Goal: Task Accomplishment & Management: Use online tool/utility

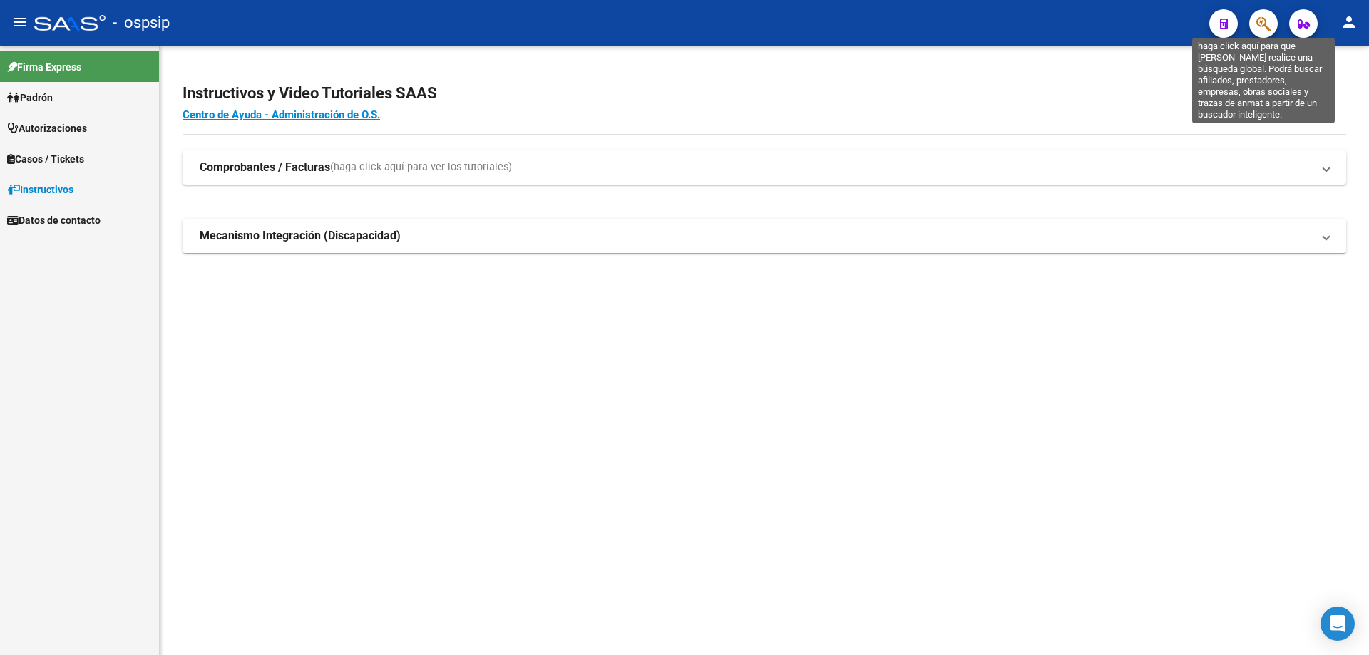
click at [1268, 28] on icon "button" at bounding box center [1263, 24] width 14 height 16
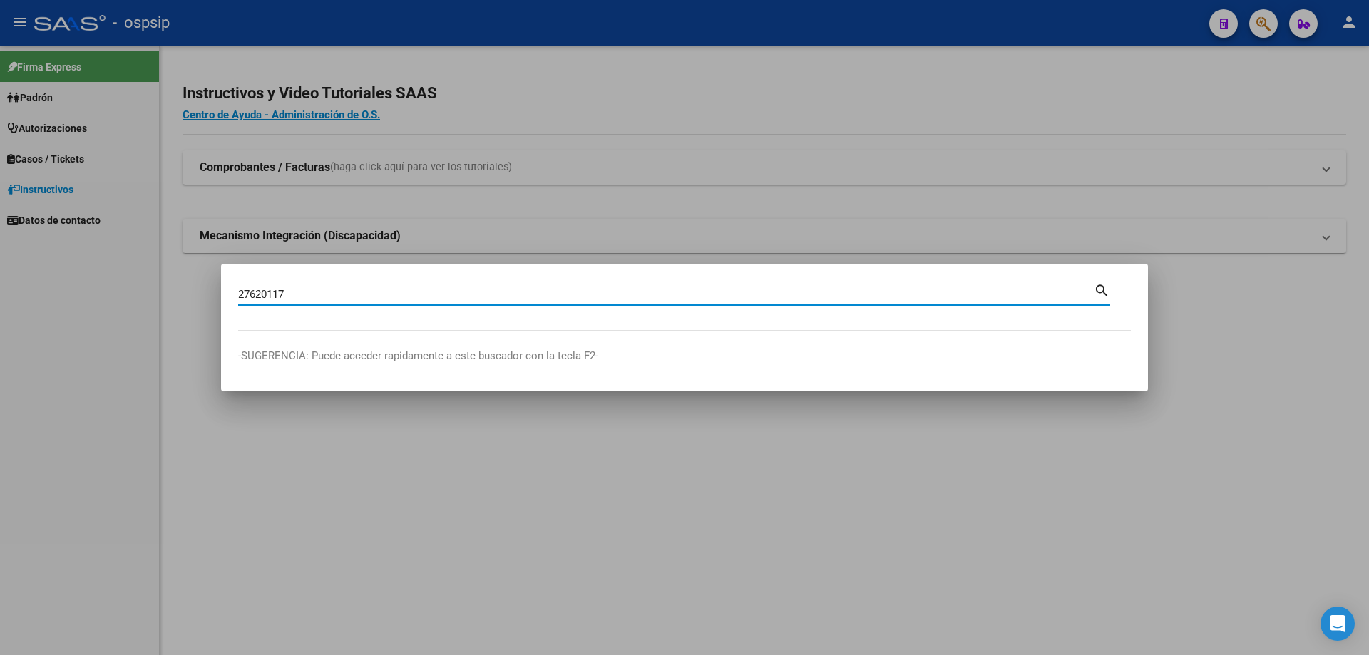
type input "27620117"
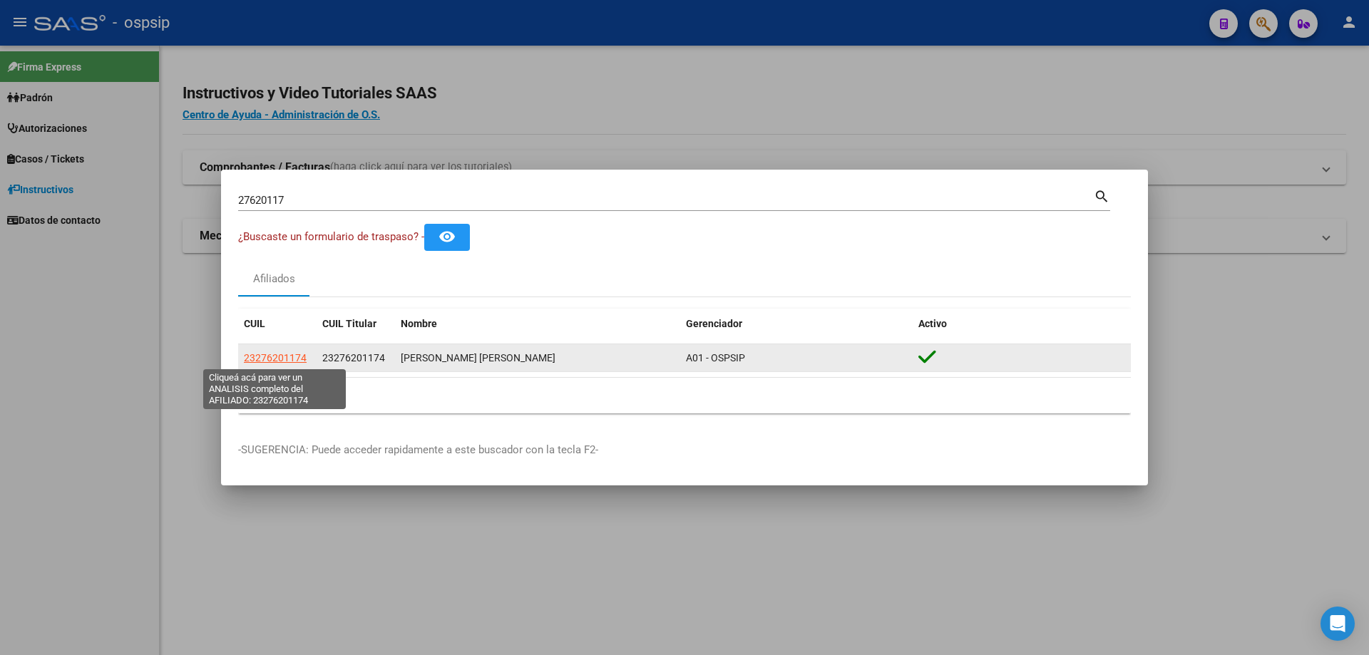
click at [280, 355] on span "23276201174" at bounding box center [275, 357] width 63 height 11
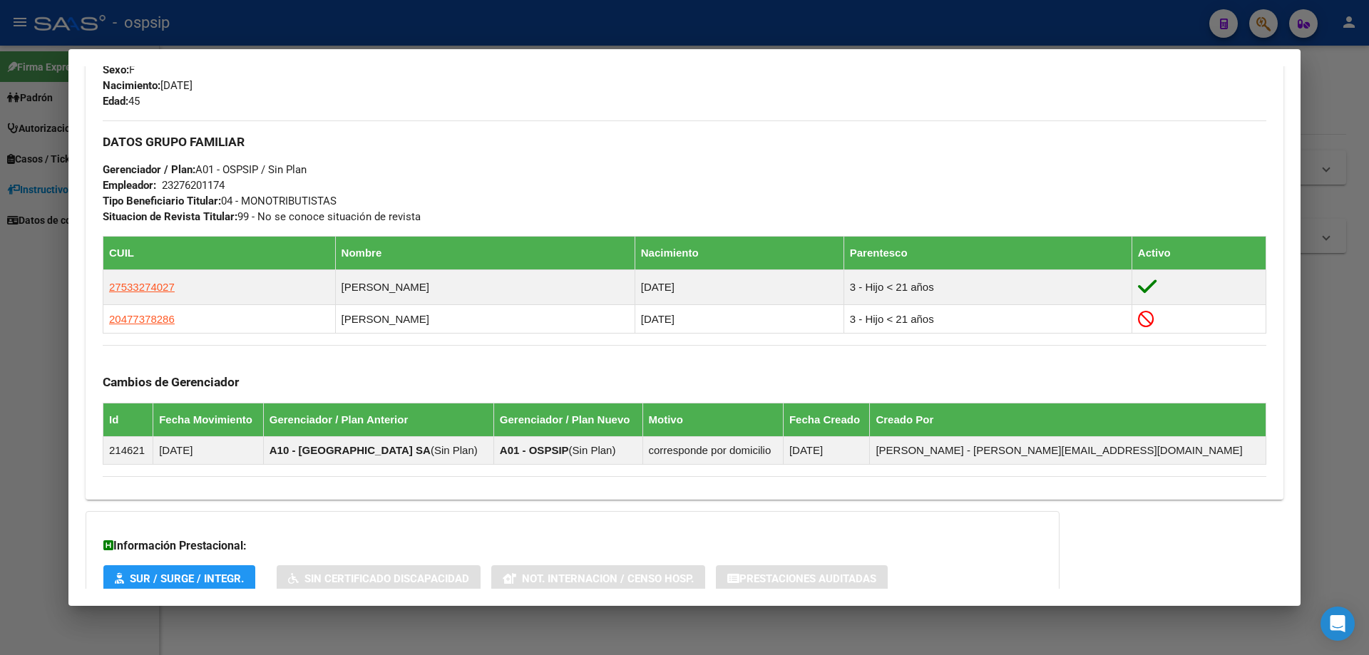
scroll to position [597, 0]
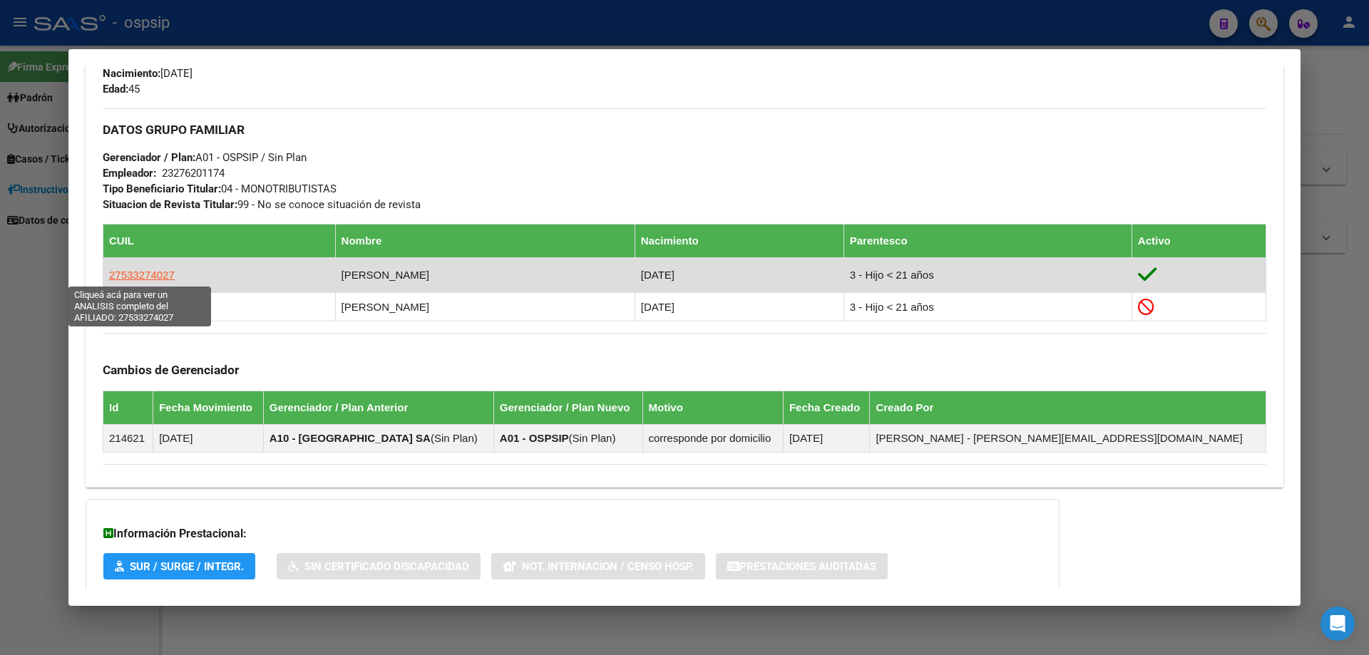
click at [153, 275] on span "27533274027" at bounding box center [142, 275] width 66 height 12
type textarea "27533274027"
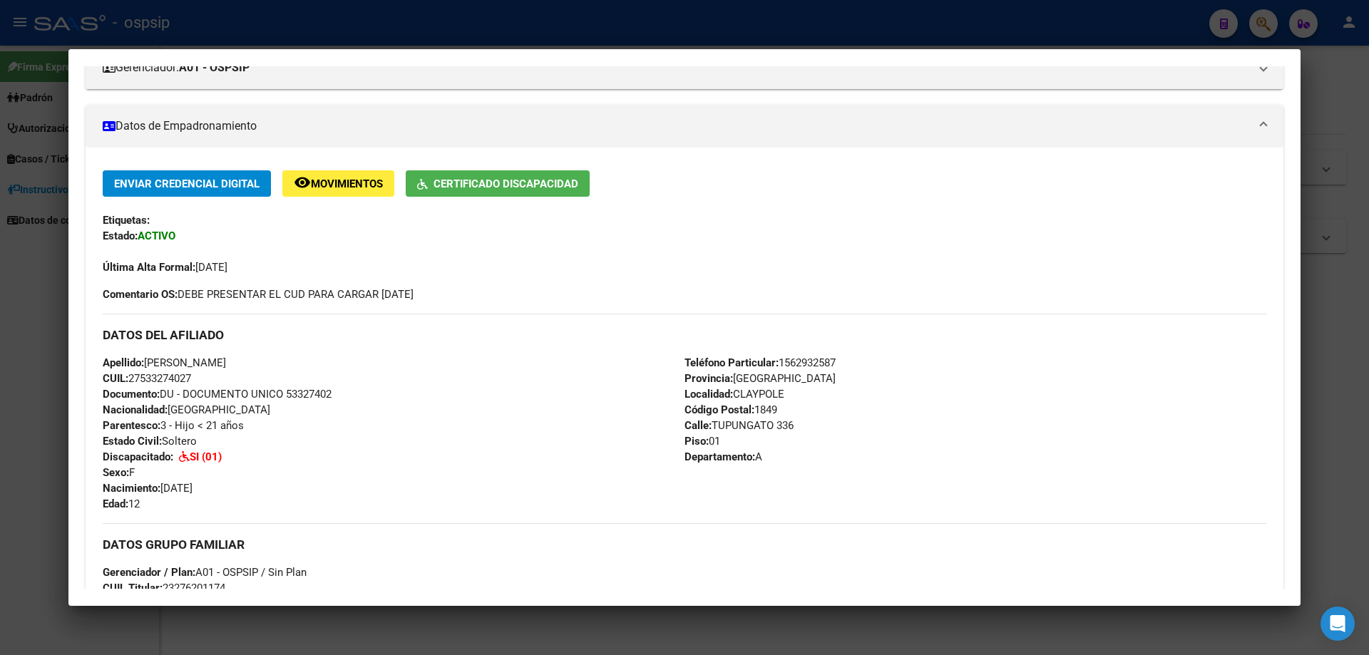
scroll to position [214, 0]
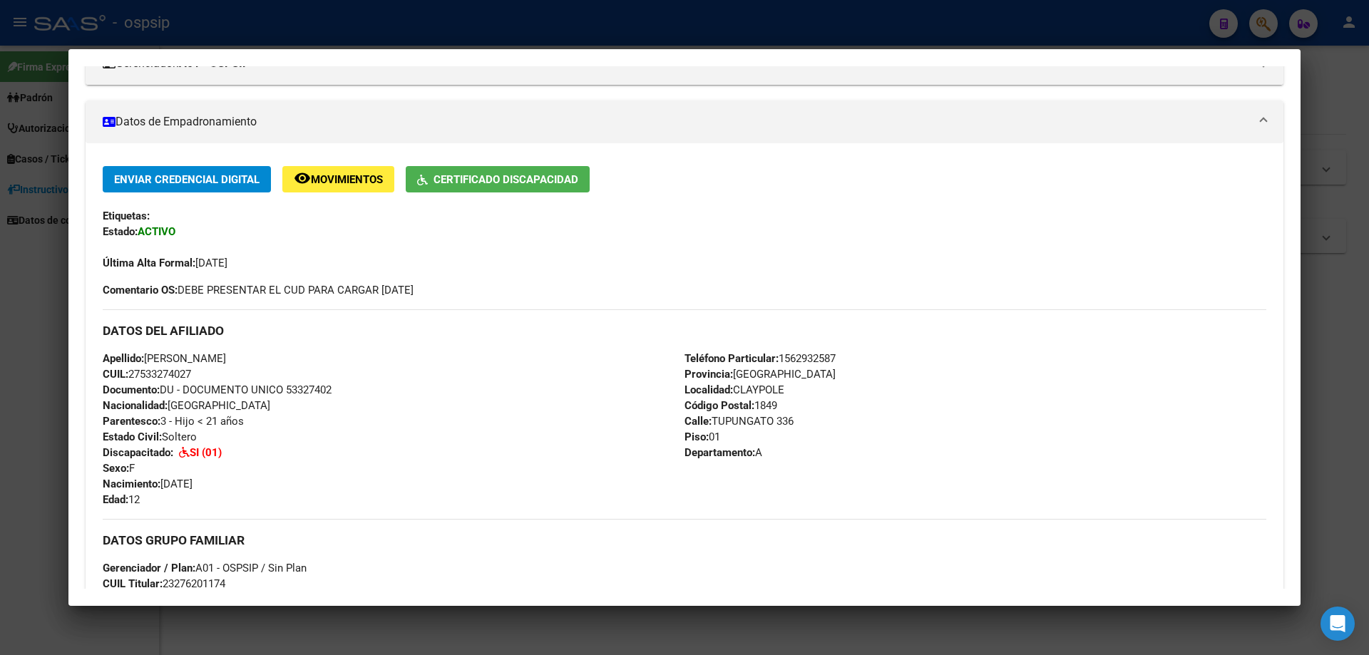
drag, startPoint x: 288, startPoint y: 389, endPoint x: 339, endPoint y: 393, distance: 50.7
click at [339, 393] on div "Apellido: [PERSON_NAME]: 27533274027 Documento: DU - DOCUMENTO UNICO 53327402 N…" at bounding box center [394, 429] width 582 height 157
copy span "53327402"
click at [517, 188] on button "Certificado Discapacidad" at bounding box center [498, 179] width 184 height 26
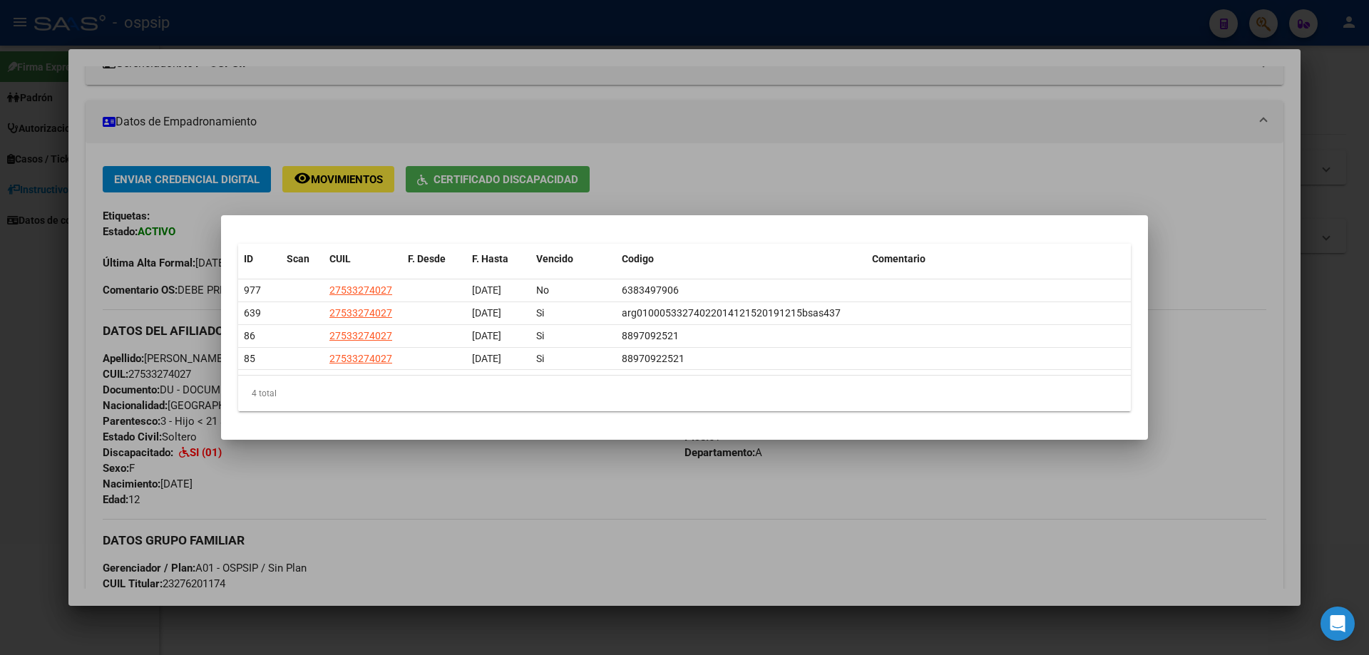
click at [760, 164] on div at bounding box center [684, 327] width 1369 height 655
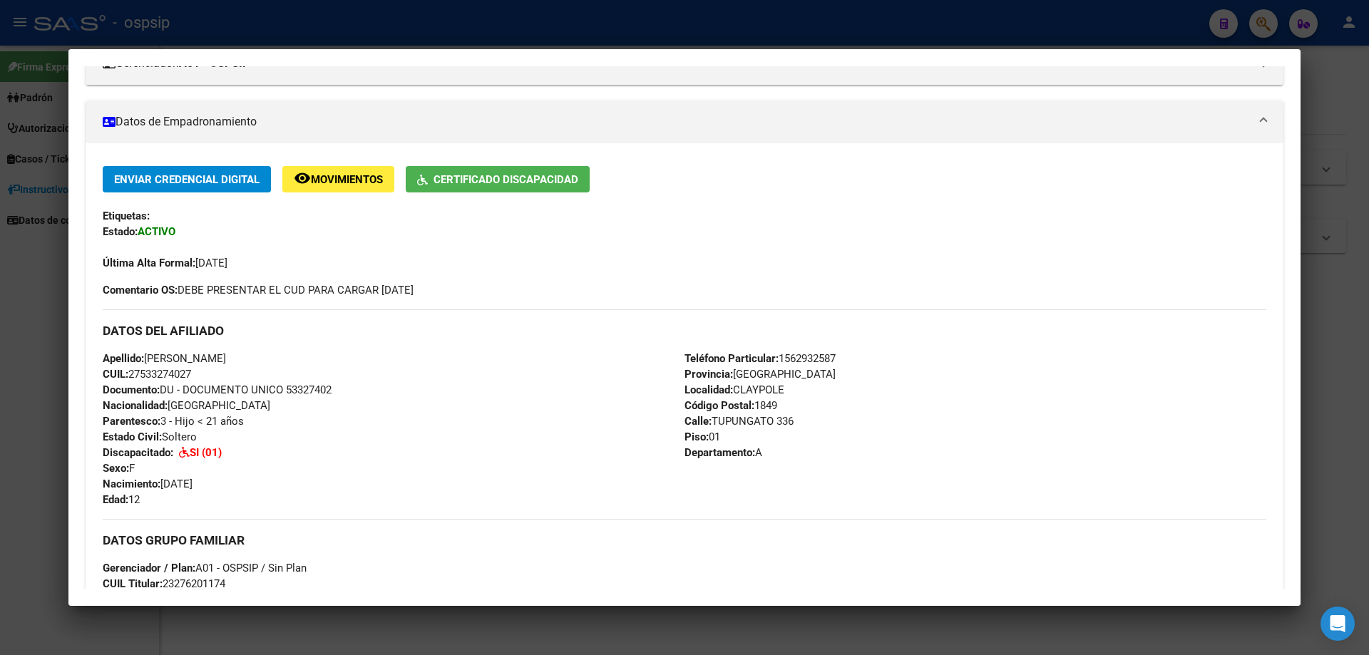
click at [493, 195] on div "Enviar Credencial Digital remove_red_eye Movimientos Certificado Discapacidad E…" at bounding box center [685, 218] width 1164 height 105
click at [493, 181] on span "Certificado Discapacidad" at bounding box center [505, 179] width 145 height 13
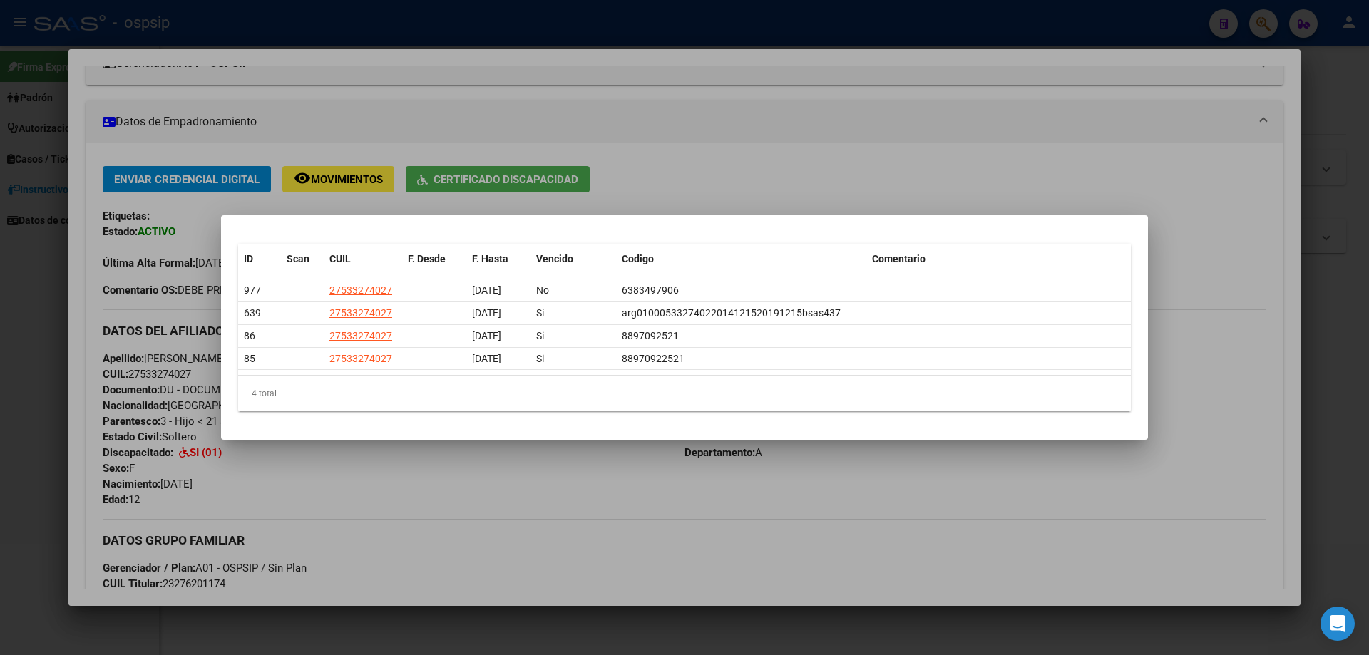
click at [783, 151] on div at bounding box center [684, 327] width 1369 height 655
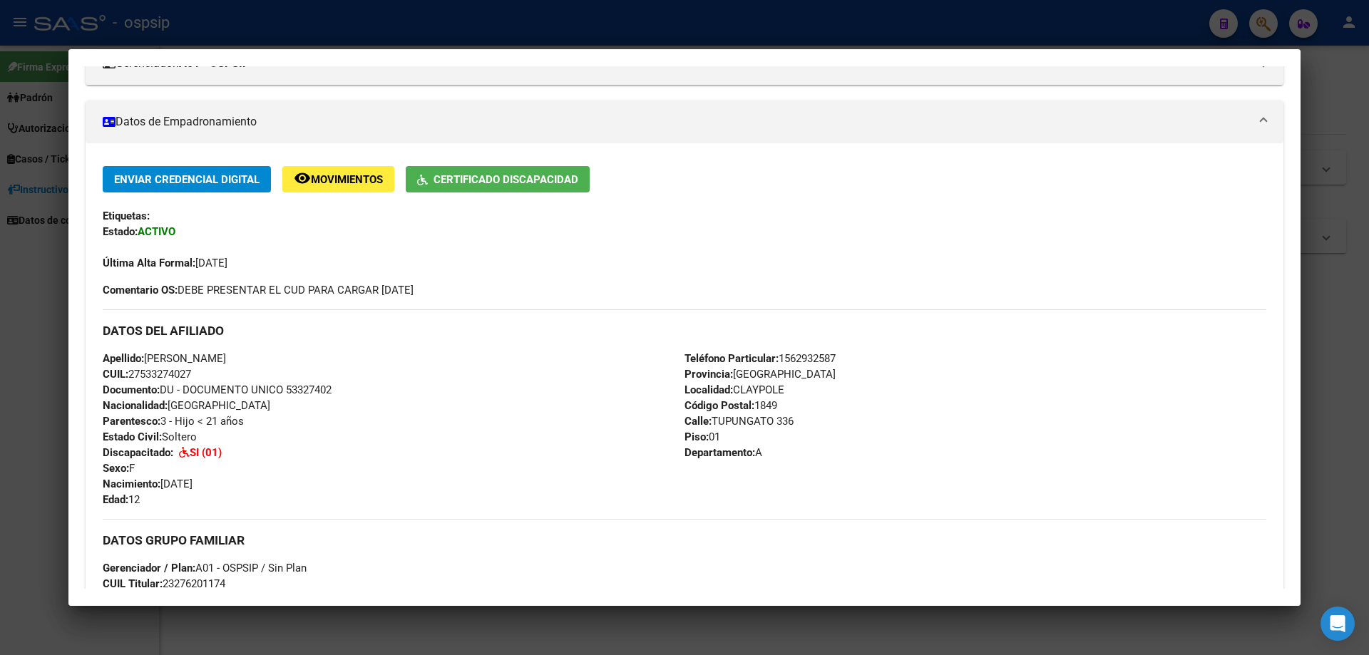
scroll to position [0, 0]
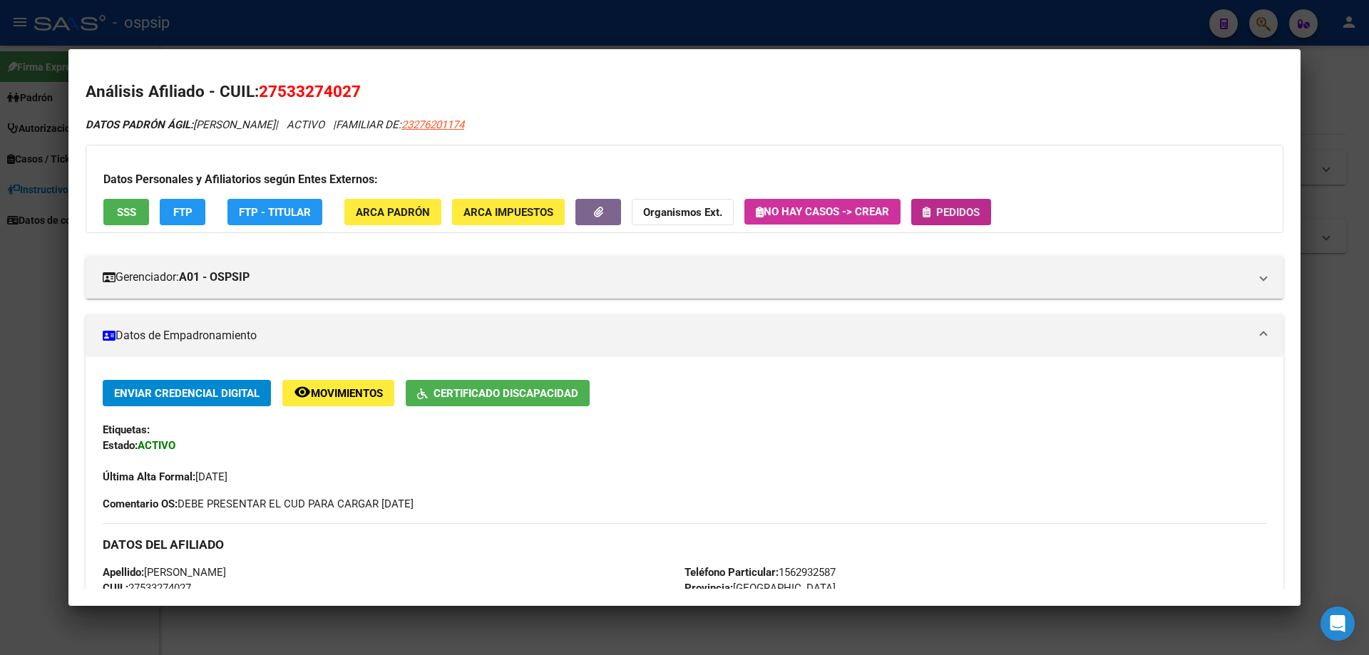
click at [952, 213] on span "Pedidos" at bounding box center [957, 212] width 43 height 13
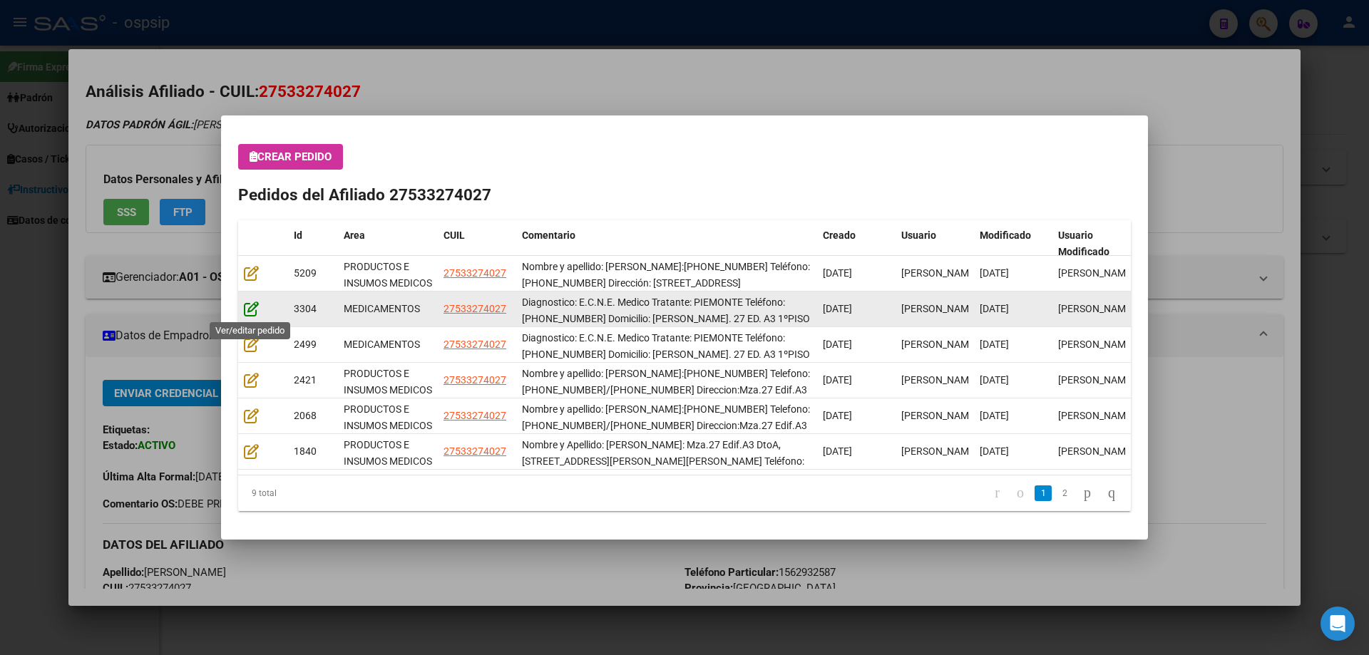
click at [250, 312] on icon at bounding box center [251, 309] width 15 height 16
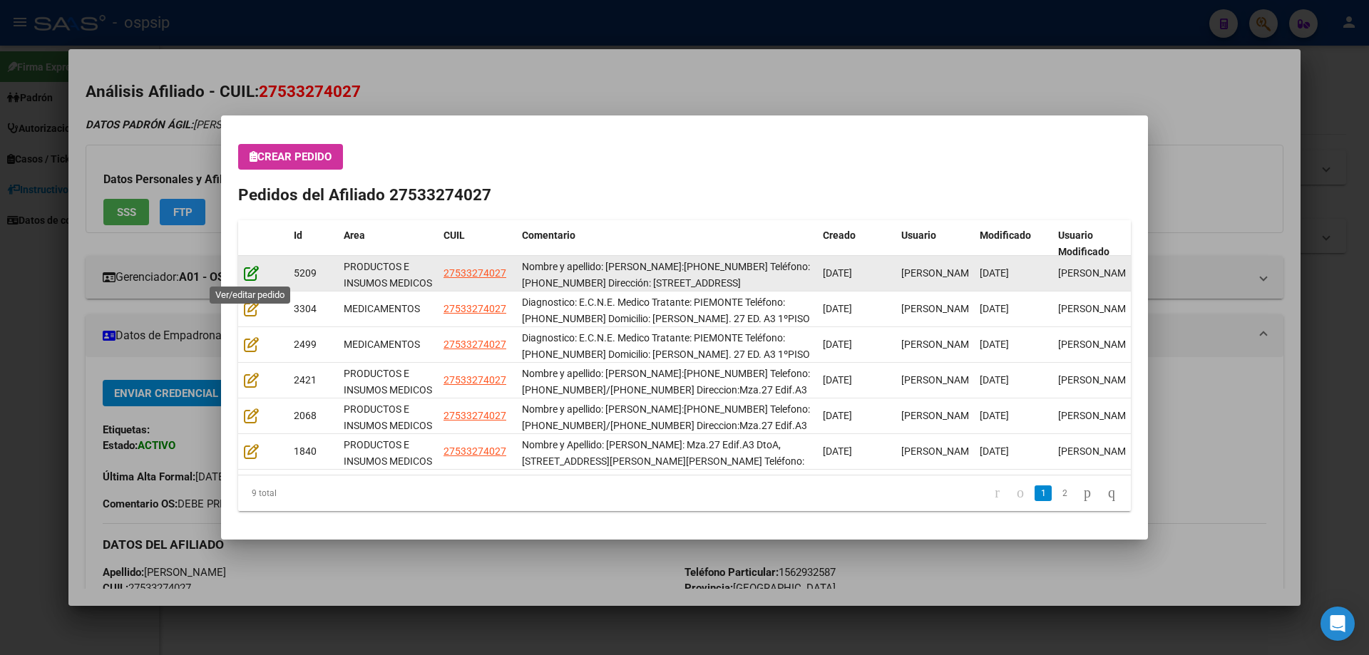
click at [257, 274] on icon at bounding box center [251, 273] width 15 height 16
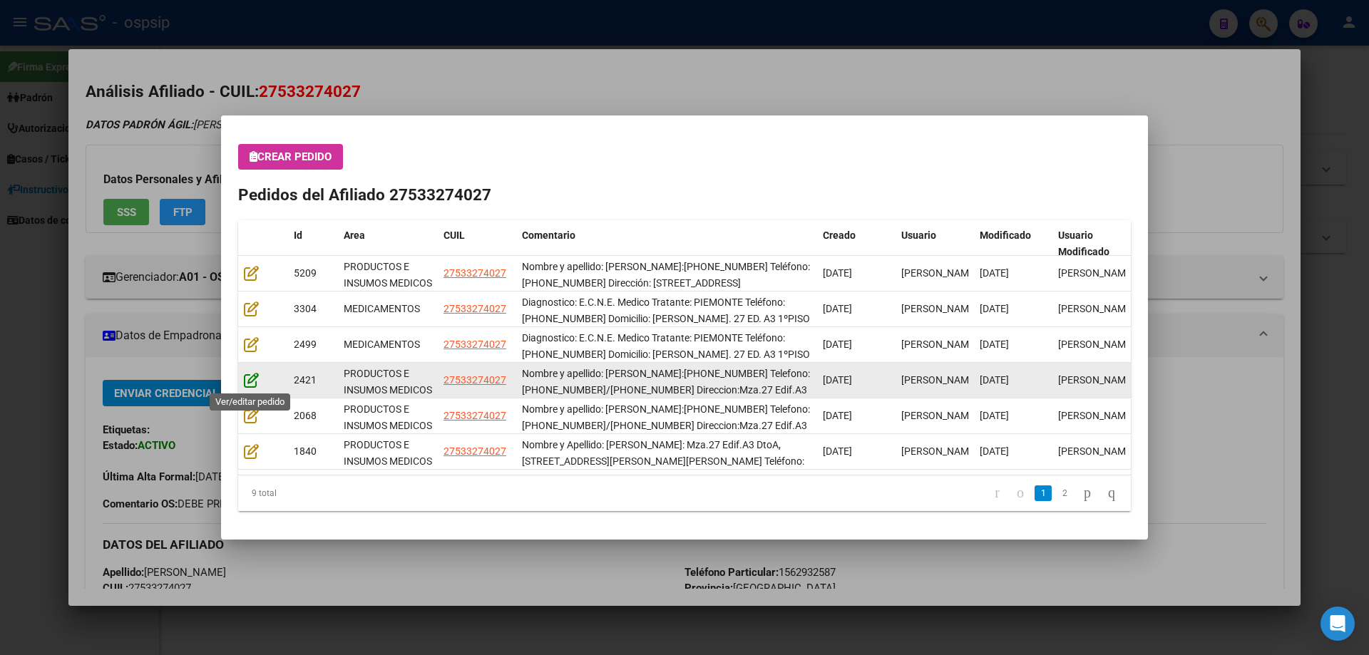
click at [247, 375] on icon at bounding box center [251, 380] width 15 height 16
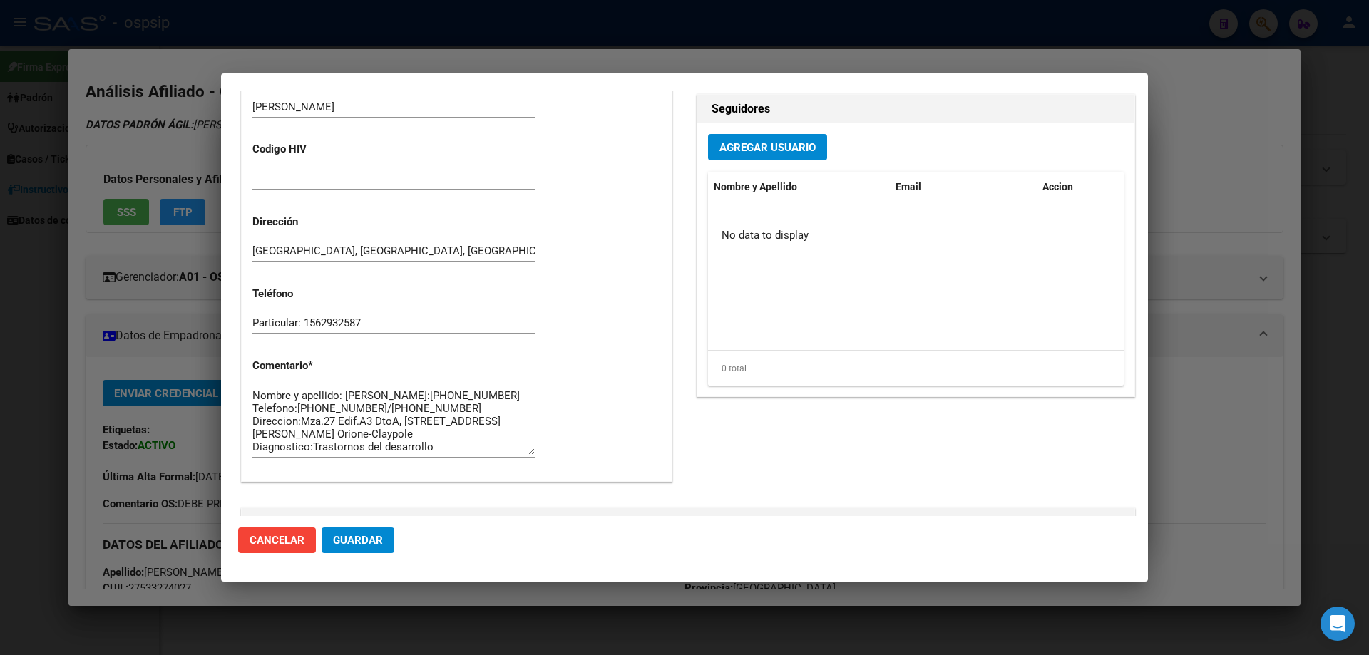
scroll to position [713, 0]
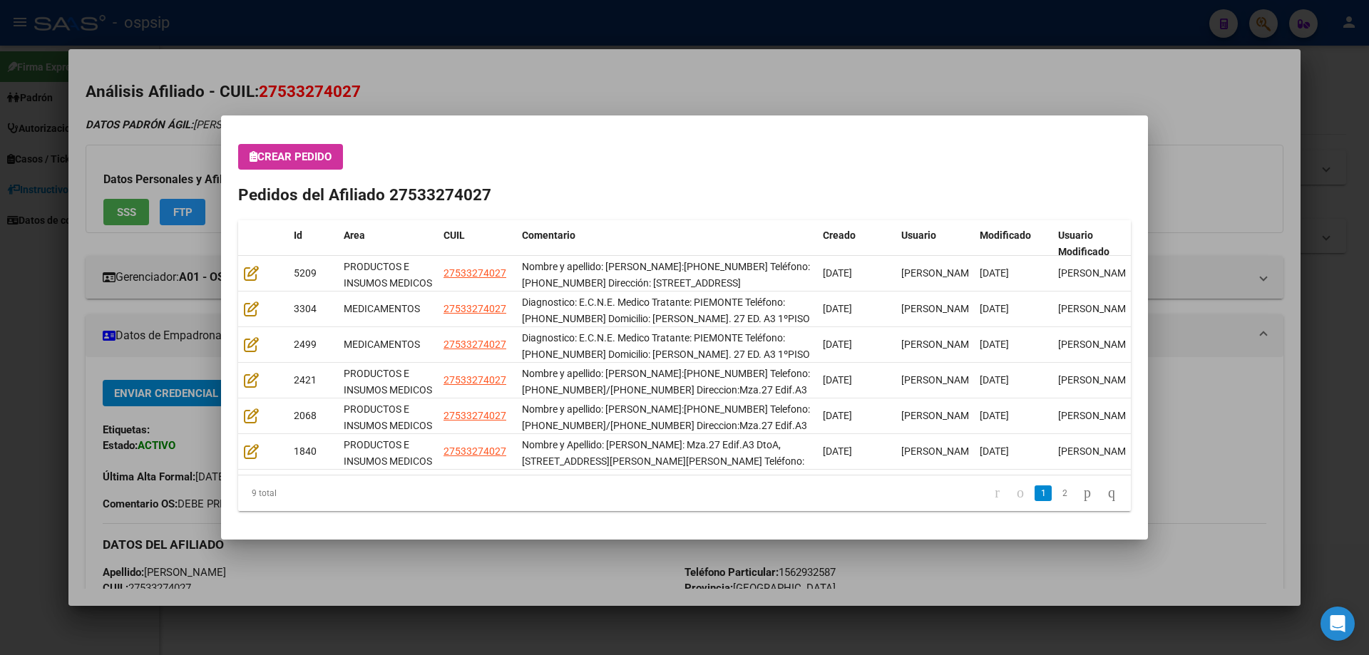
click at [1054, 496] on li "2" at bounding box center [1064, 493] width 21 height 24
click at [1056, 496] on link "2" at bounding box center [1064, 494] width 17 height 16
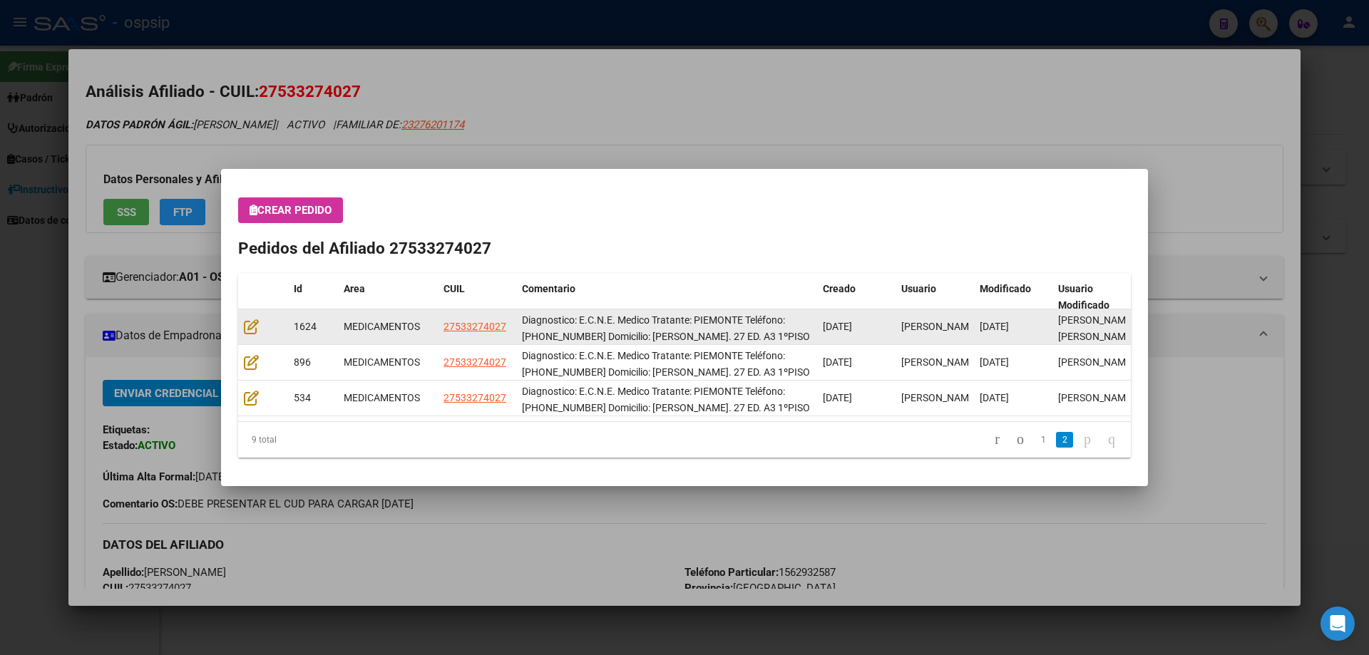
click at [241, 325] on datatable-body-cell at bounding box center [263, 326] width 50 height 35
click at [250, 329] on icon at bounding box center [251, 327] width 15 height 16
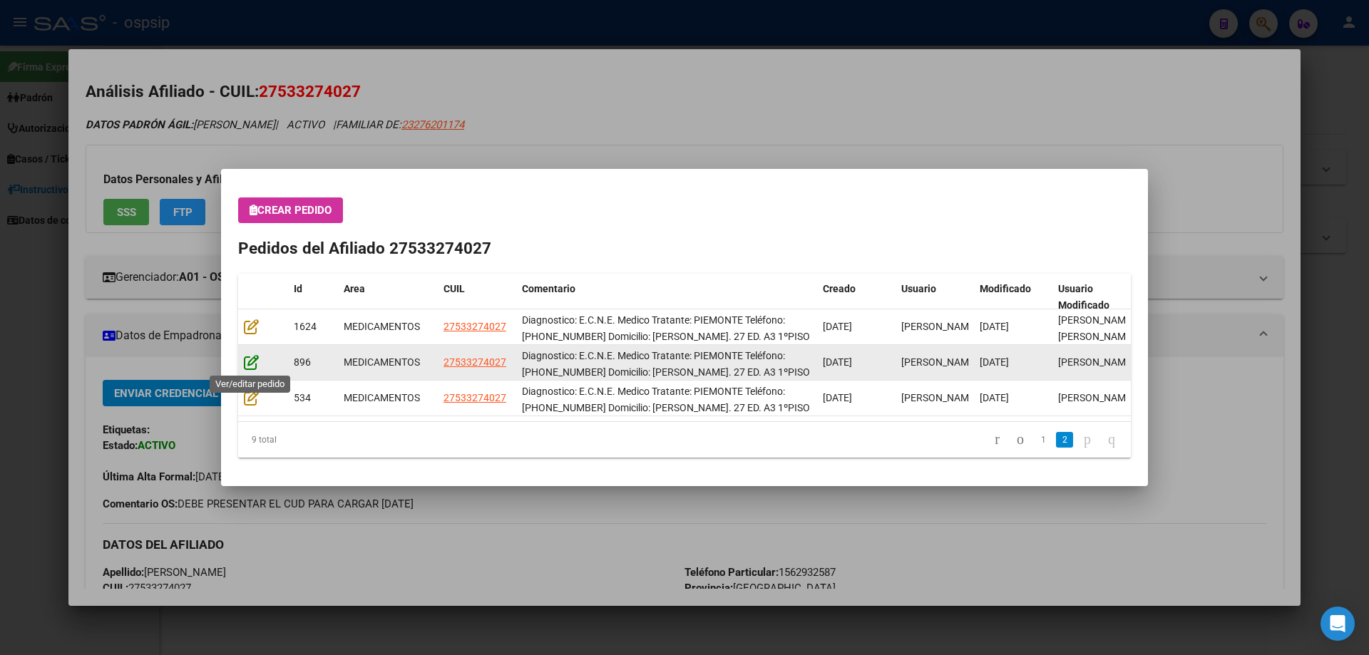
click at [257, 360] on icon at bounding box center [251, 362] width 15 height 16
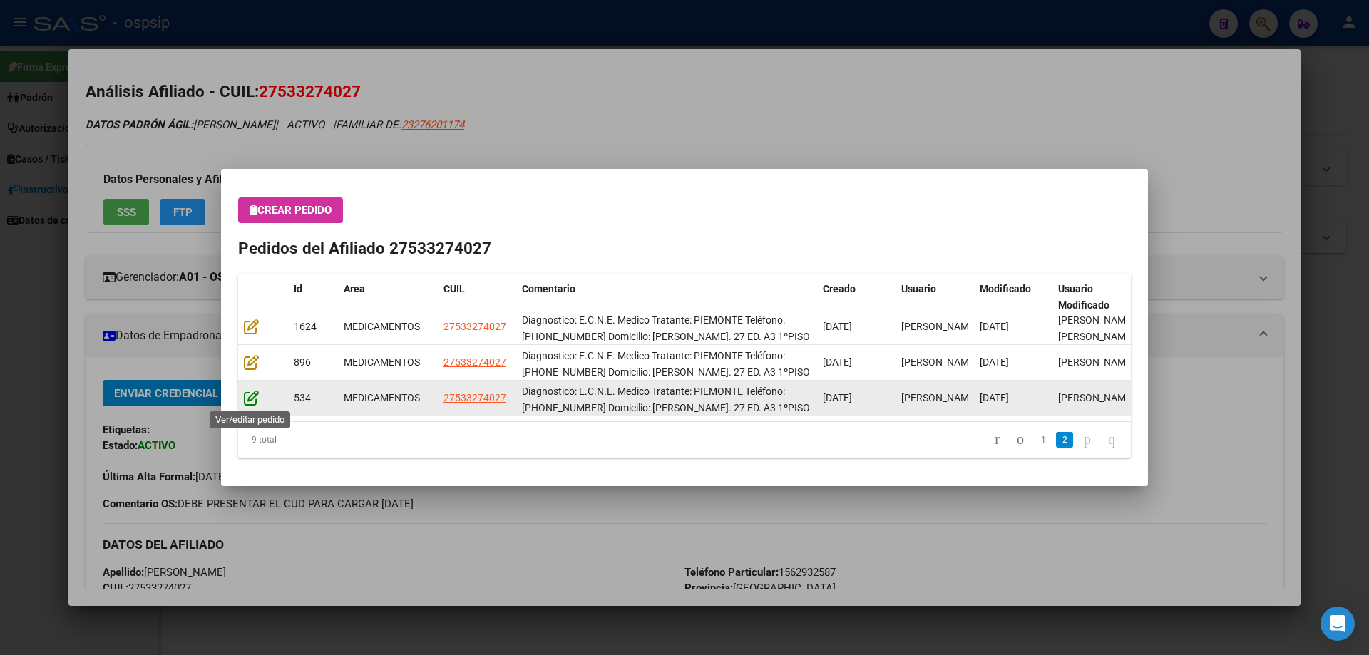
click at [250, 396] on icon at bounding box center [251, 398] width 15 height 16
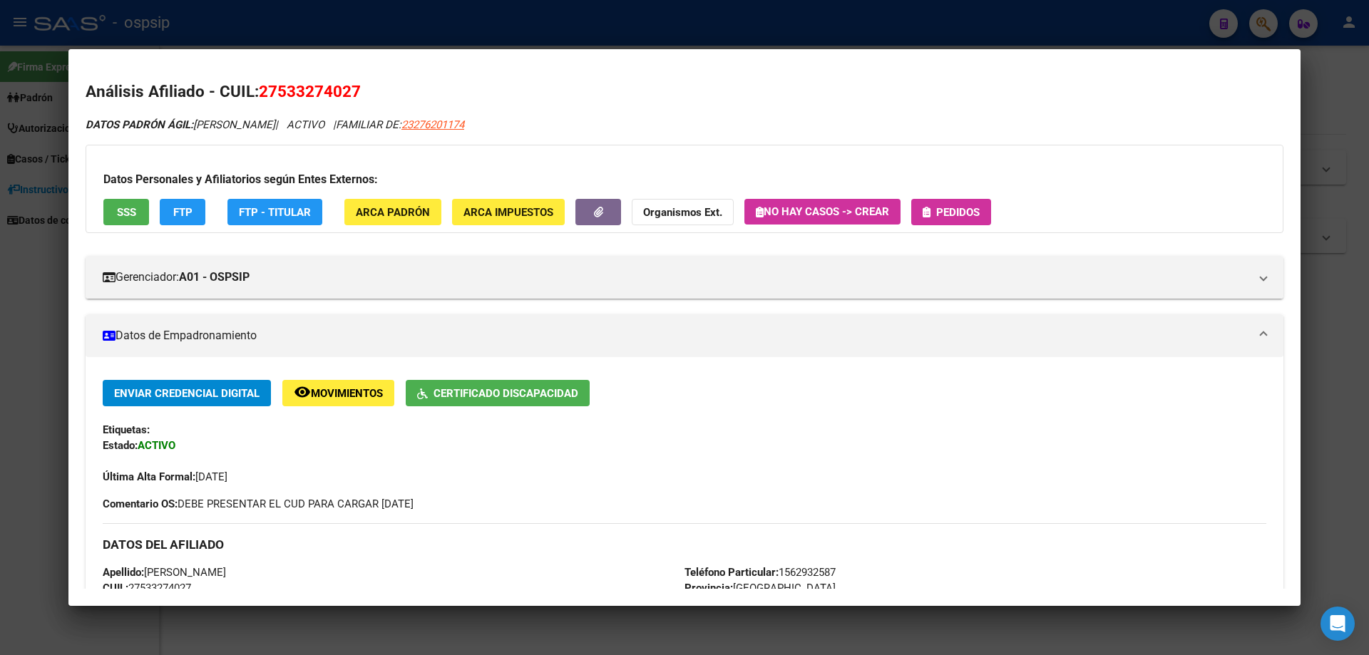
click at [495, 401] on button "Certificado Discapacidad" at bounding box center [498, 393] width 184 height 26
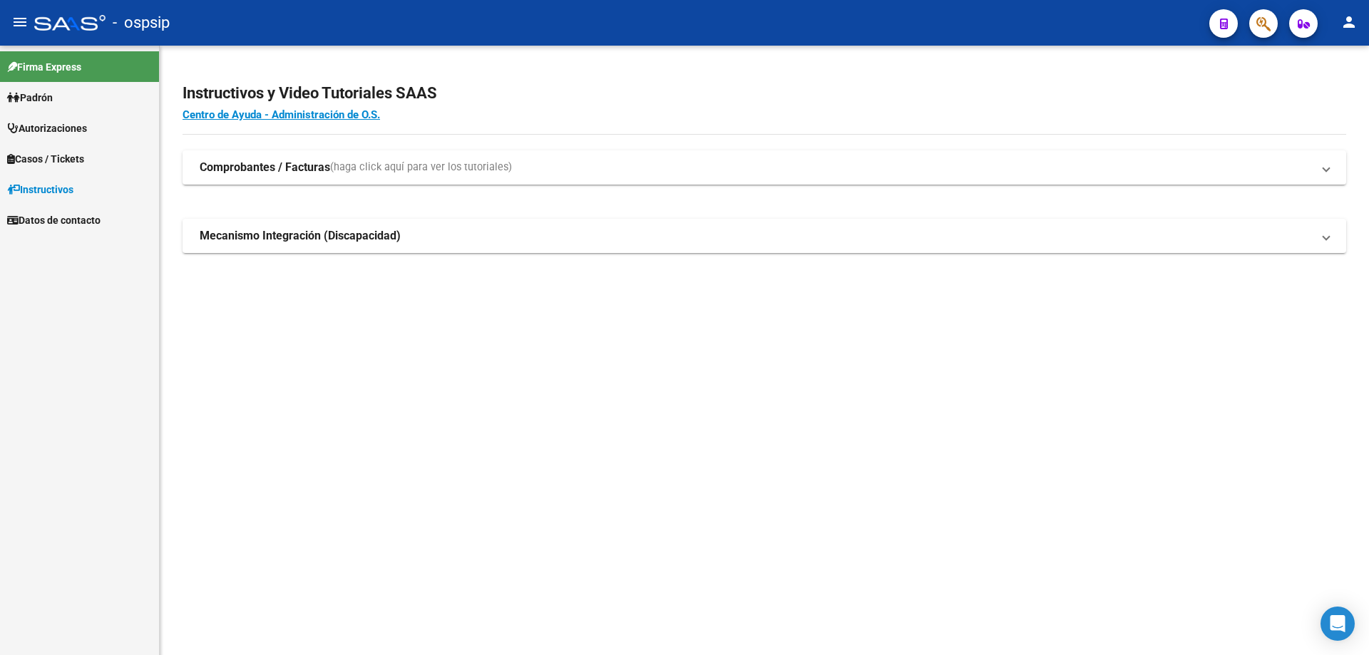
click at [1264, 27] on icon "button" at bounding box center [1263, 24] width 14 height 16
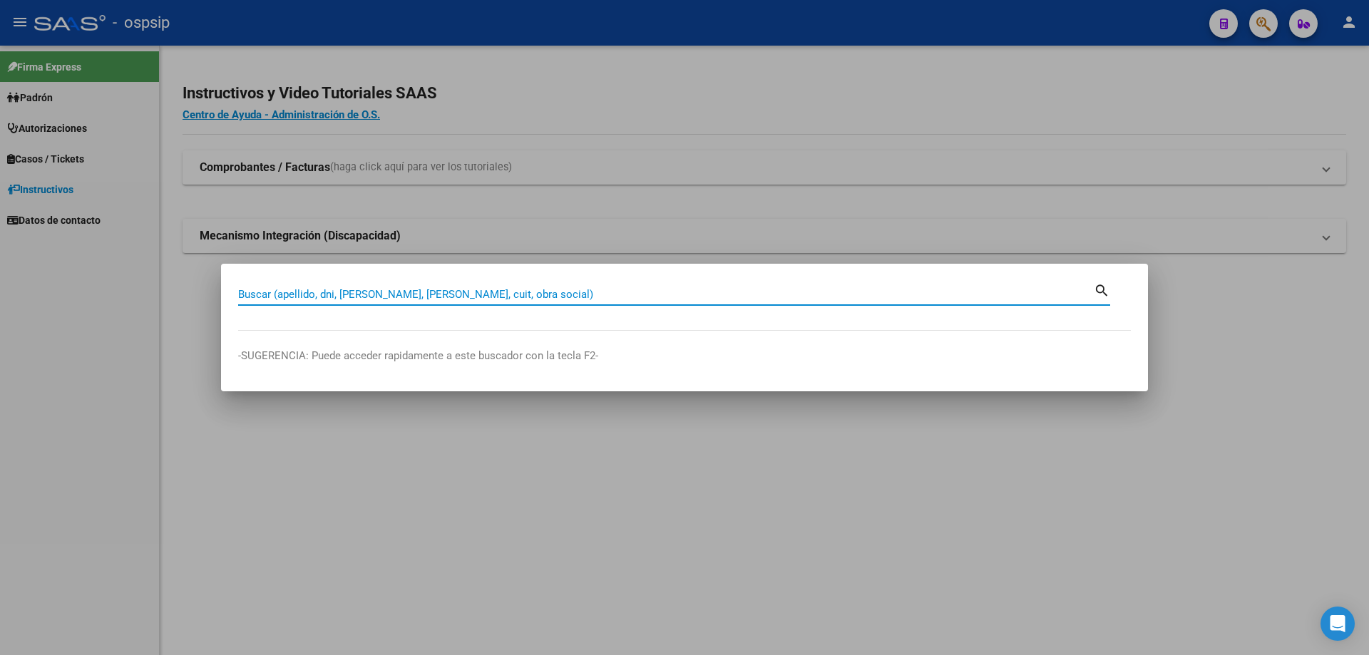
paste input "16387908"
type input "16387908"
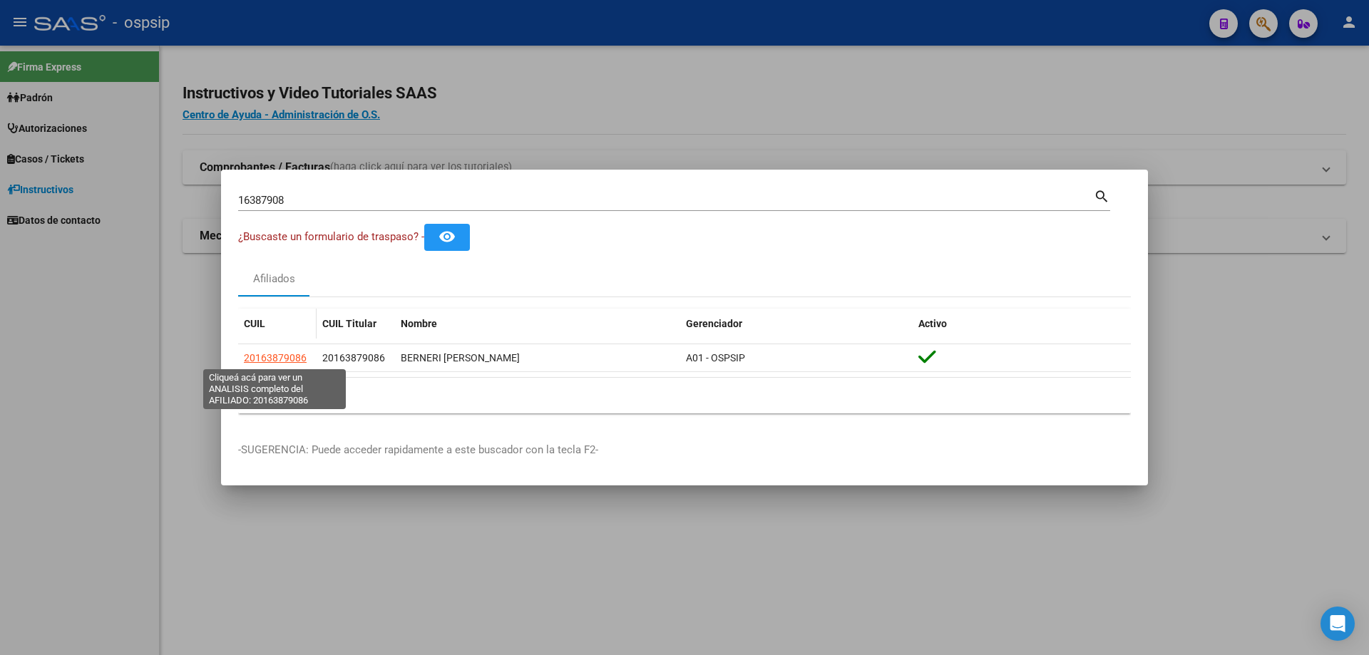
click at [272, 361] on span "20163879086" at bounding box center [275, 357] width 63 height 11
type textarea "20163879086"
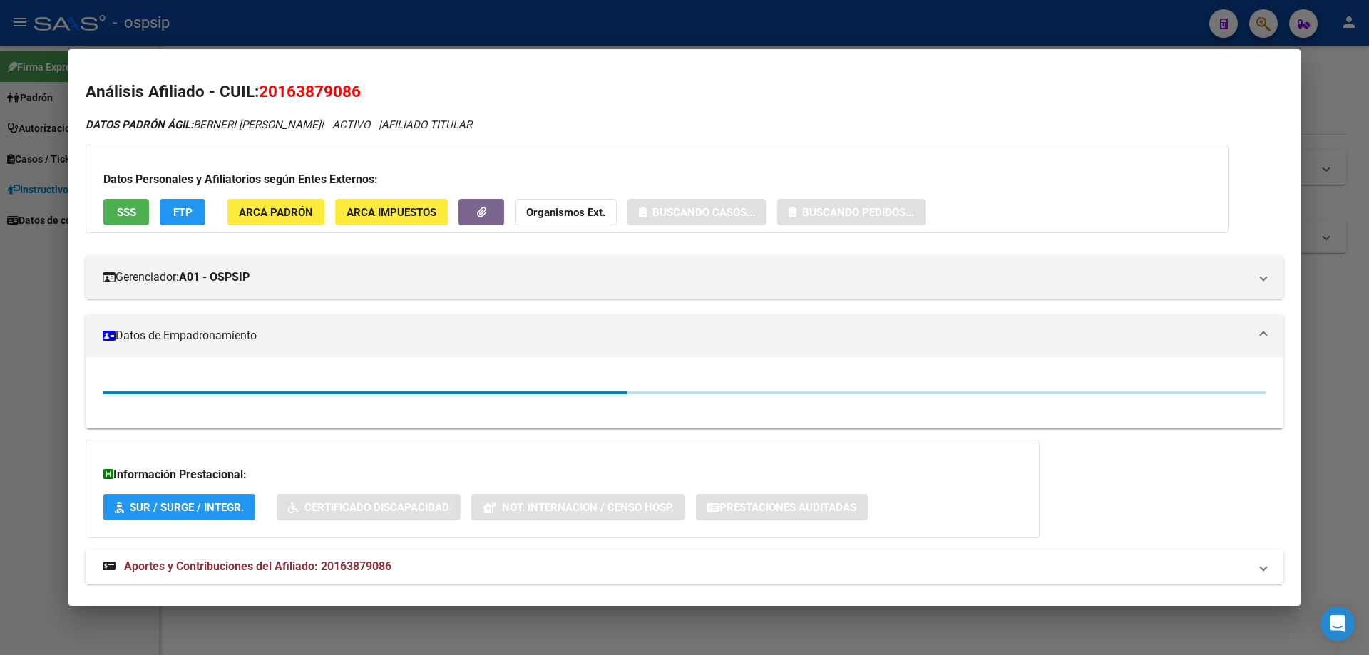
click at [107, 202] on button "SSS" at bounding box center [126, 212] width 46 height 26
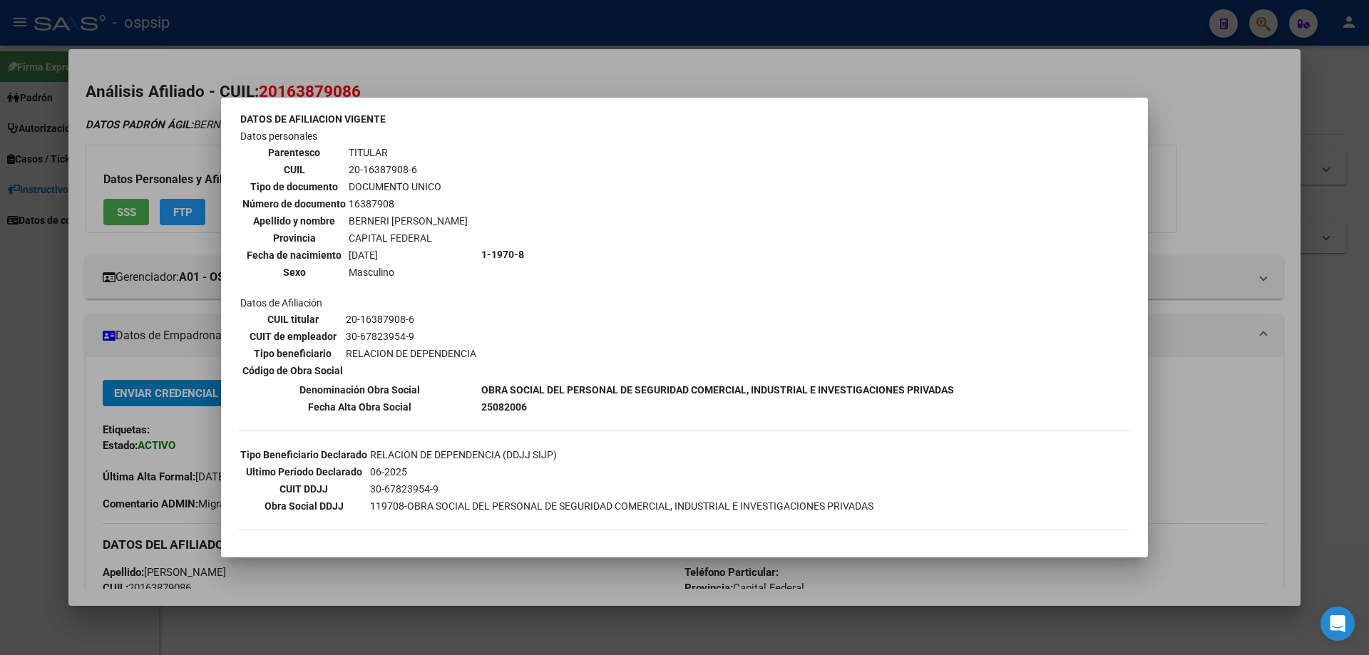
scroll to position [128, 0]
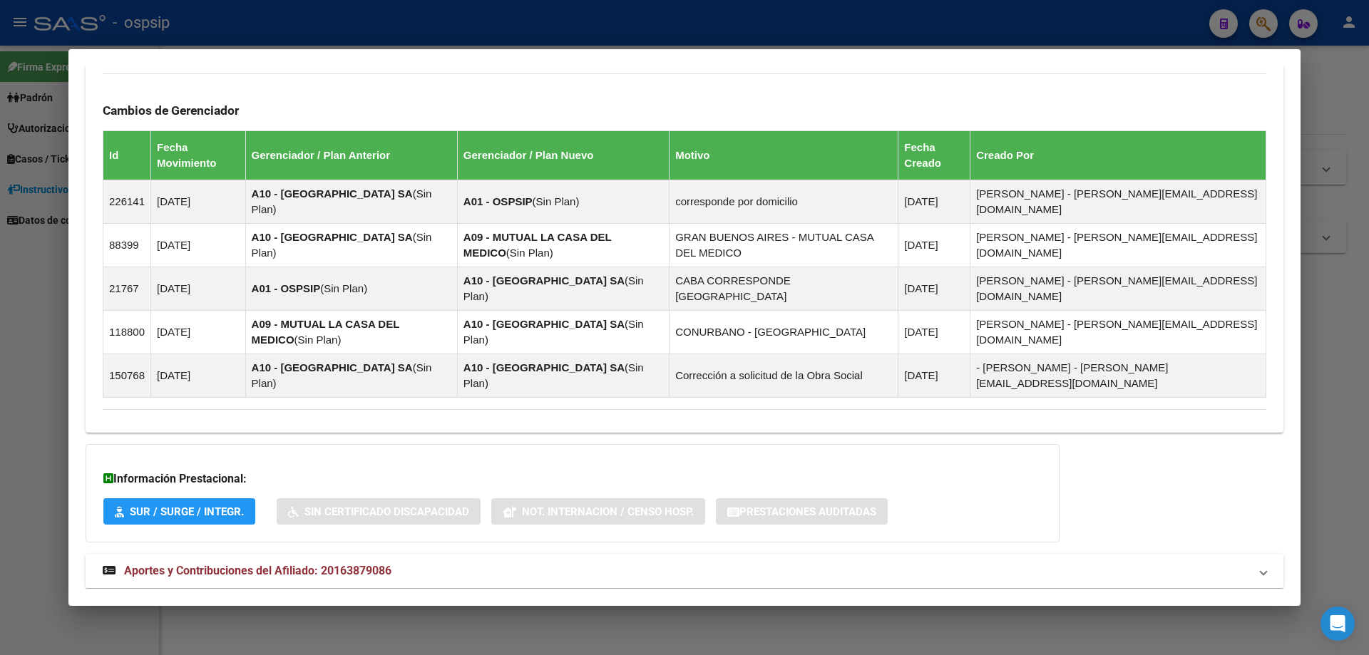
click at [292, 564] on span "Aportes y Contribuciones del Afiliado: 20163879086" at bounding box center [257, 571] width 267 height 14
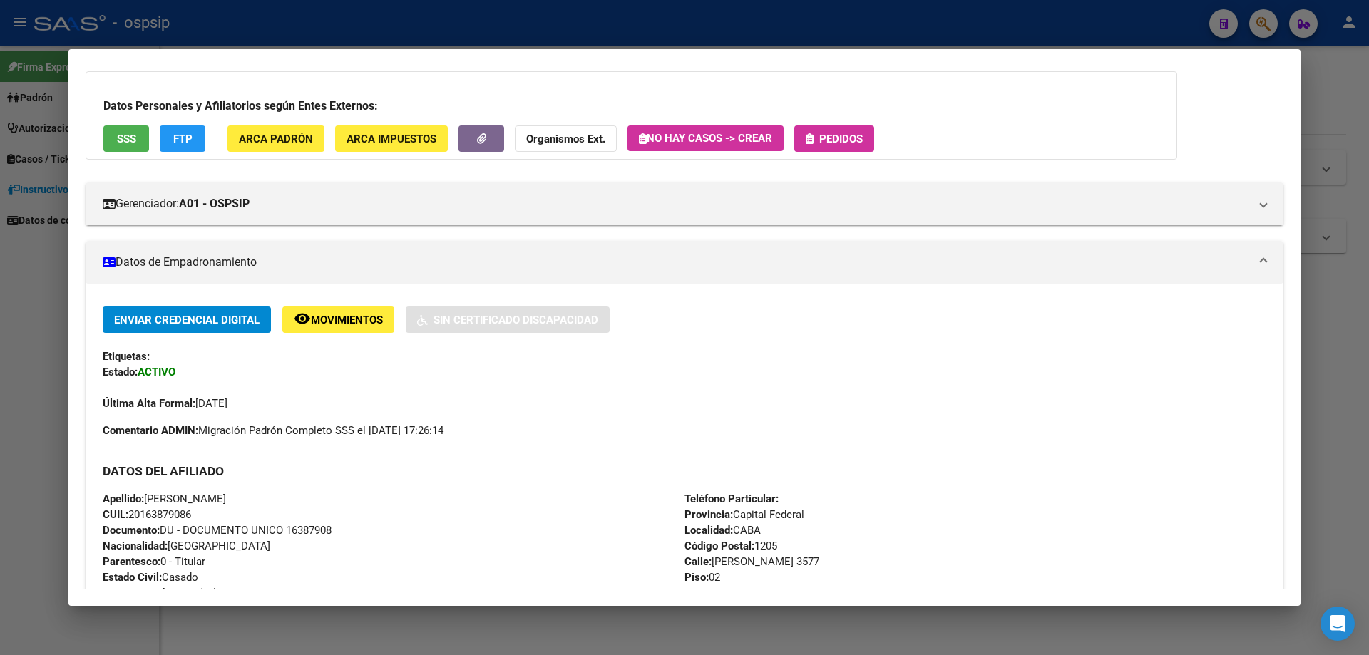
scroll to position [0, 0]
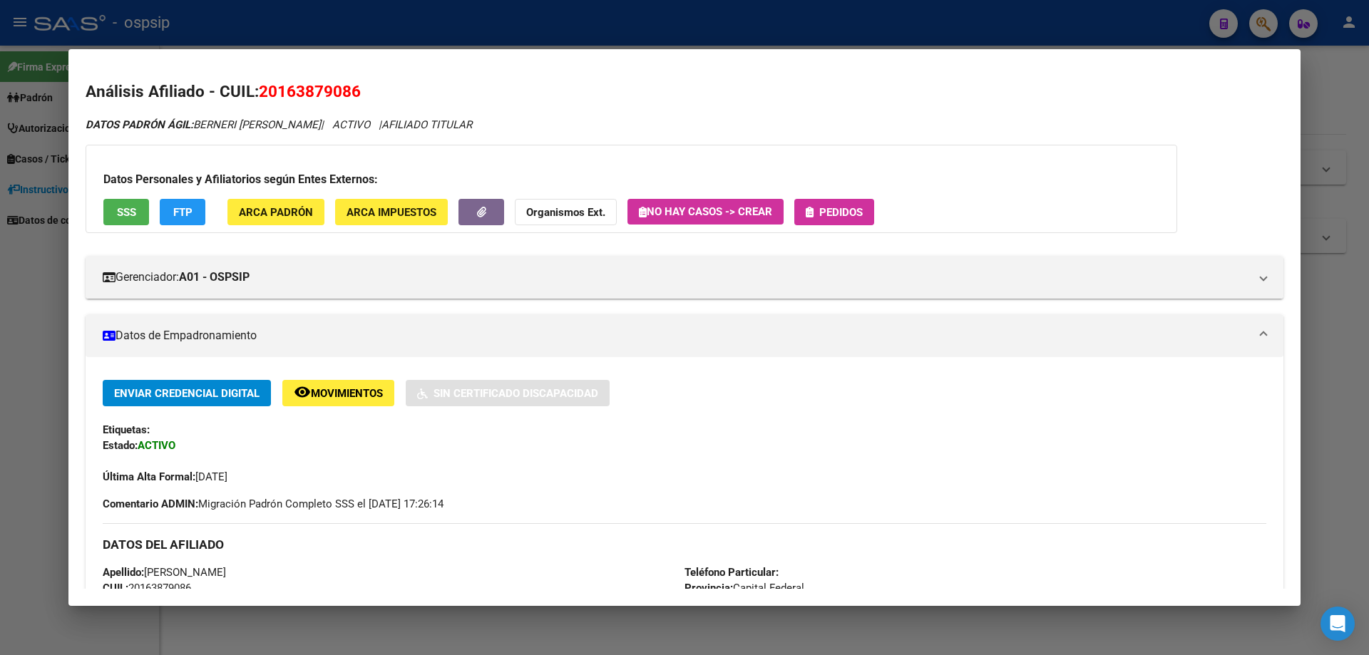
click at [833, 220] on button "Pedidos" at bounding box center [834, 212] width 80 height 26
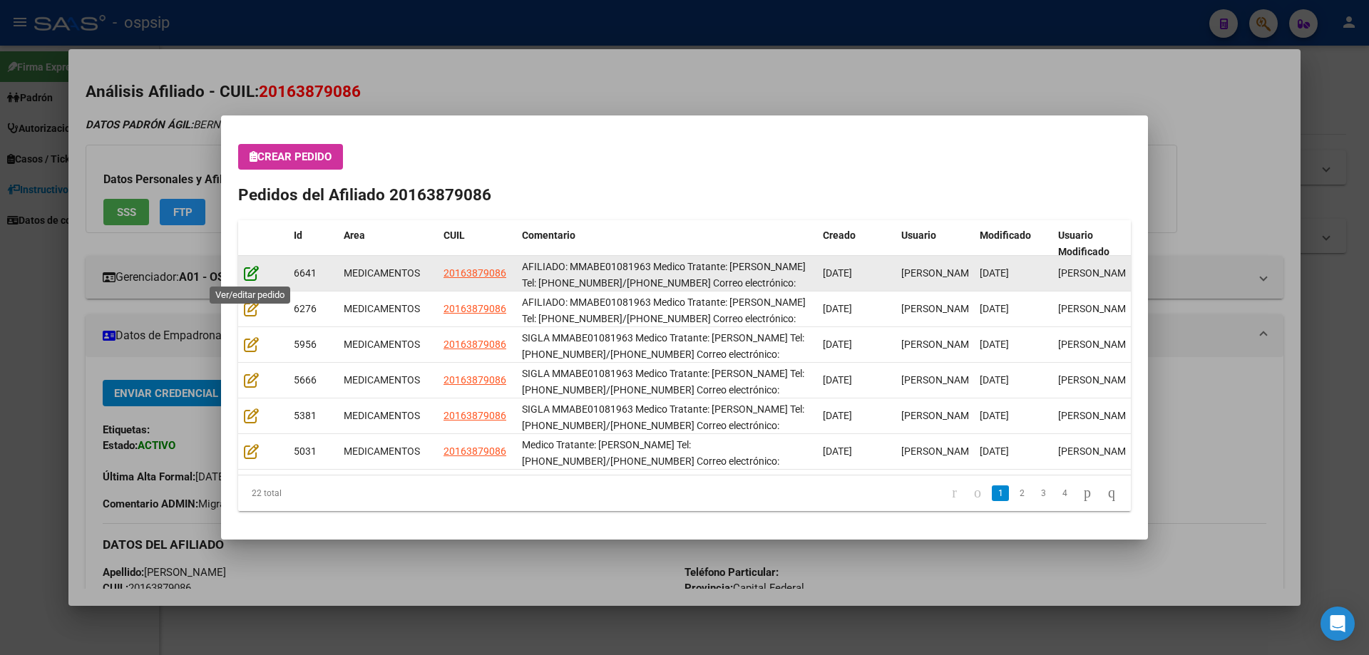
click at [250, 276] on icon at bounding box center [251, 273] width 15 height 16
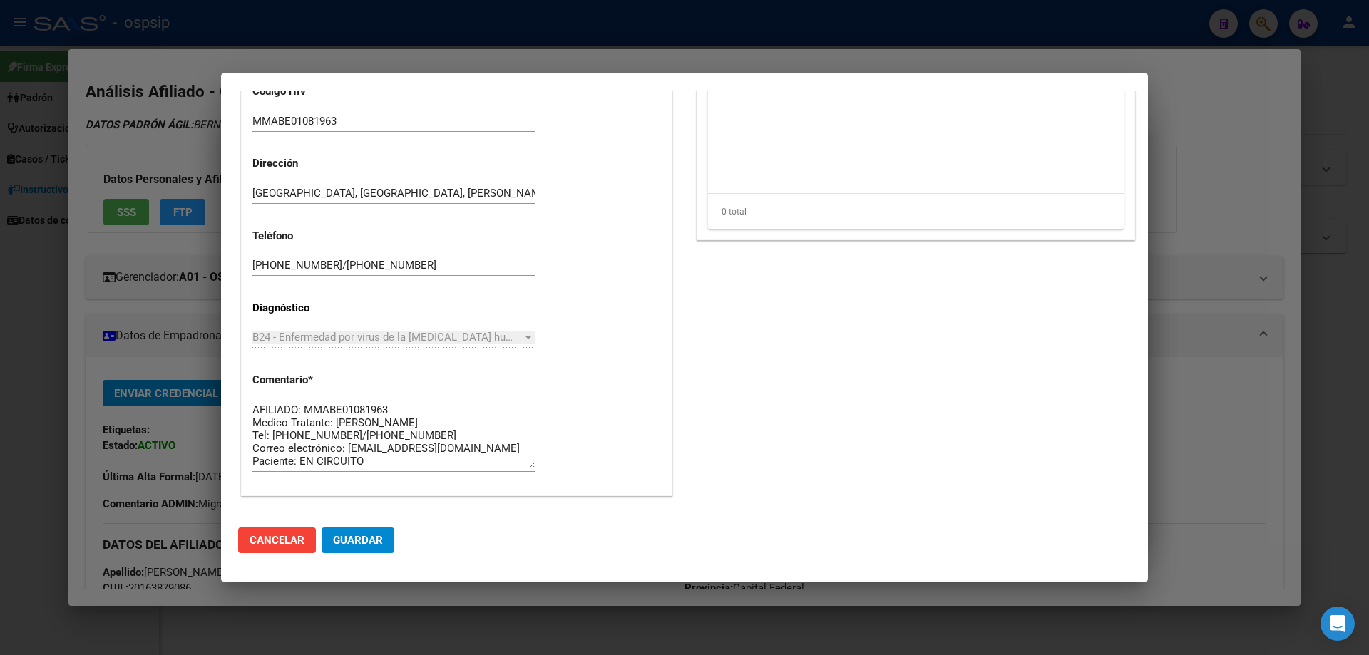
scroll to position [570, 0]
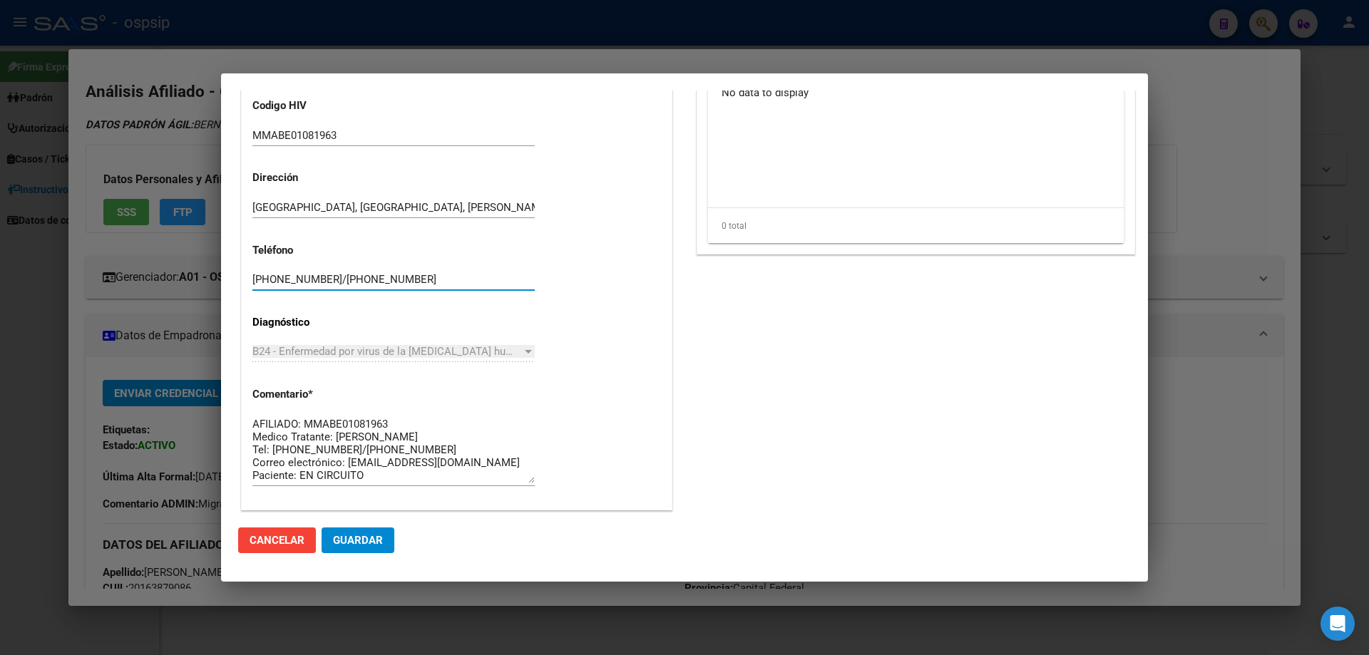
drag, startPoint x: 381, startPoint y: 278, endPoint x: 238, endPoint y: 287, distance: 142.9
click at [238, 287] on div "Información General 20163879086 Casos (0) Creado: [DATE] 14:52 - [PERSON_NAME] …" at bounding box center [456, 72] width 437 height 922
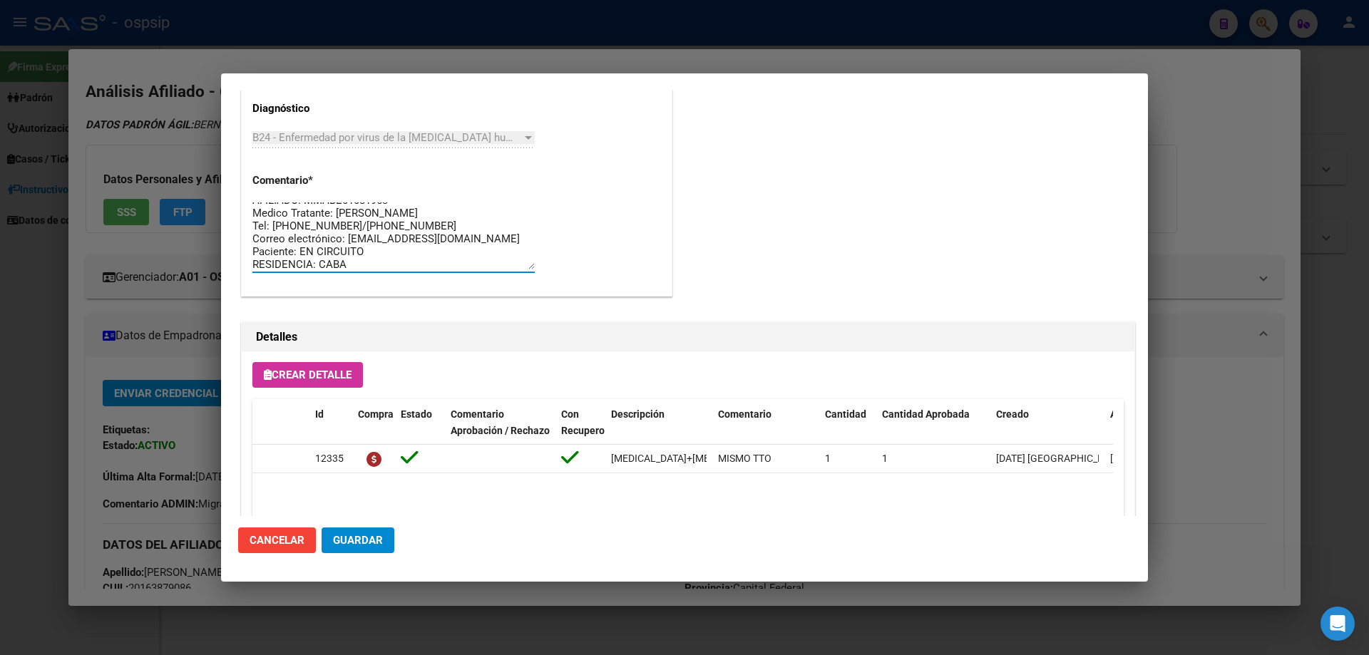
scroll to position [13, 0]
drag, startPoint x: 388, startPoint y: 261, endPoint x: 235, endPoint y: 178, distance: 173.5
click at [235, 178] on mat-dialog-content "Editar Pedido 6641 COMENTARIOS DEL PEDIDO Escriba su comentario aquí. Enviar co…" at bounding box center [684, 304] width 927 height 426
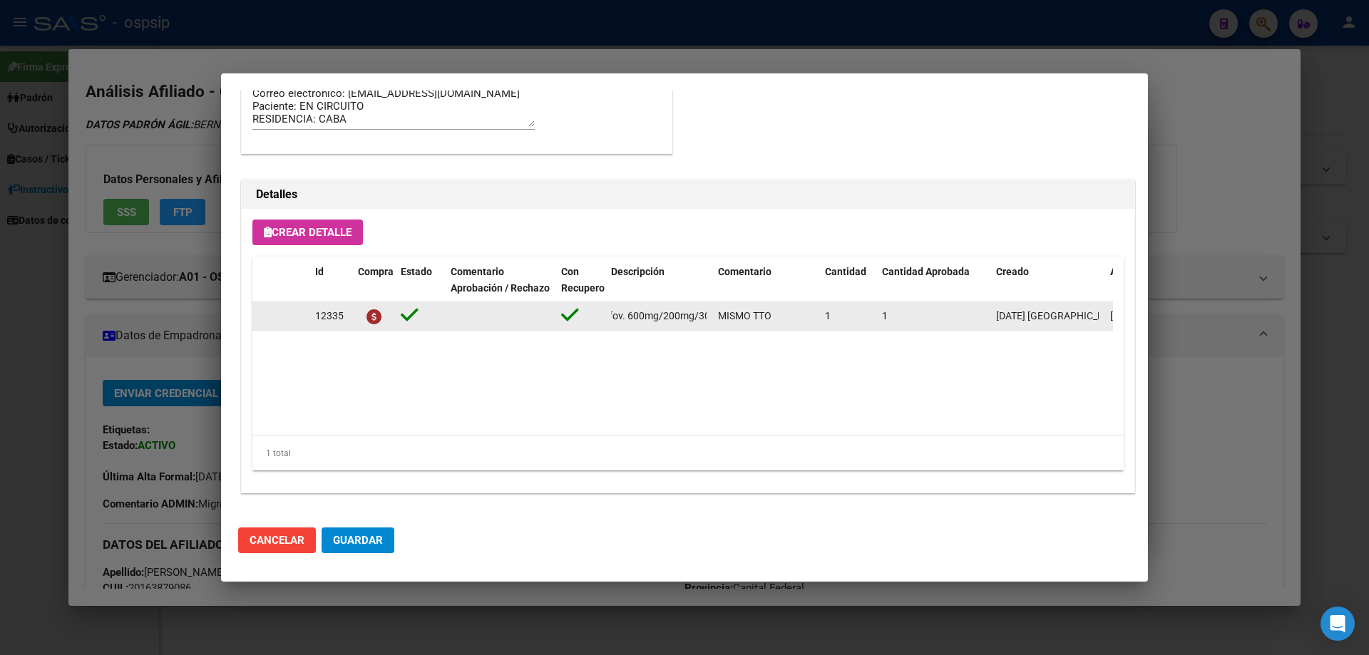
scroll to position [0, 282]
drag, startPoint x: 608, startPoint y: 314, endPoint x: 709, endPoint y: 317, distance: 101.3
click at [709, 317] on datatable-body-cell "[MEDICAL_DATA]+[MEDICAL_DATA]+tenofov. 600mg/200mg/300mg comp.rec.x30 [MEDICAL_…" at bounding box center [658, 316] width 107 height 28
copy span "[MEDICAL_DATA]+[MEDICAL_DATA]+tenofov. 600mg/200mg/300mg comp.rec.x30 [MEDICAL_…"
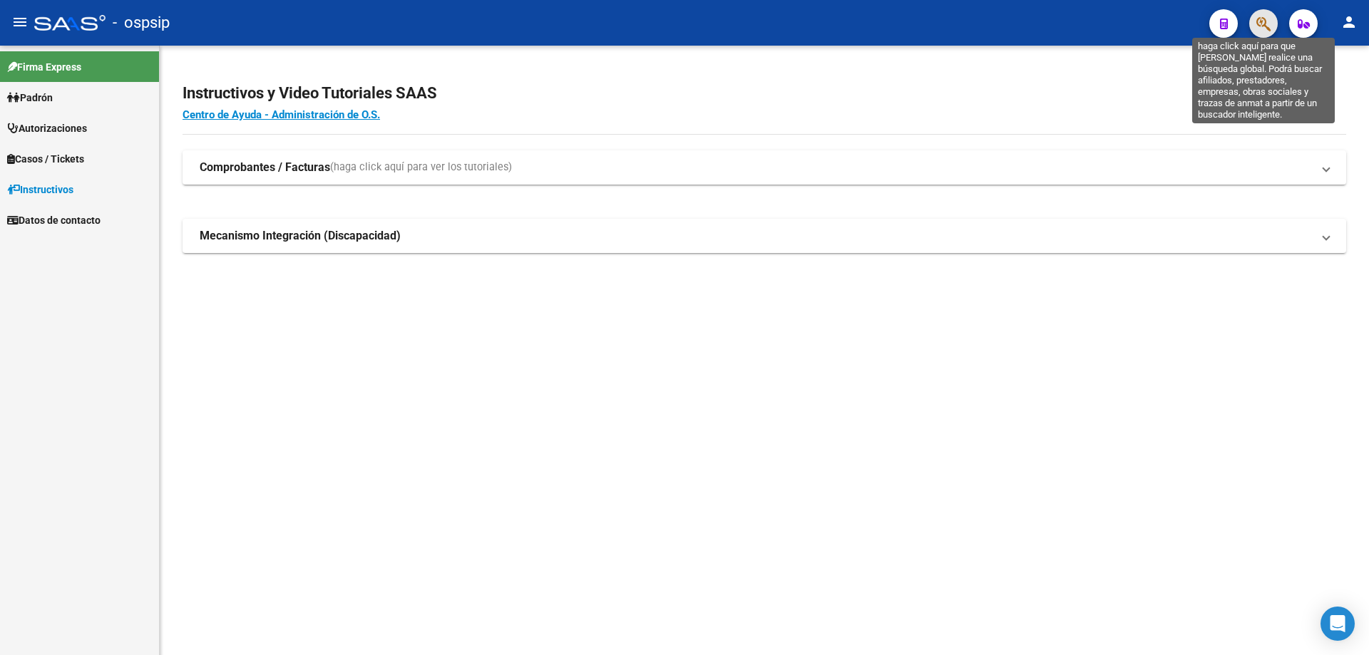
click at [1259, 28] on icon "button" at bounding box center [1263, 24] width 14 height 16
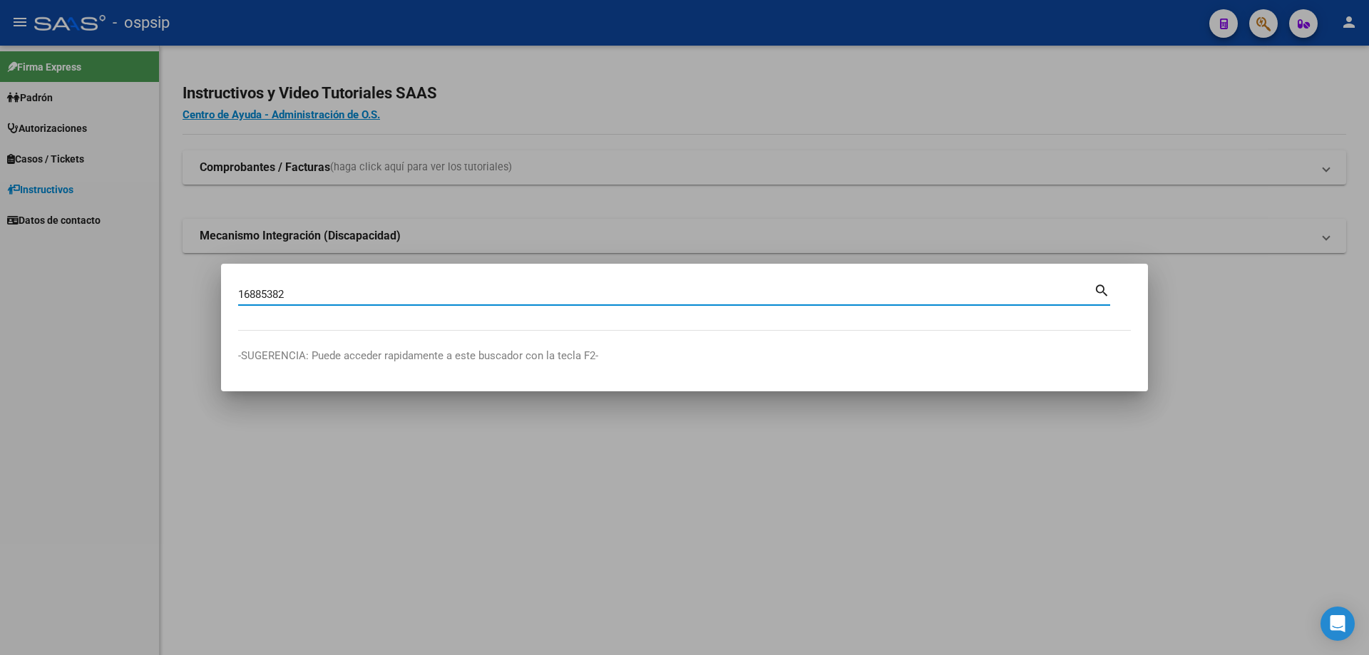
type input "16885382"
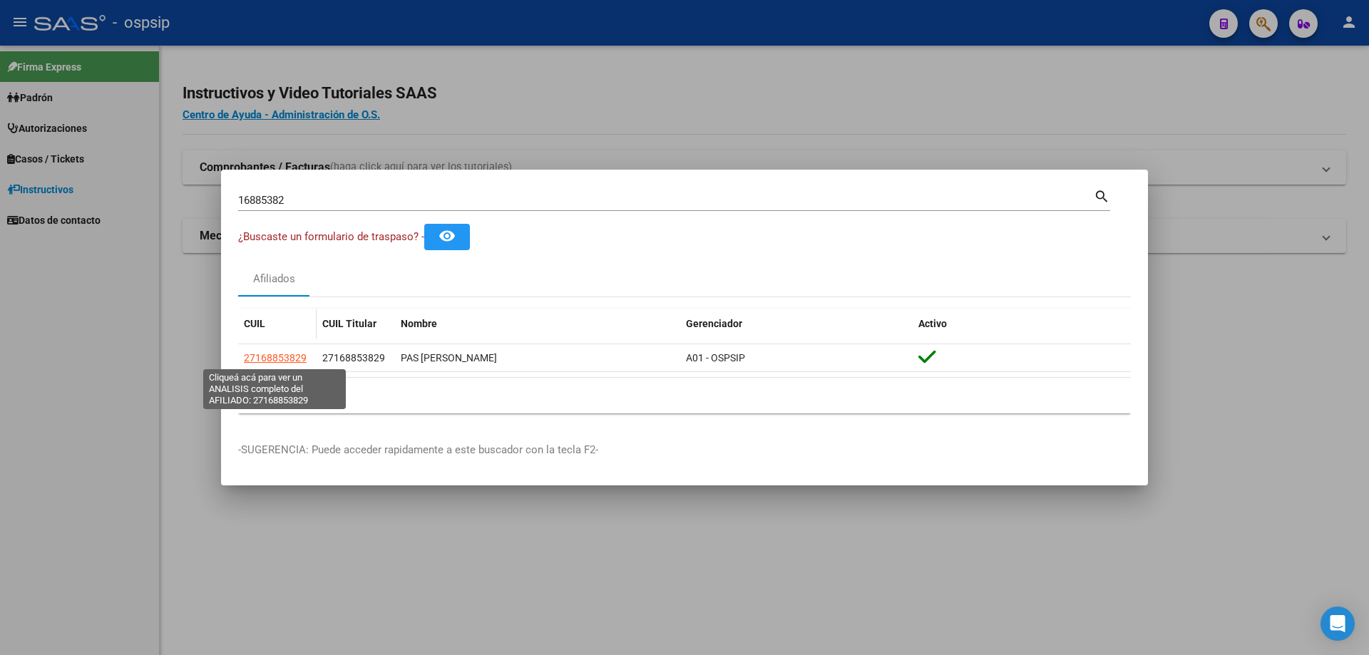
click at [277, 359] on div "CUIL CUIL Titular Nombre Gerenciador Activo 27168853829 27168853829 PAS [PERSON…" at bounding box center [684, 361] width 893 height 105
click at [277, 359] on span "27168853829" at bounding box center [275, 357] width 63 height 11
copy span "27168853829"
type textarea "27168853829"
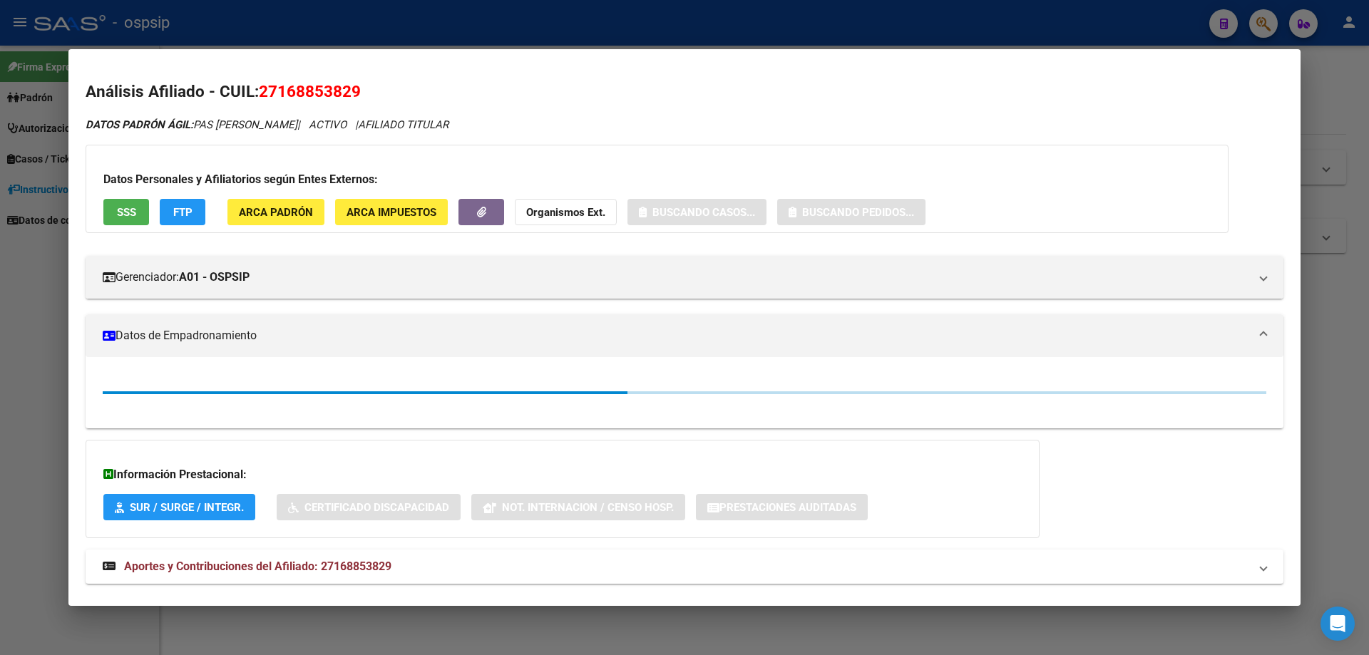
click at [127, 200] on button "SSS" at bounding box center [126, 212] width 46 height 26
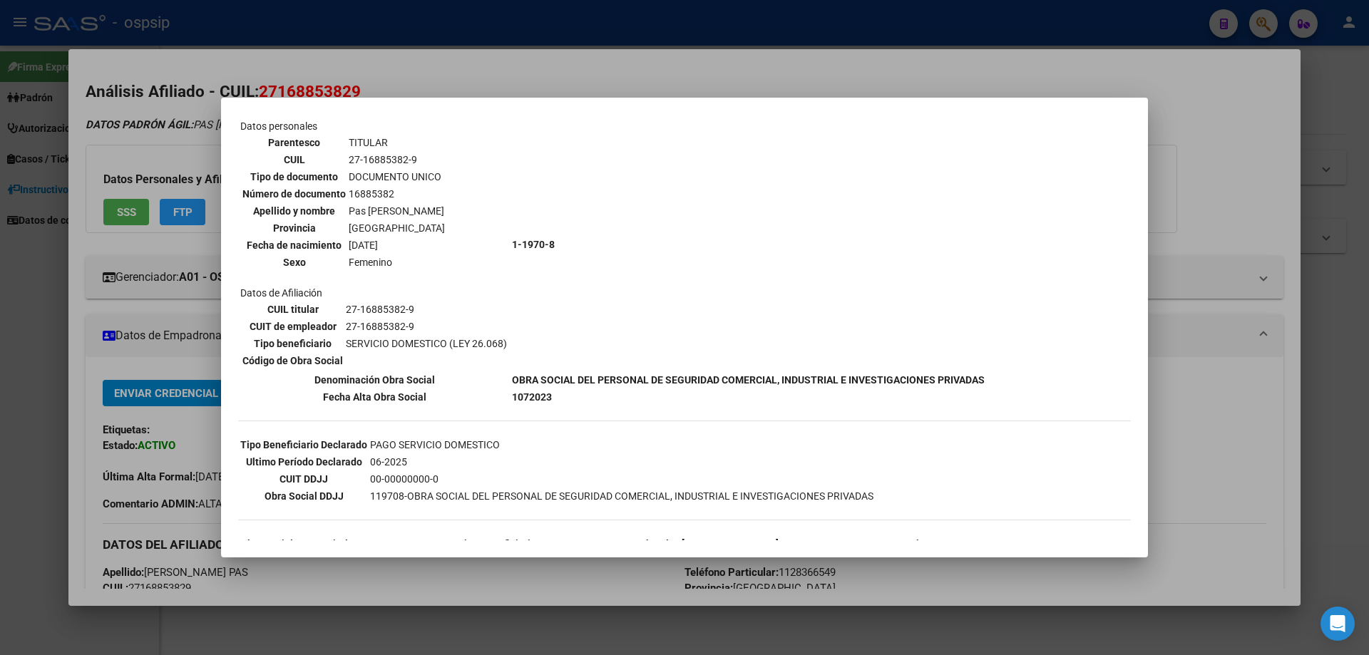
scroll to position [163, 0]
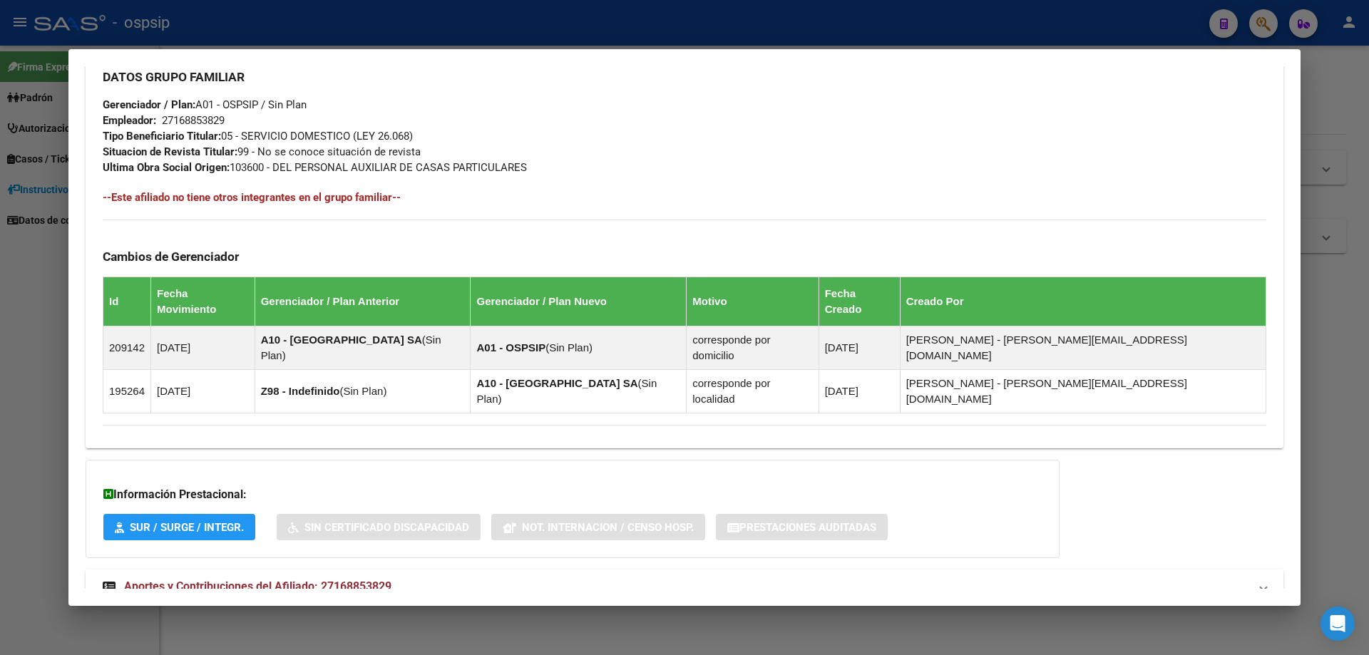
click at [356, 580] on span "Aportes y Contribuciones del Afiliado: 27168853829" at bounding box center [257, 587] width 267 height 14
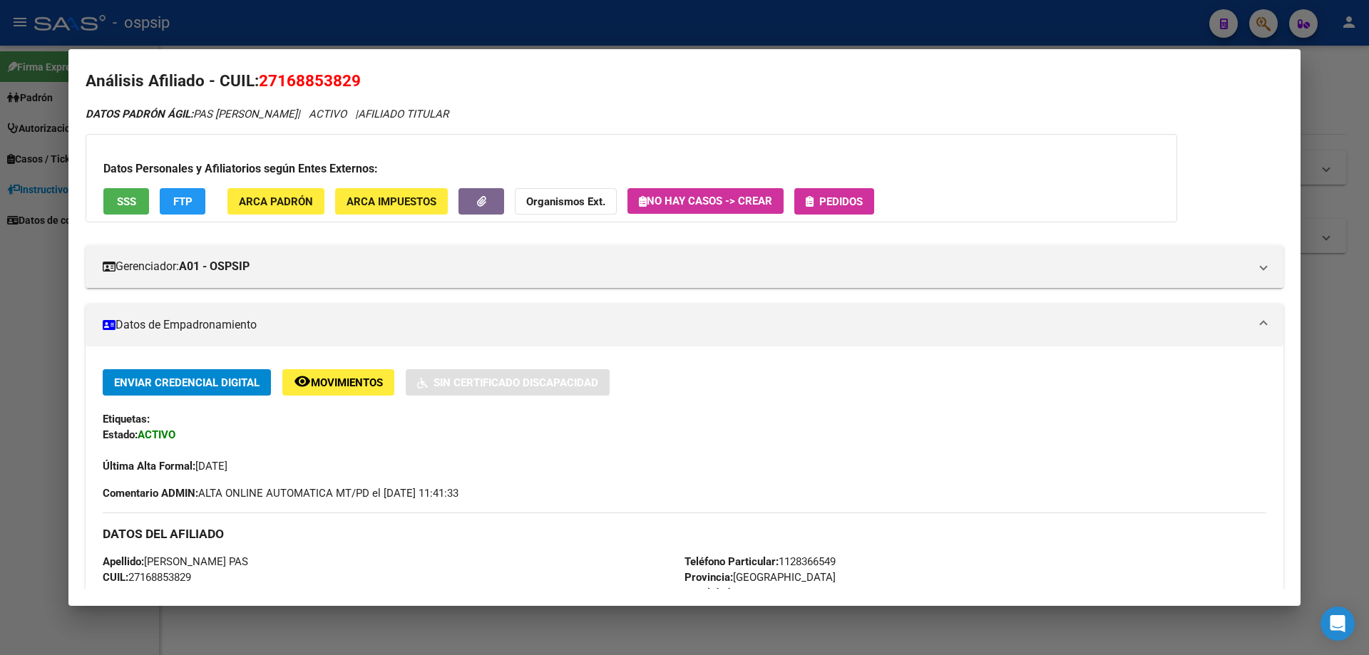
scroll to position [0, 0]
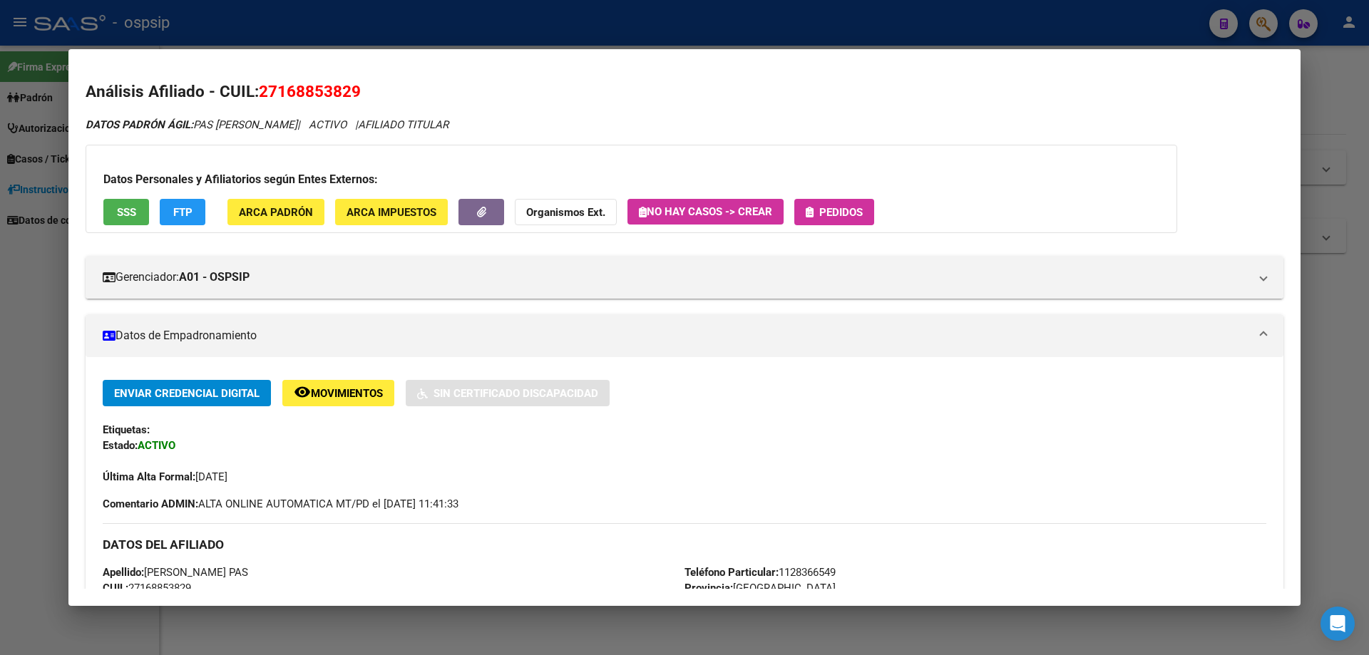
click at [827, 215] on span "Pedidos" at bounding box center [840, 212] width 43 height 13
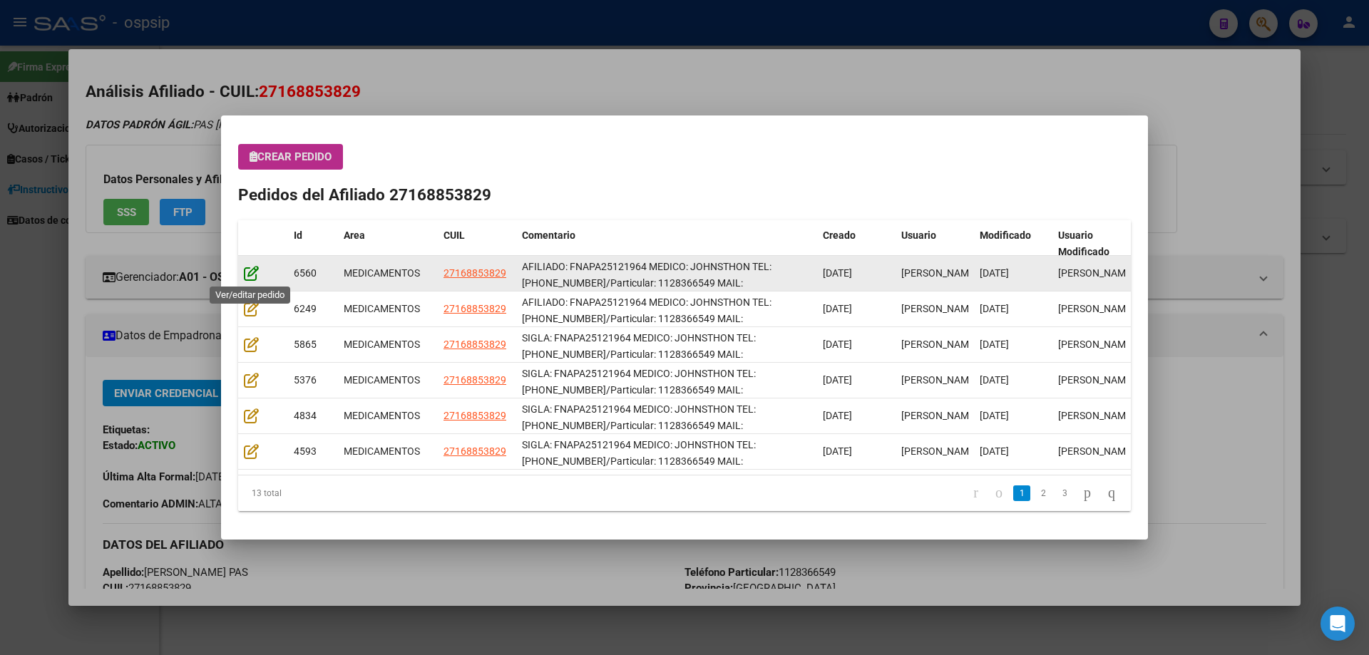
click at [250, 271] on icon at bounding box center [251, 273] width 15 height 16
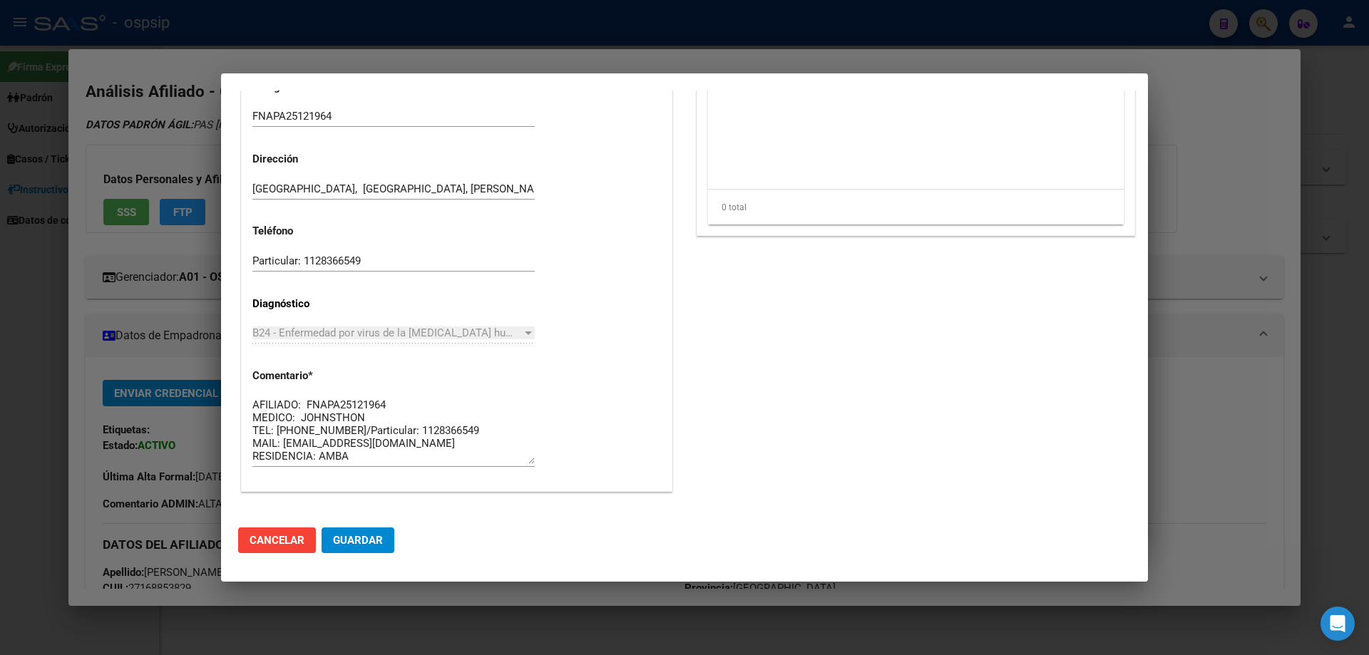
scroll to position [1084, 0]
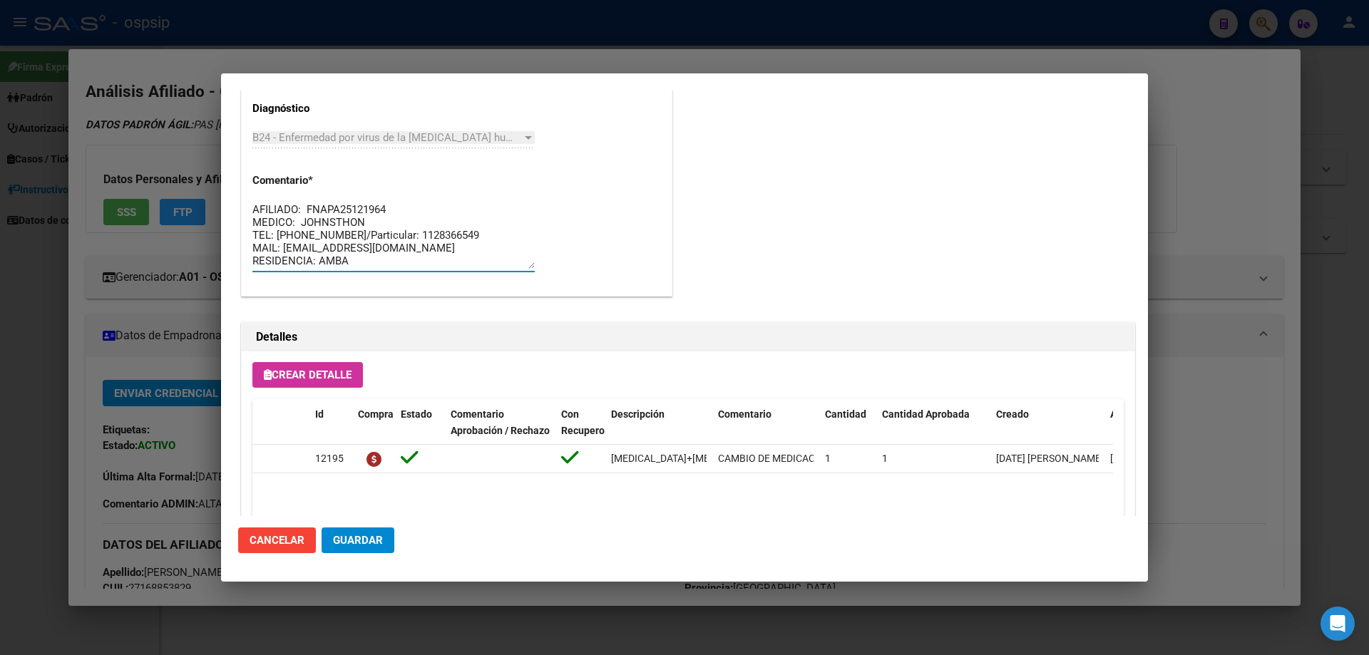
drag, startPoint x: 369, startPoint y: 262, endPoint x: 227, endPoint y: 179, distance: 163.6
click at [227, 179] on mat-dialog-content "Editar Pedido 6560 COMENTARIOS DEL PEDIDO [PERSON_NAME] [DATE] 15:20 CAMBIO DE …" at bounding box center [684, 304] width 927 height 426
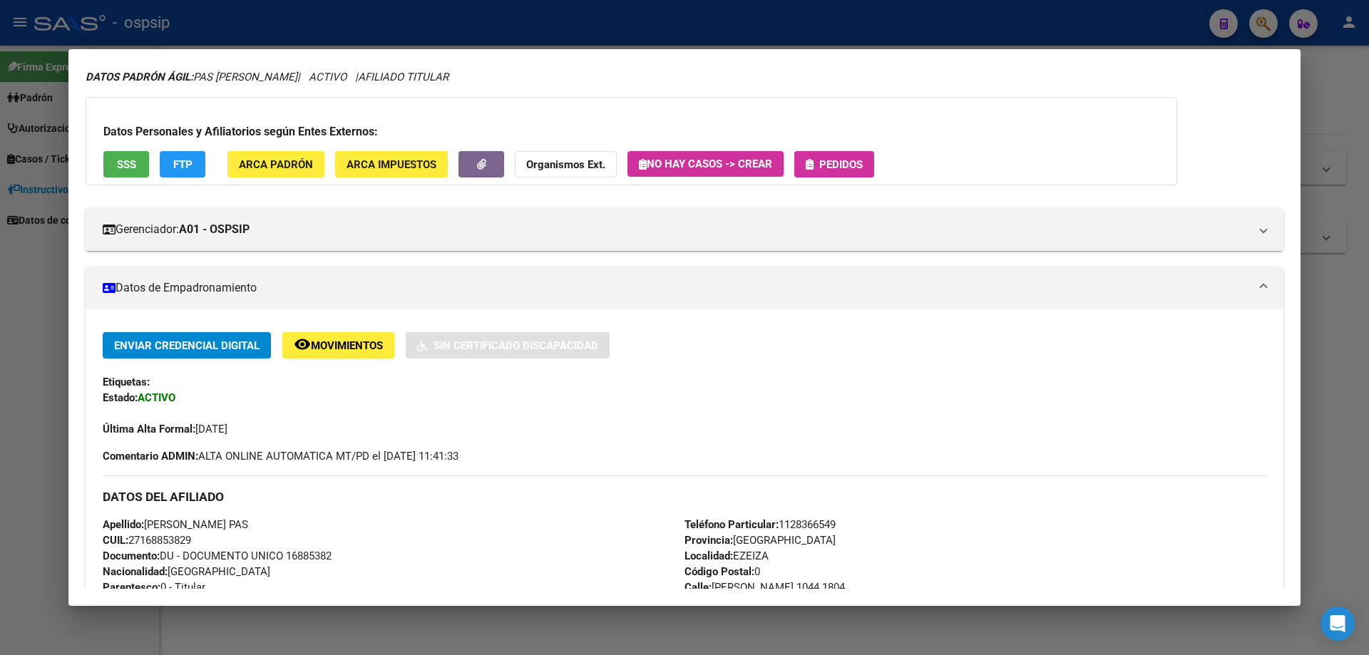
scroll to position [143, 0]
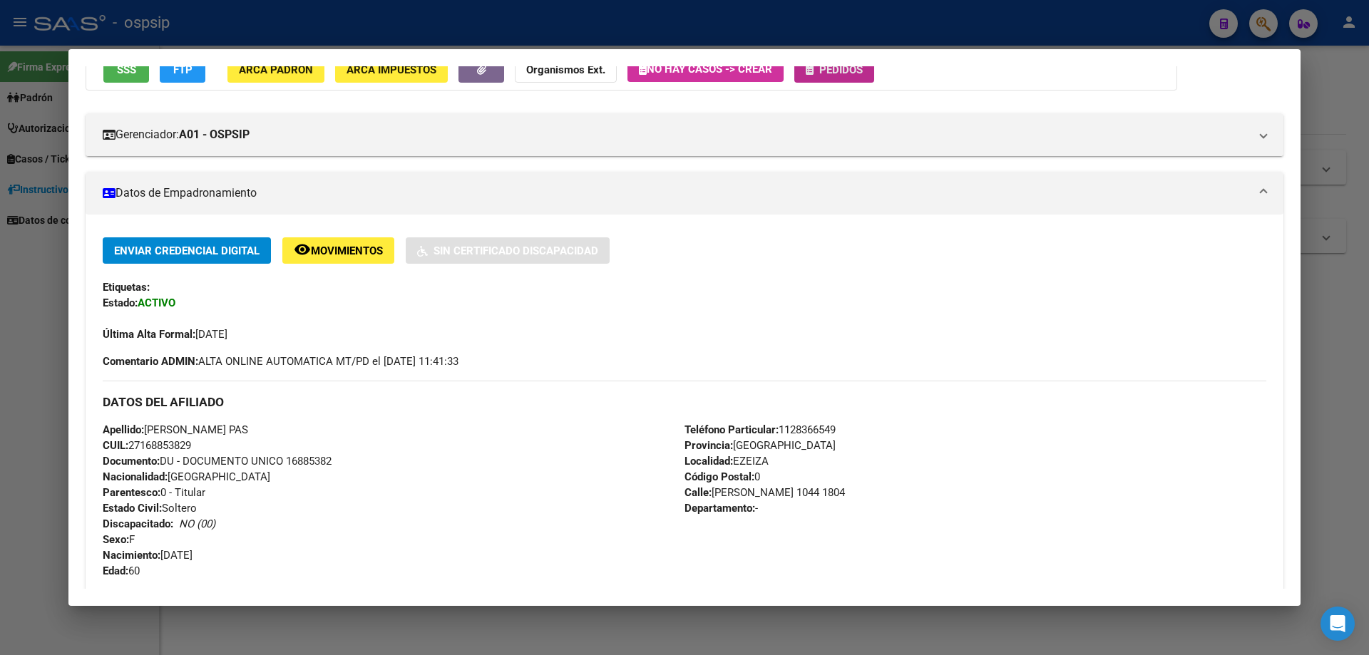
click at [833, 73] on span "Pedidos" at bounding box center [840, 69] width 43 height 13
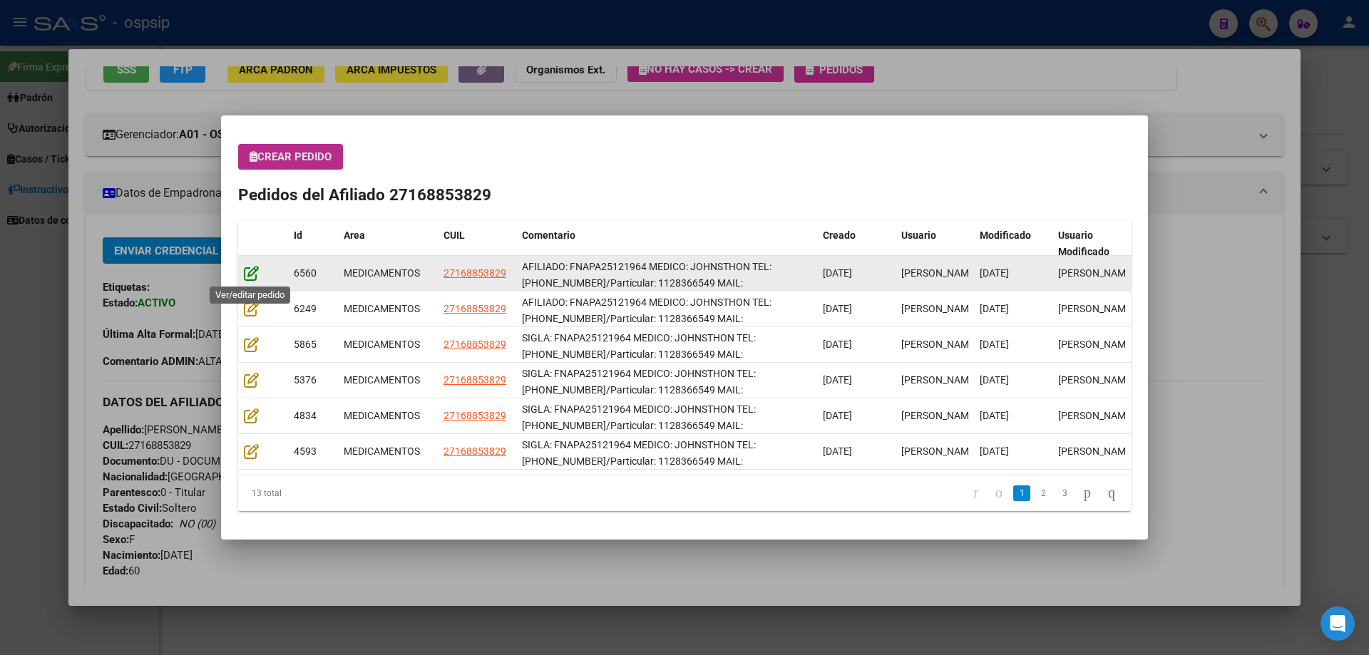
click at [252, 276] on icon at bounding box center [251, 273] width 15 height 16
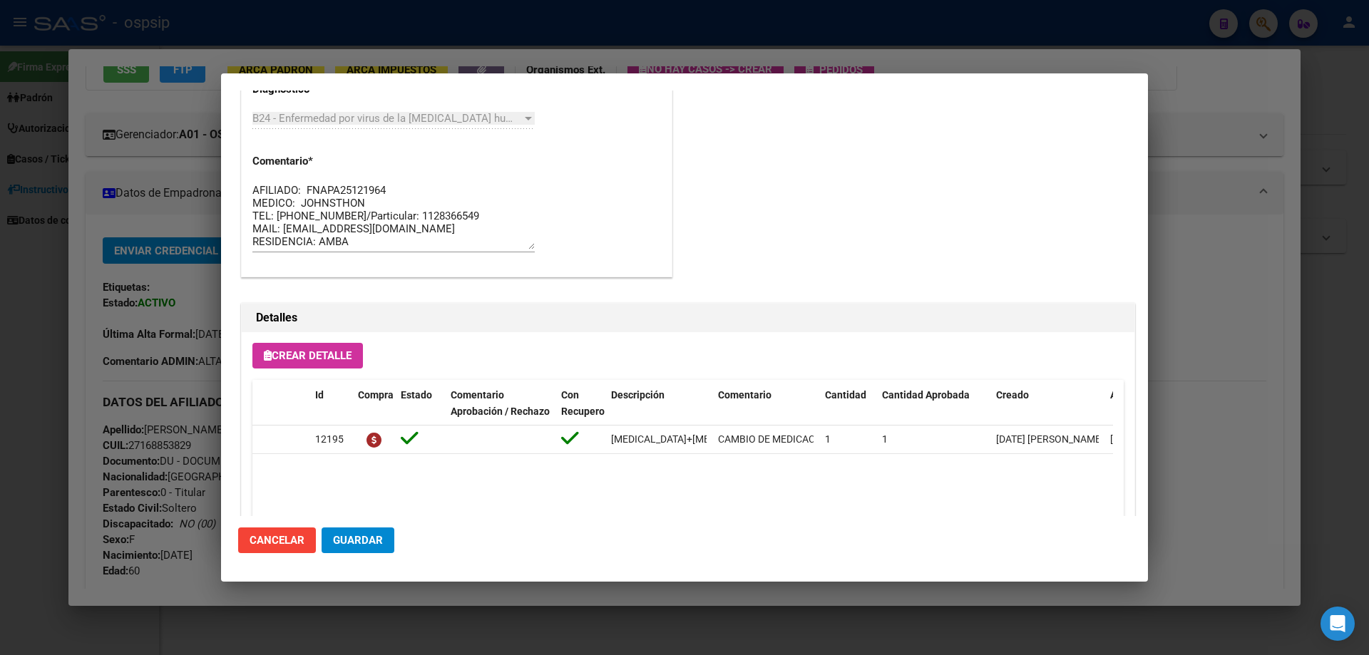
scroll to position [1226, 0]
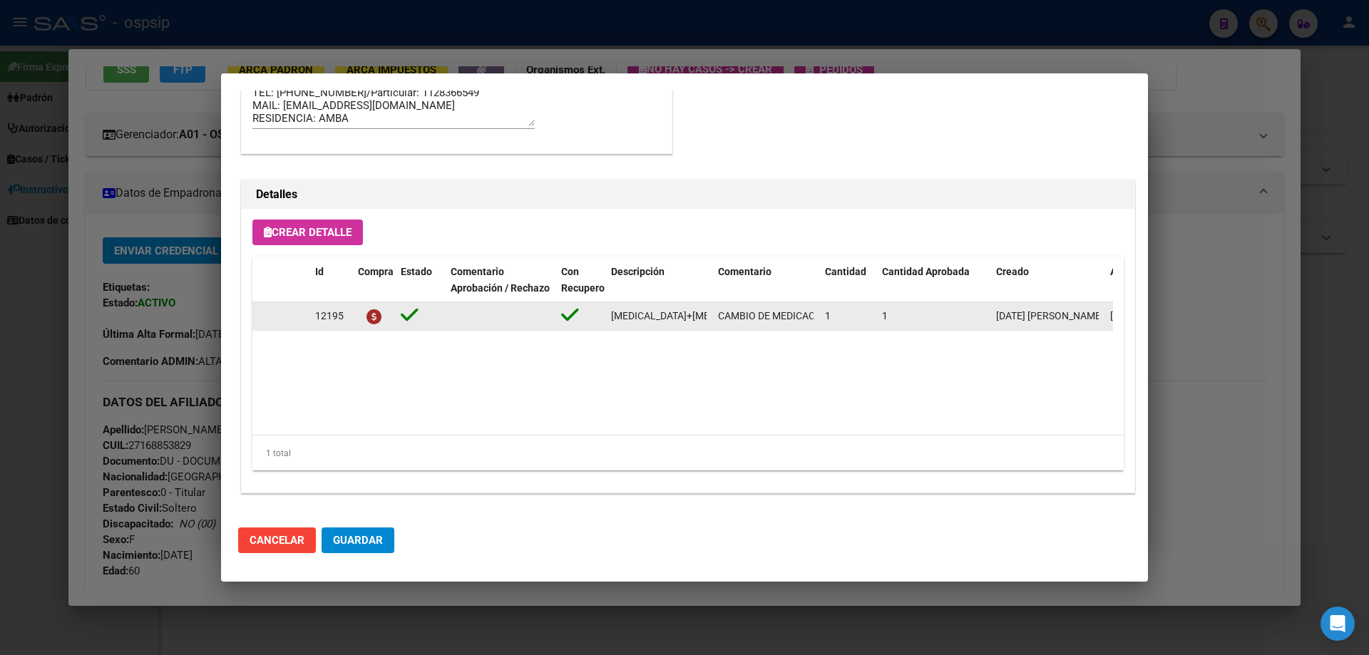
drag, startPoint x: 605, startPoint y: 317, endPoint x: 702, endPoint y: 327, distance: 97.5
click at [702, 327] on datatable-body-cell "[MEDICAL_DATA]+[MEDICAL_DATA] alaf.+[MEDICAL_DATA] 200mg/25mg/50mg comp.rec.x 3…" at bounding box center [658, 316] width 107 height 28
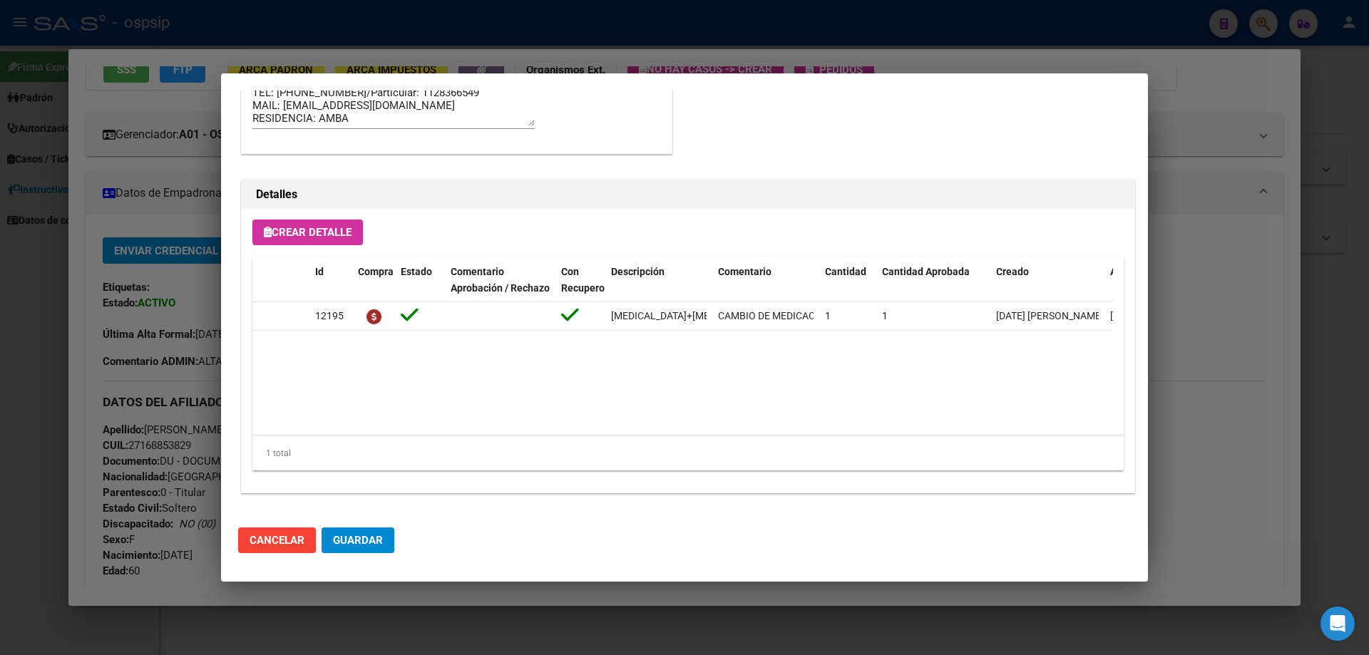
drag, startPoint x: 692, startPoint y: 352, endPoint x: 587, endPoint y: 339, distance: 105.6
click at [691, 353] on datatable-body "12195 [MEDICAL_DATA]+[MEDICAL_DATA] alaf.+[MEDICAL_DATA] 200mg/25mg/50mg comp.r…" at bounding box center [682, 368] width 861 height 133
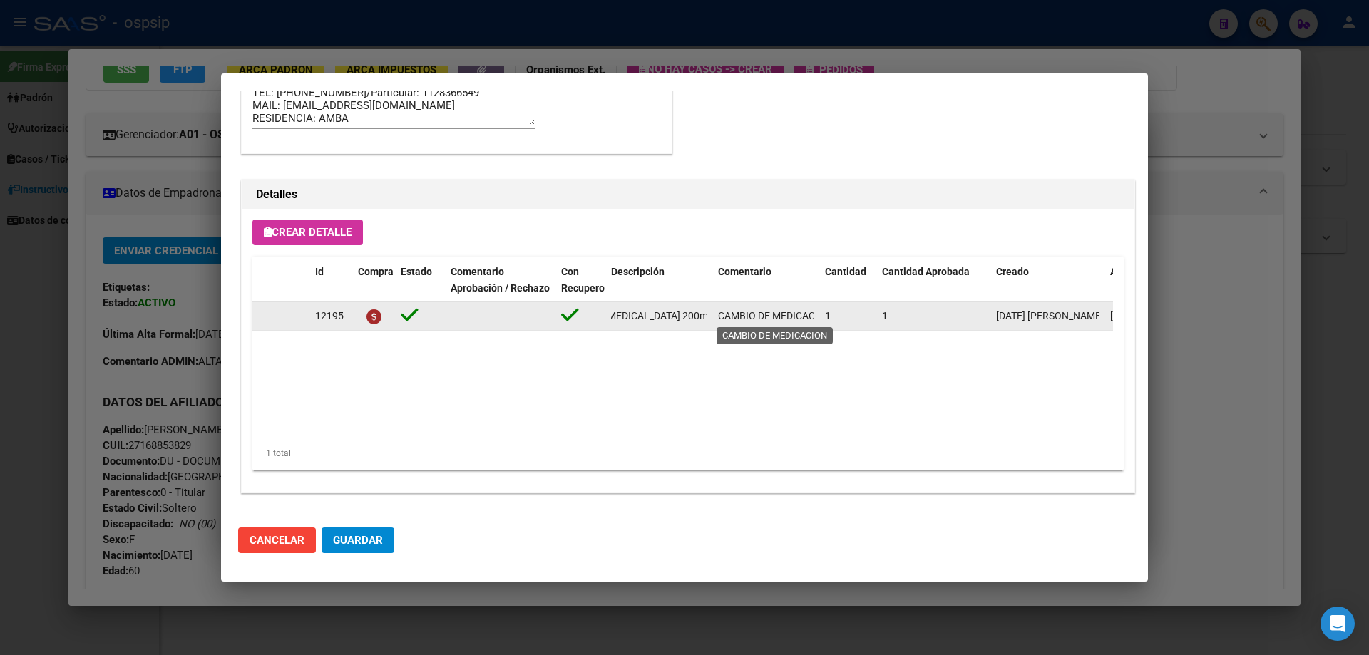
scroll to position [0, 319]
drag, startPoint x: 606, startPoint y: 318, endPoint x: 718, endPoint y: 319, distance: 111.9
click at [718, 319] on div "12195 [MEDICAL_DATA]+[MEDICAL_DATA] alaf.+[MEDICAL_DATA] 200mg/25mg/50mg comp.r…" at bounding box center [785, 316] width 1066 height 29
copy span "[MEDICAL_DATA]+[MEDICAL_DATA] alaf.+[MEDICAL_DATA] 200mg/25mg/50mg comp.rec.x 3…"
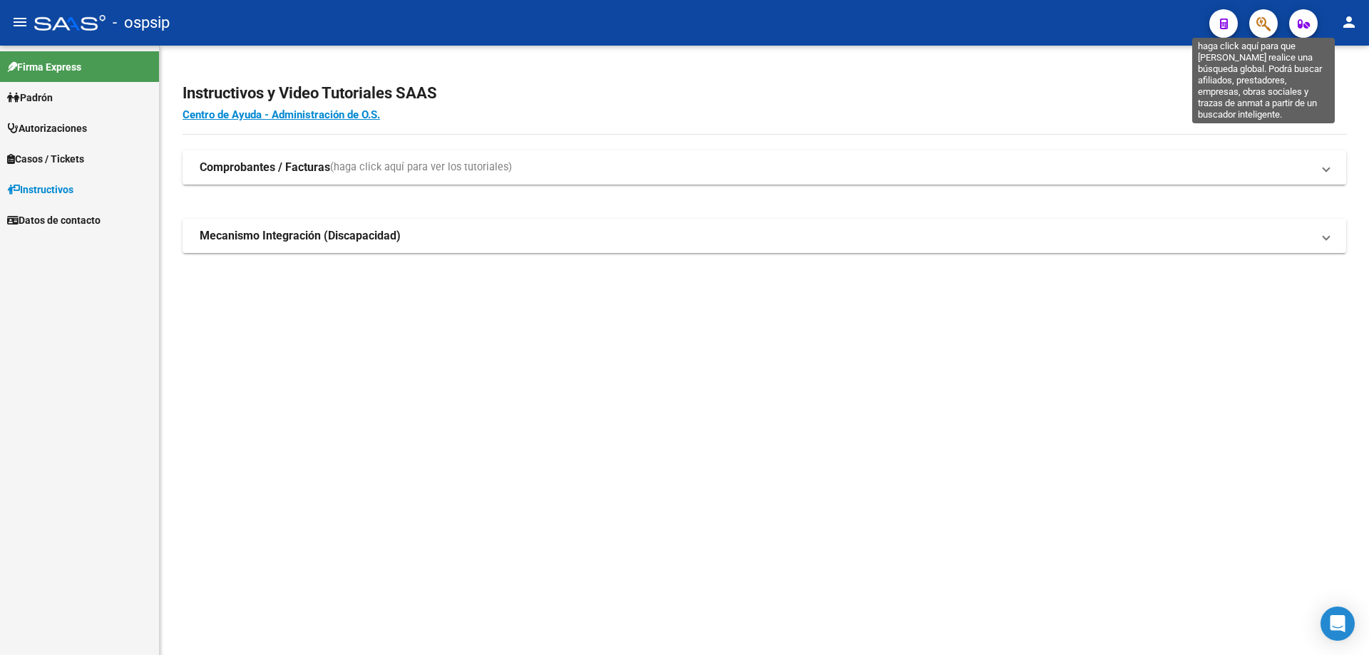
click at [1266, 25] on icon "button" at bounding box center [1263, 24] width 14 height 16
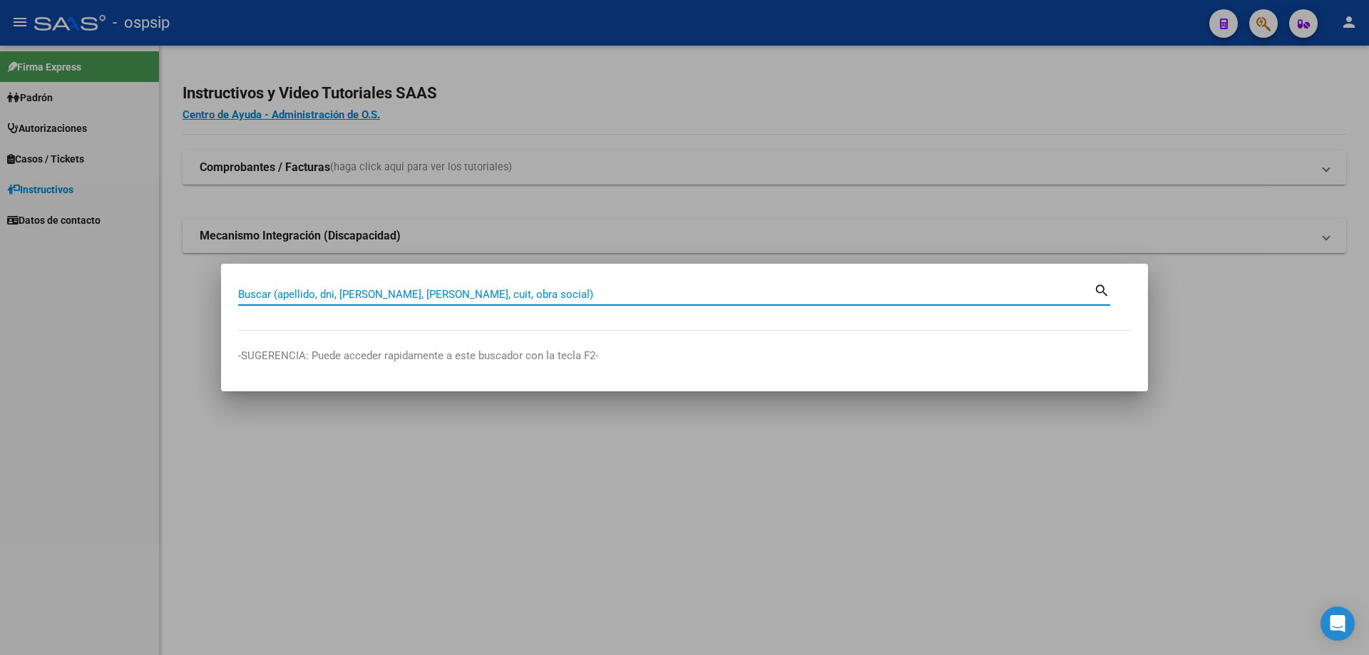
paste input "20333969"
type input "20333969"
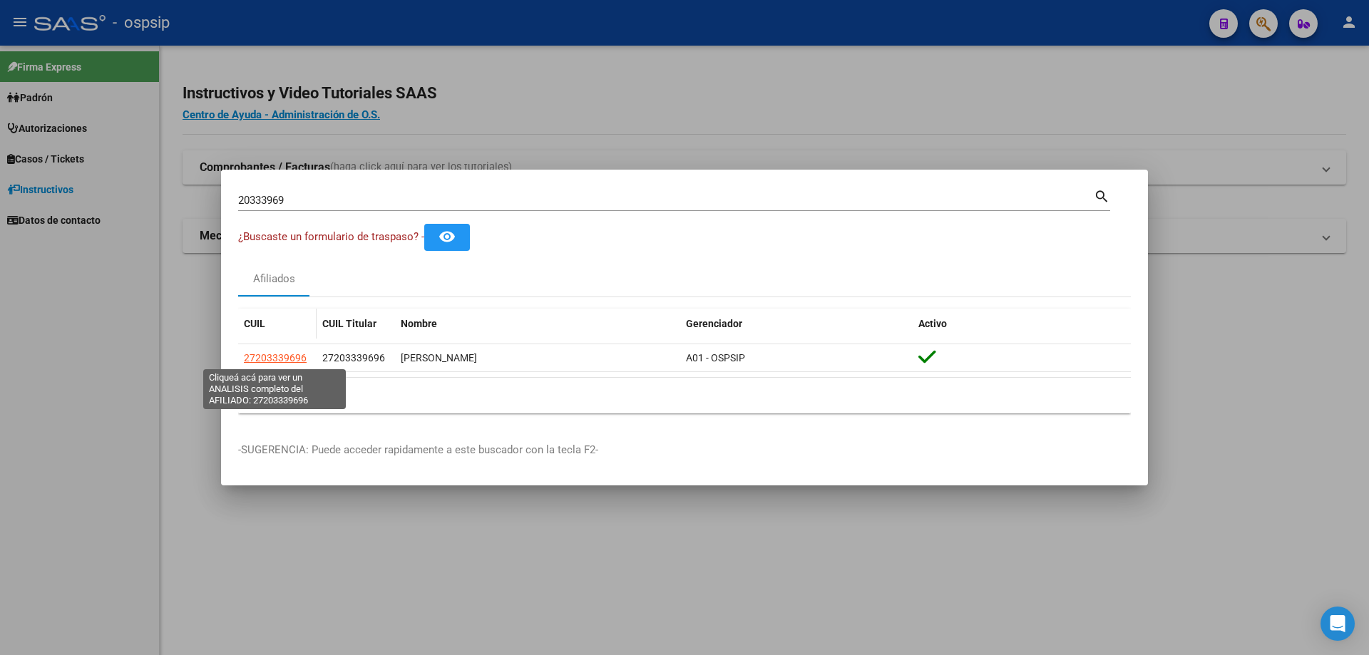
click at [281, 361] on span "27203339696" at bounding box center [275, 357] width 63 height 11
type textarea "27203339696"
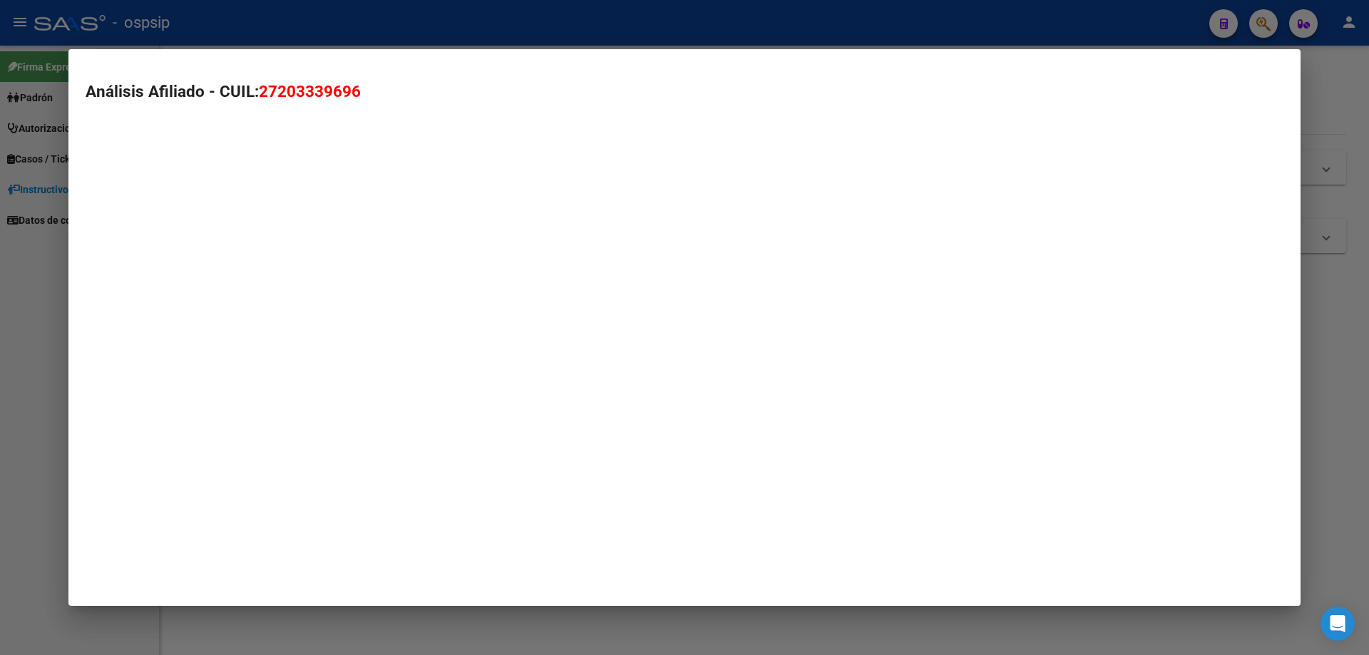
click at [278, 358] on mat-dialog-container "Análisis Afiliado - CUIL: 27203339696" at bounding box center [684, 327] width 1232 height 557
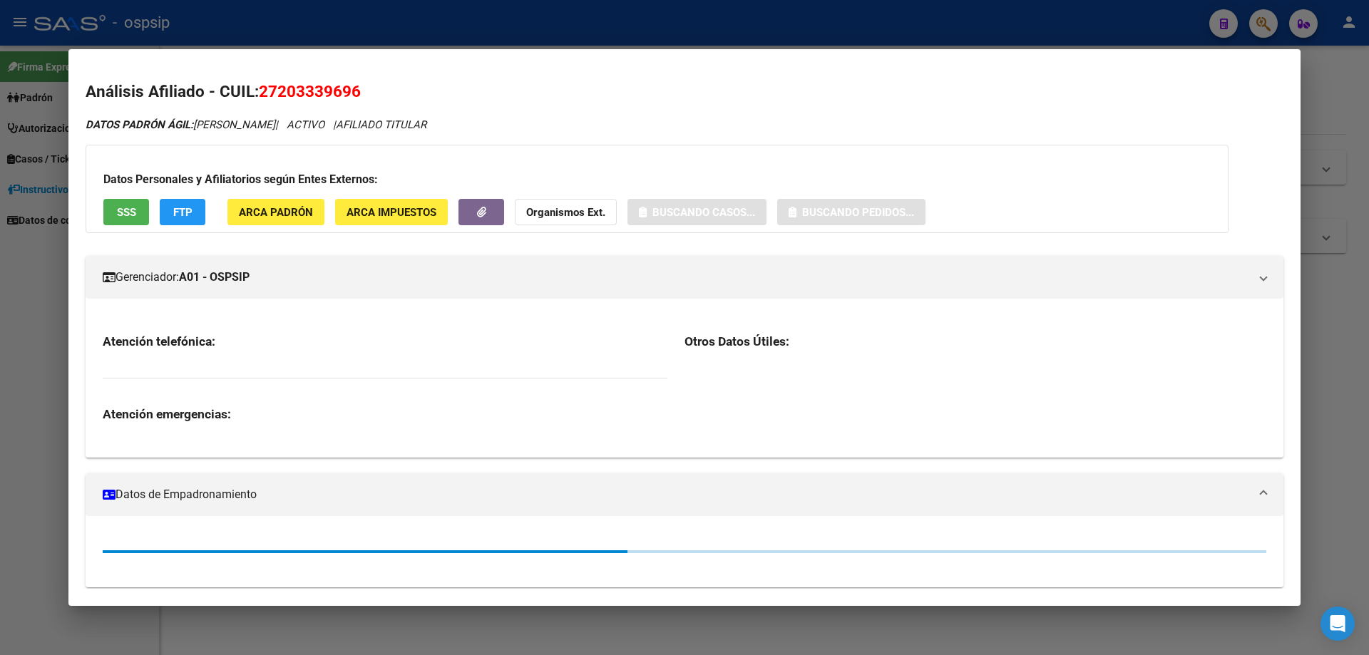
drag, startPoint x: 118, startPoint y: 177, endPoint x: 108, endPoint y: 212, distance: 36.1
click at [108, 212] on button "SSS" at bounding box center [126, 212] width 46 height 26
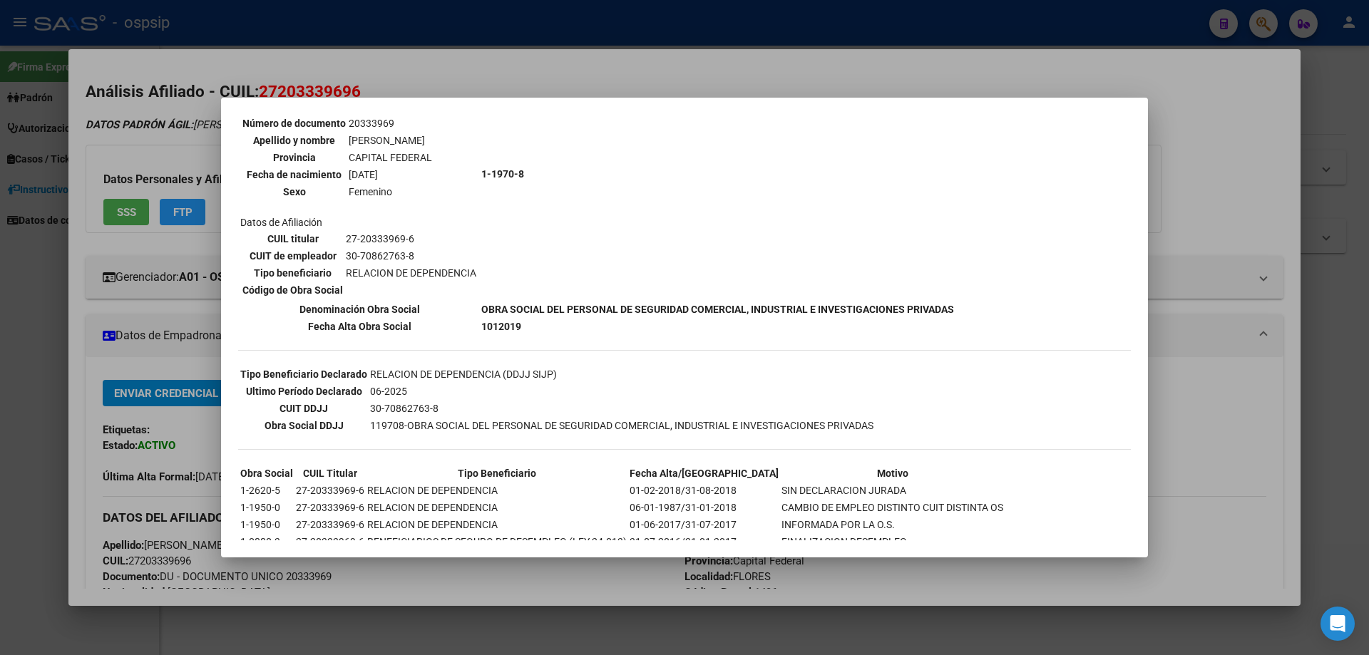
scroll to position [231, 0]
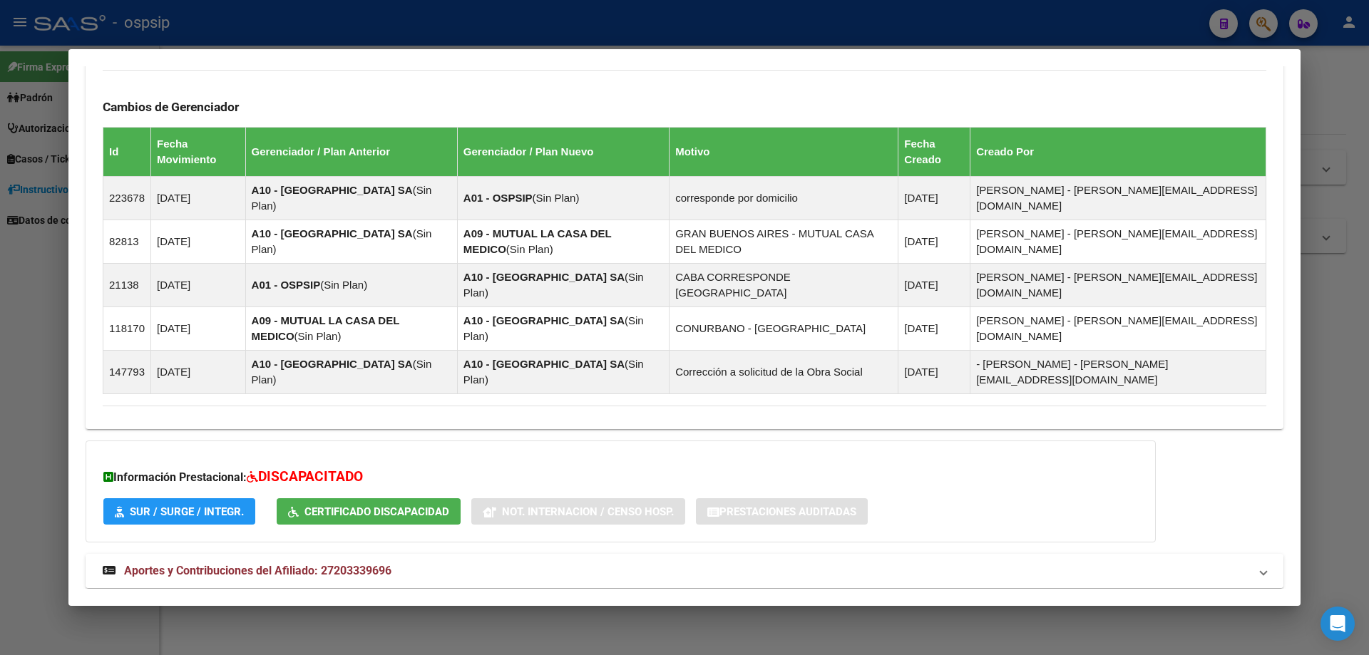
click at [286, 564] on span "Aportes y Contribuciones del Afiliado: 27203339696" at bounding box center [257, 571] width 267 height 14
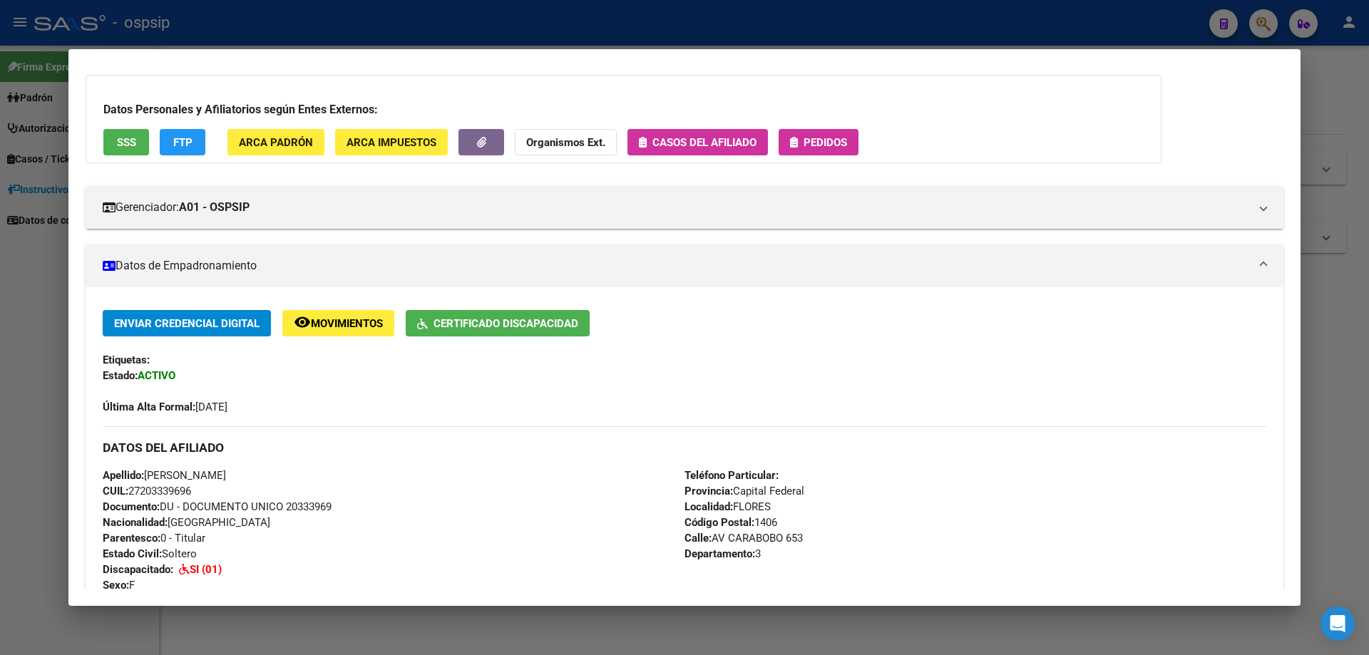
scroll to position [0, 0]
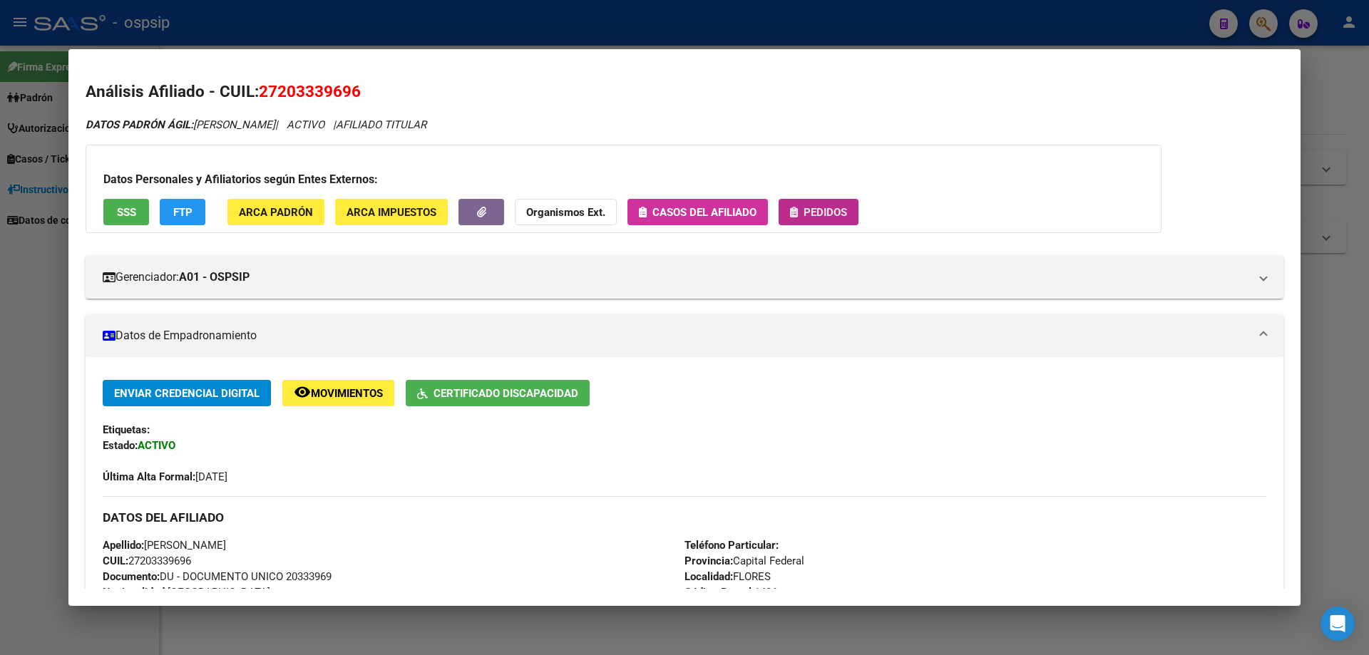
click at [814, 208] on span "Pedidos" at bounding box center [824, 212] width 43 height 13
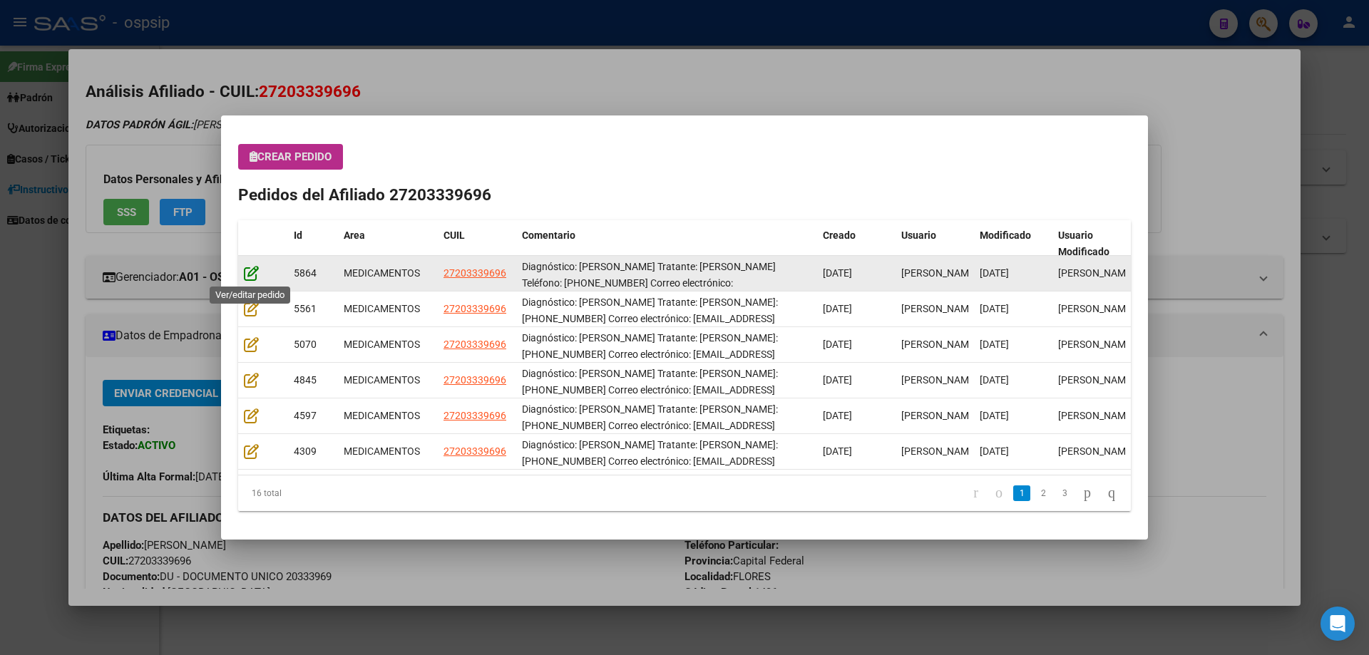
click at [244, 276] on icon at bounding box center [251, 273] width 15 height 16
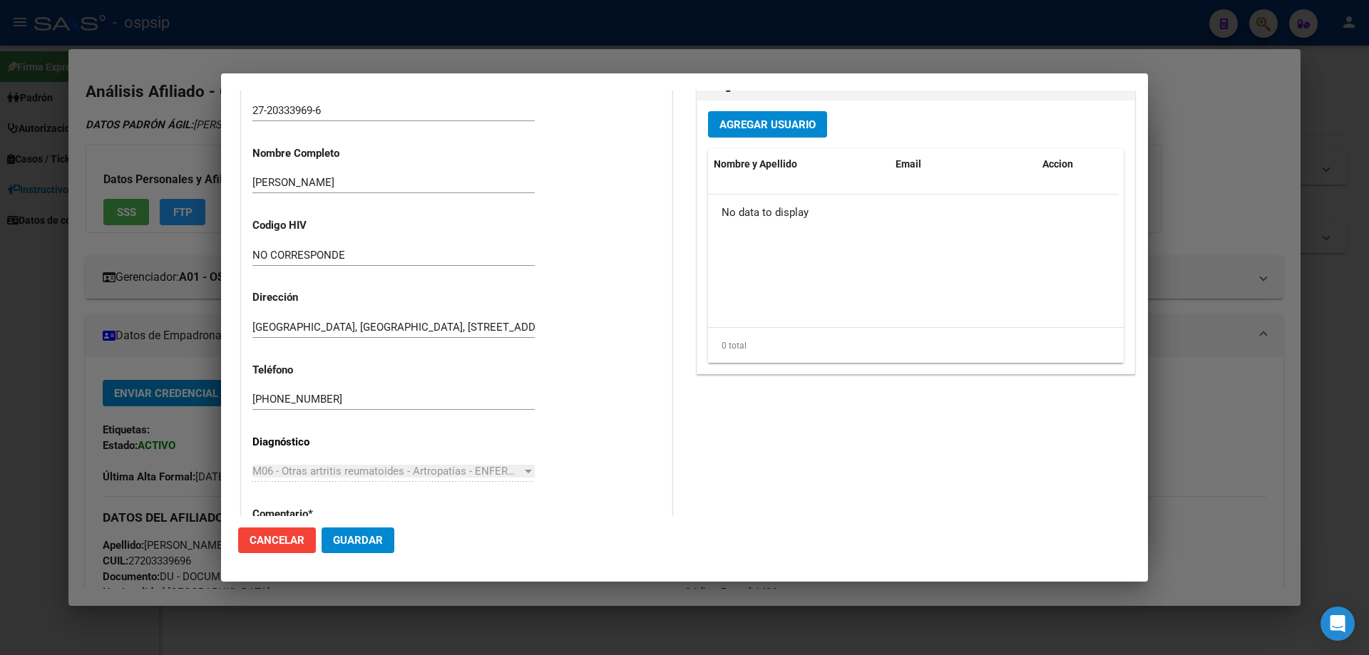
scroll to position [570, 0]
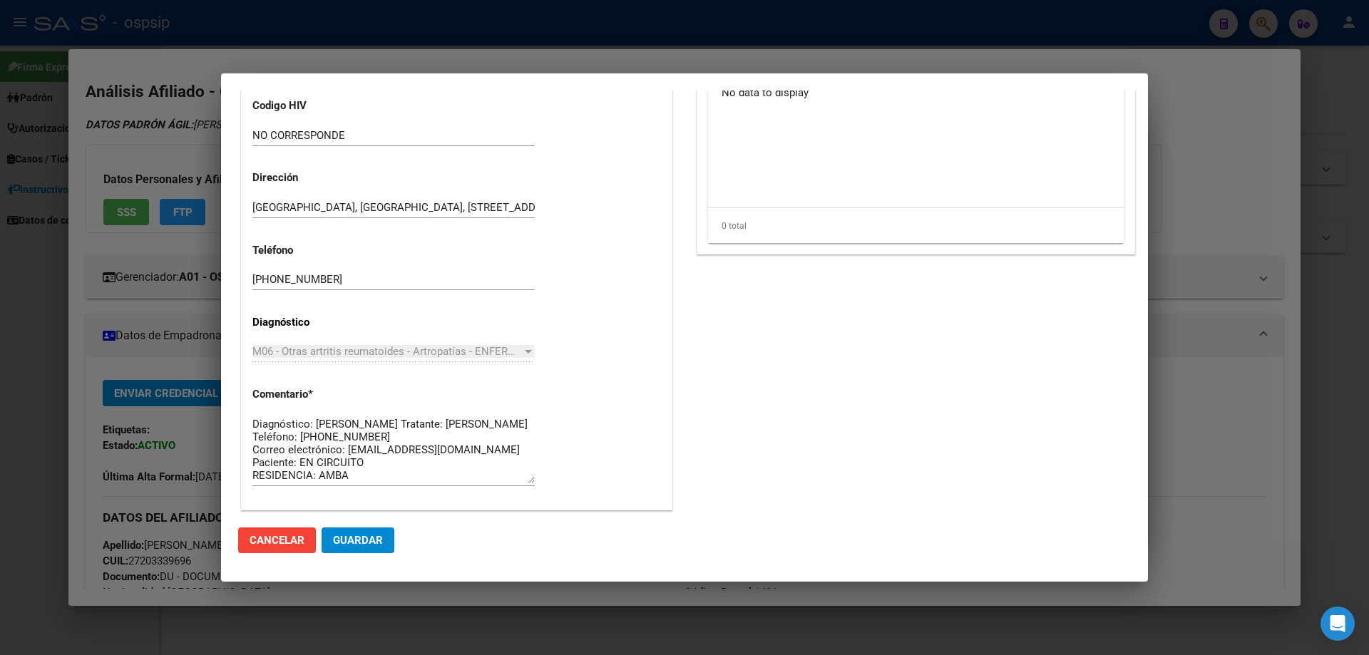
drag, startPoint x: 331, startPoint y: 287, endPoint x: 222, endPoint y: 295, distance: 108.7
click at [222, 295] on mat-dialog-content "Editar Pedido 5864 COMENTARIOS DEL PEDIDO Escriba su comentario aquí. Enviar co…" at bounding box center [684, 304] width 927 height 426
copy div
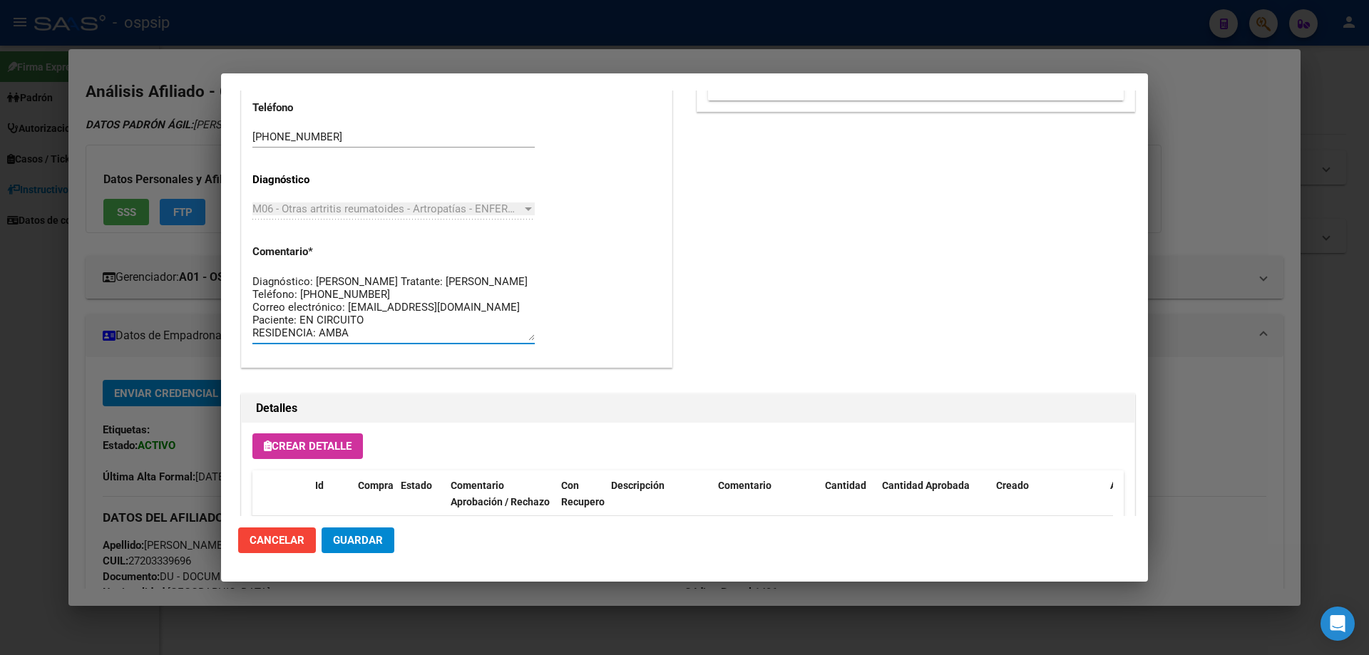
scroll to position [0, 0]
drag, startPoint x: 349, startPoint y: 337, endPoint x: 245, endPoint y: 254, distance: 133.4
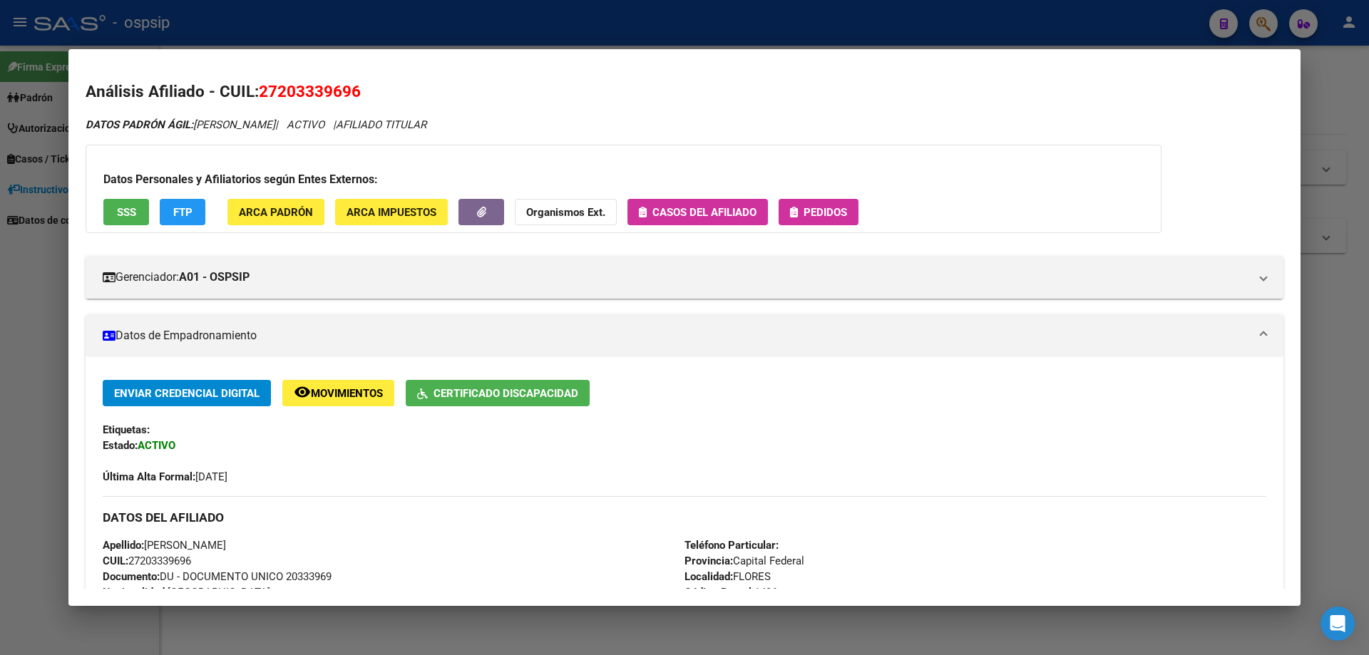
click at [817, 212] on span "Pedidos" at bounding box center [824, 212] width 43 height 13
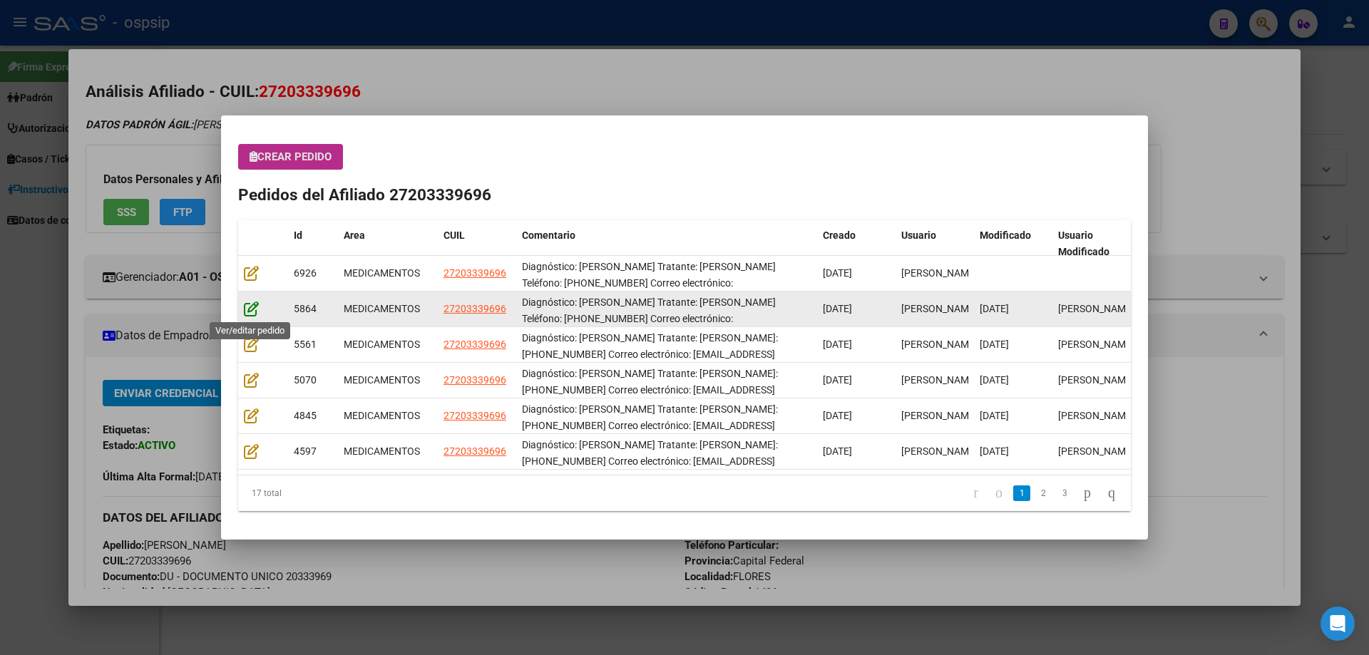
click at [253, 309] on icon at bounding box center [251, 309] width 15 height 16
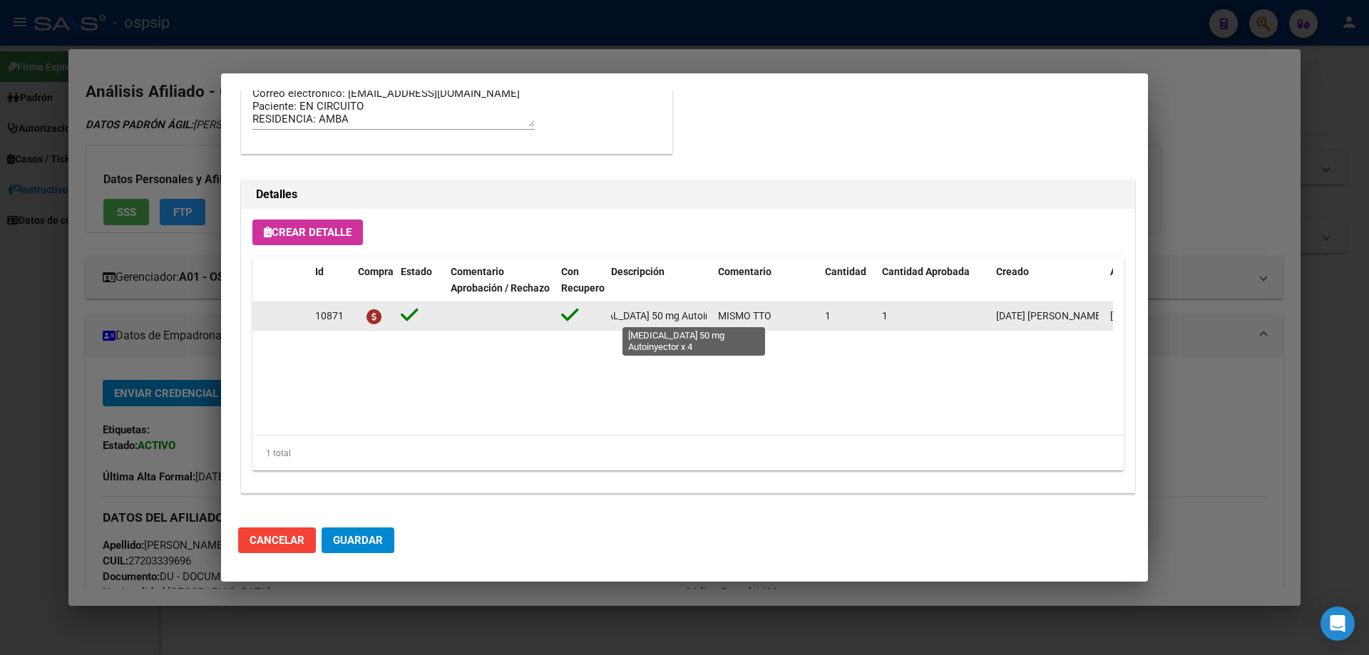
scroll to position [0, 70]
drag, startPoint x: 609, startPoint y: 315, endPoint x: 712, endPoint y: 321, distance: 103.5
click at [719, 320] on div "10871 [MEDICAL_DATA] 50 mg Autoinyector x 4 MISMO TTO 1 1 [DATE] [PERSON_NAME] …" at bounding box center [785, 316] width 1066 height 29
copy span "[MEDICAL_DATA] 50 mg Autoinyector x 4"
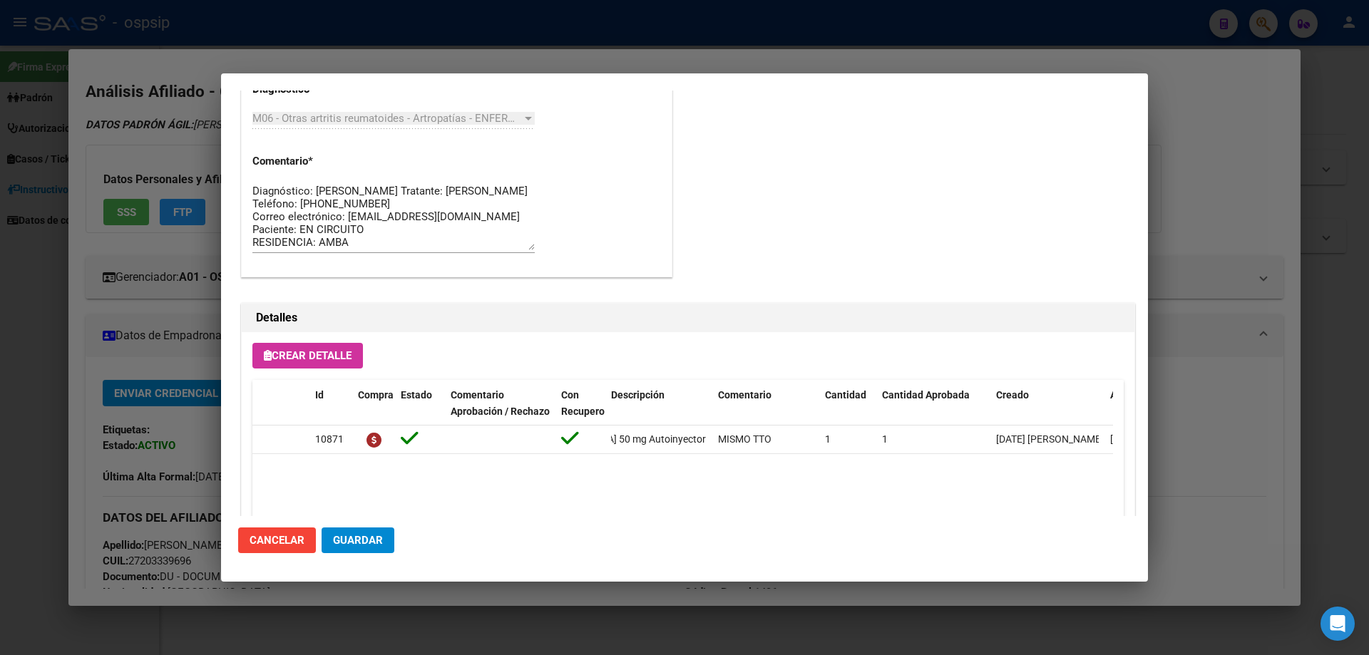
scroll to position [784, 0]
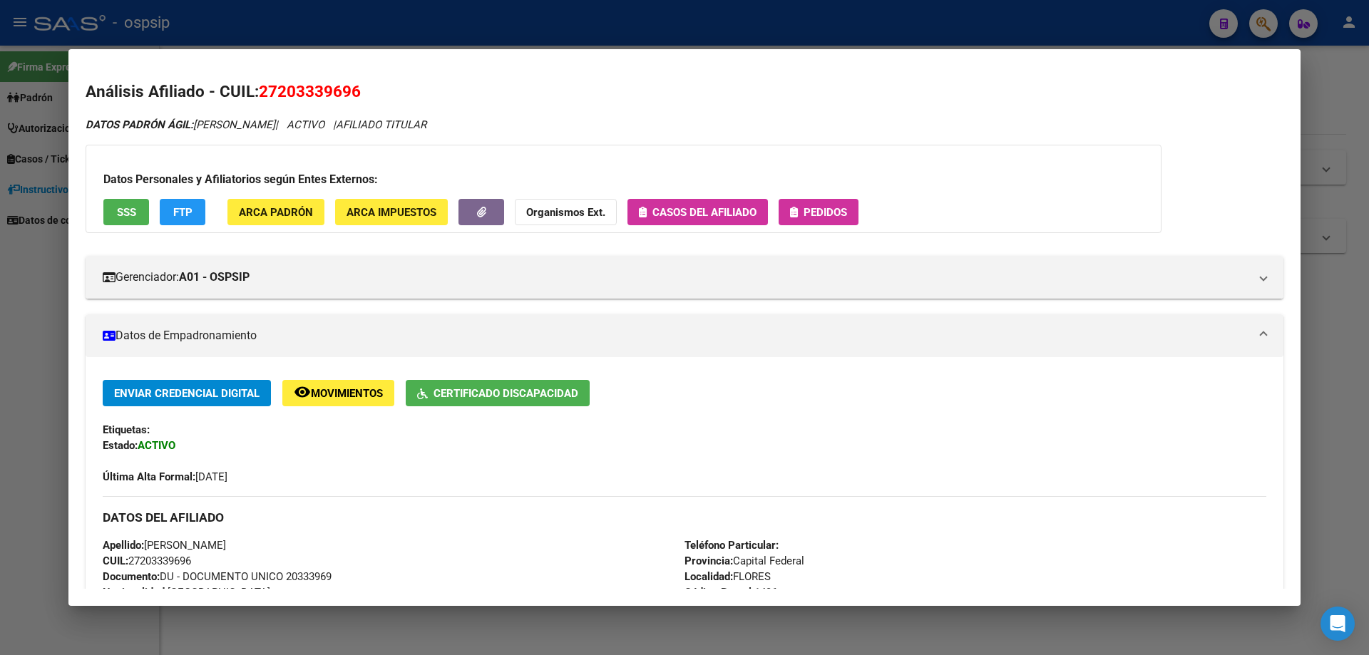
click at [494, 389] on span "Certificado Discapacidad" at bounding box center [505, 393] width 145 height 13
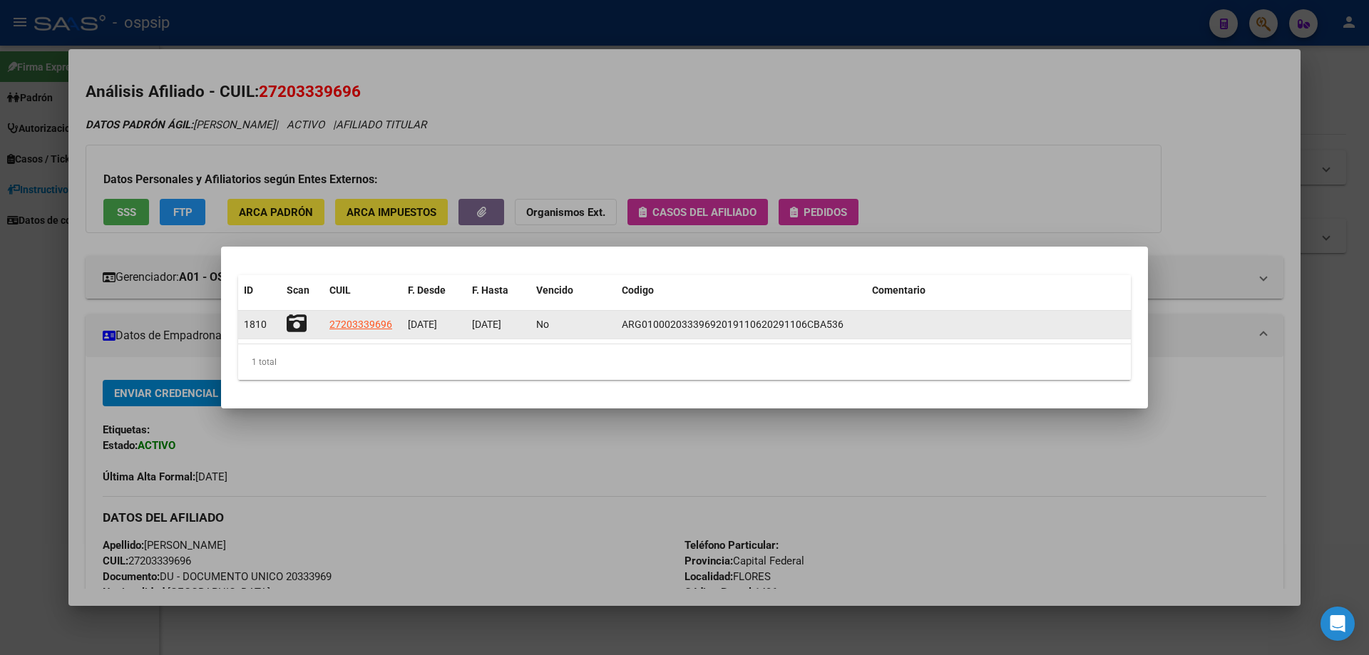
click at [294, 332] on icon at bounding box center [297, 324] width 20 height 20
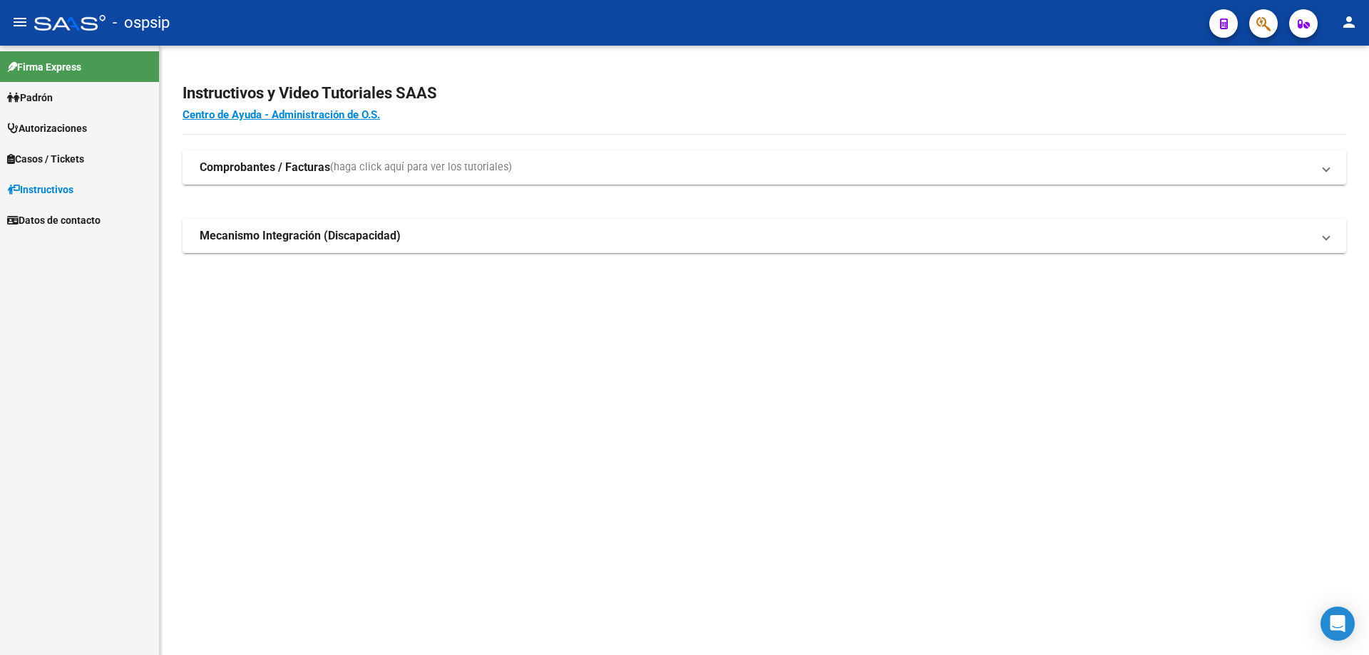
click at [1255, 16] on button "button" at bounding box center [1263, 23] width 29 height 29
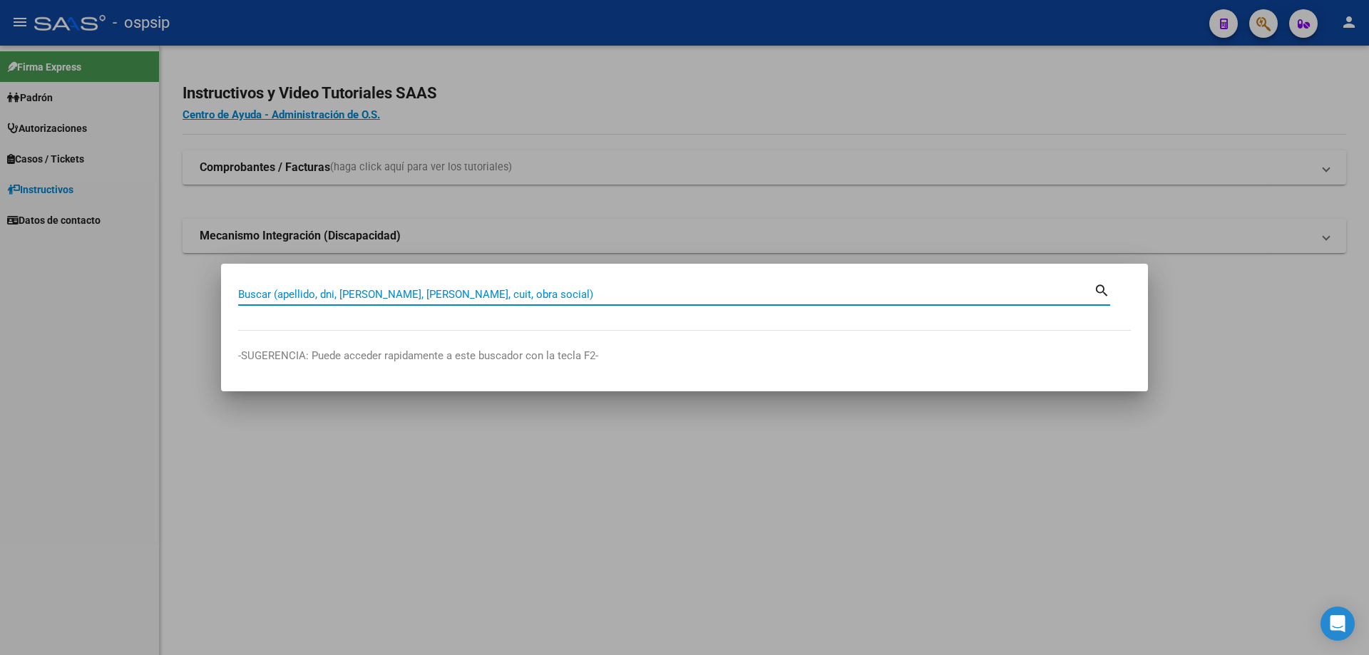
drag, startPoint x: 276, startPoint y: 289, endPoint x: 265, endPoint y: 297, distance: 13.3
paste input "30163918"
type input "30163918"
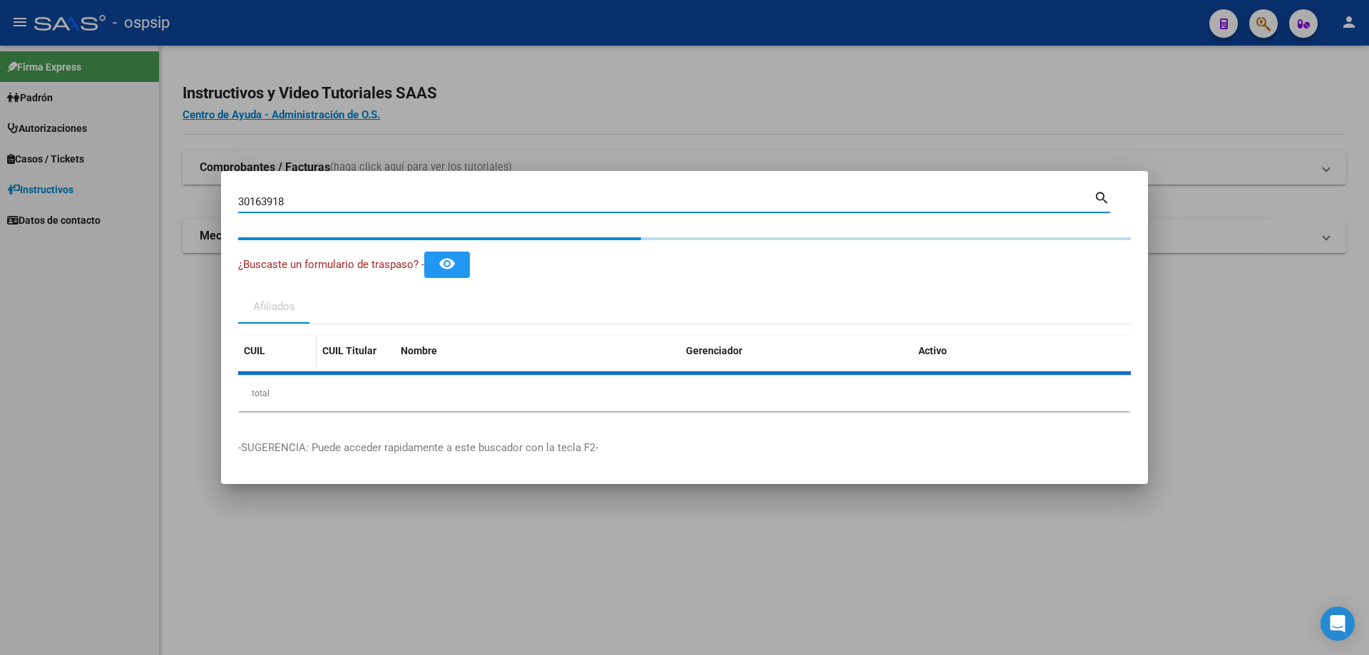
click at [272, 352] on div "CUIL" at bounding box center [277, 351] width 67 height 16
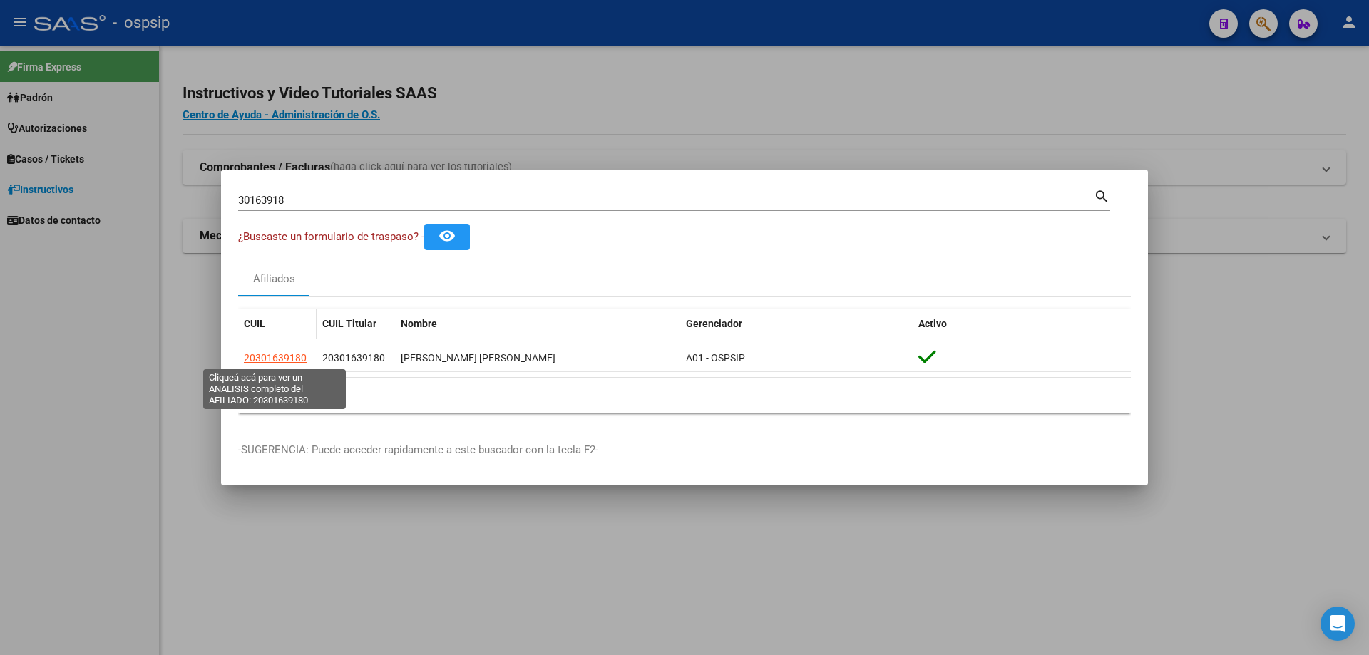
click at [272, 352] on span "20301639180" at bounding box center [275, 357] width 63 height 11
copy span "20301639180"
type textarea "20301639180"
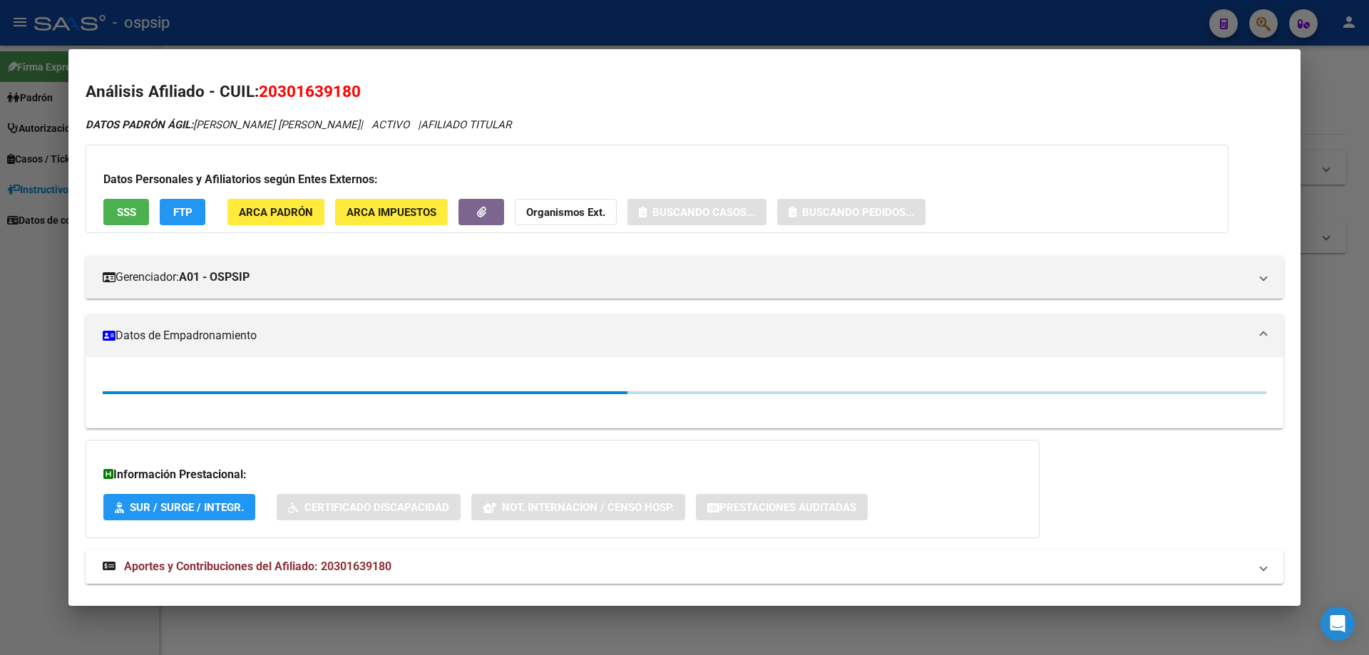
click at [113, 204] on button "SSS" at bounding box center [126, 212] width 46 height 26
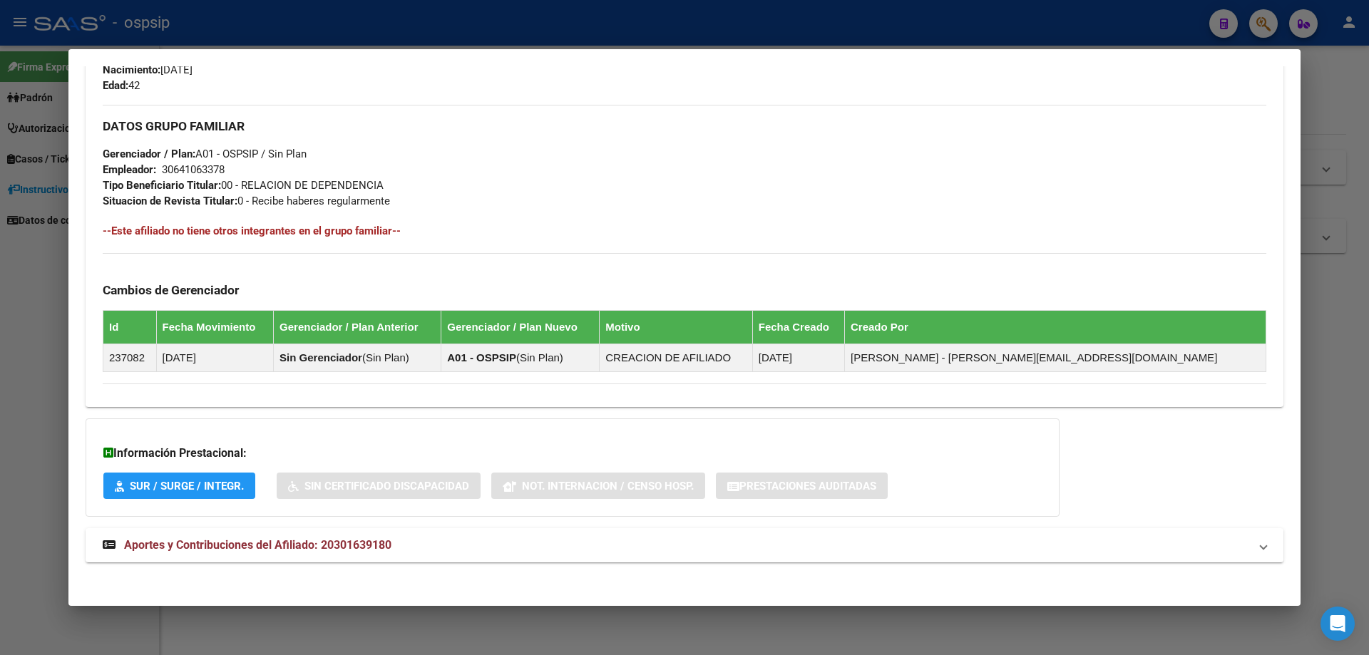
scroll to position [622, 0]
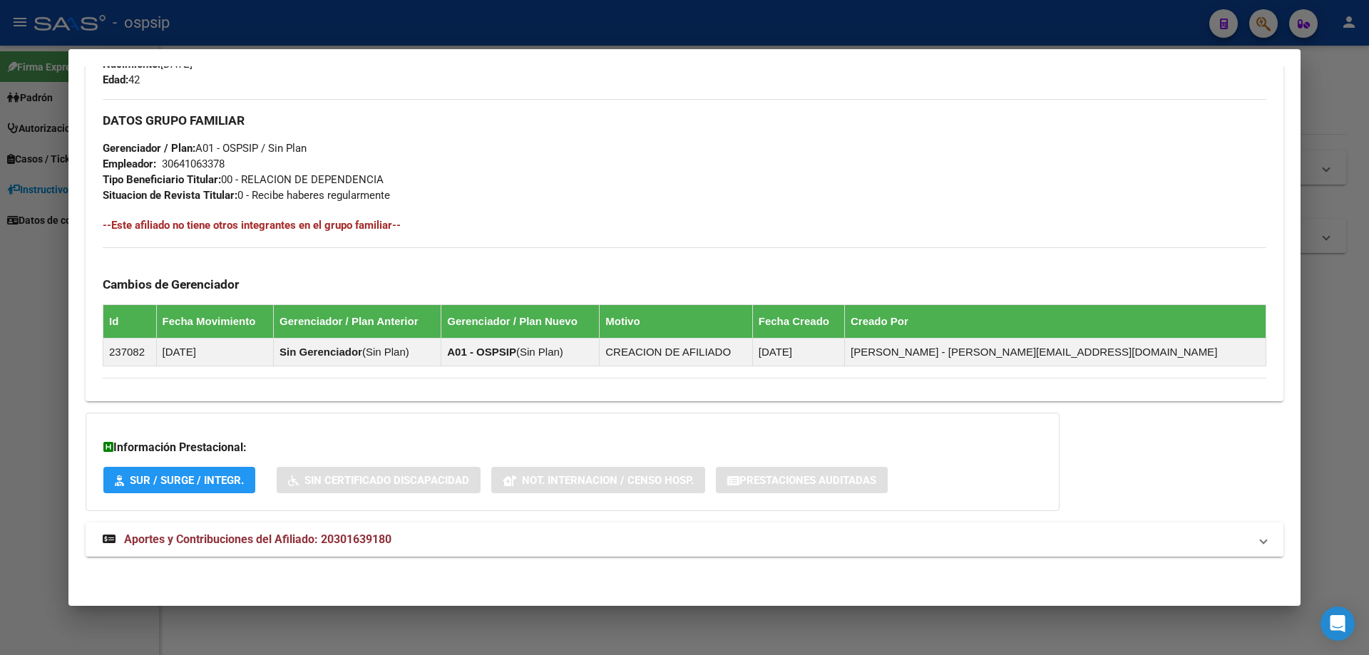
click at [298, 529] on mat-expansion-panel-header "Aportes y Contribuciones del Afiliado: 20301639180" at bounding box center [685, 540] width 1198 height 34
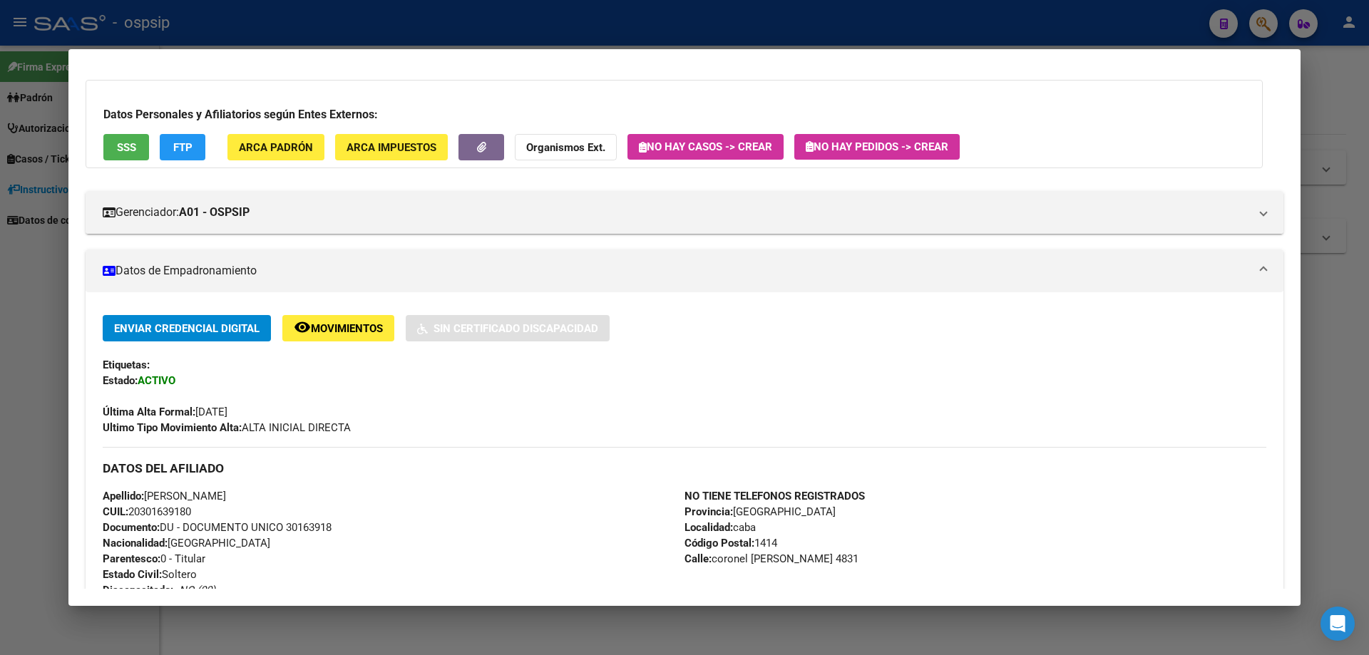
scroll to position [0, 0]
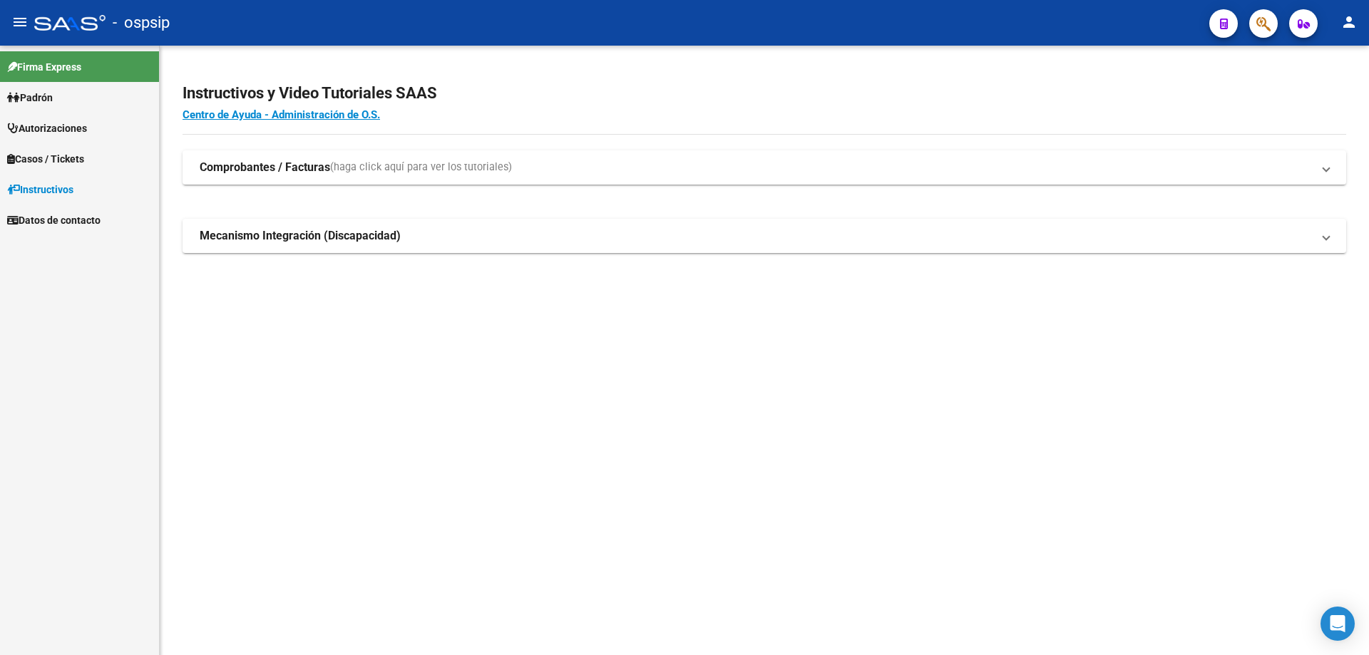
click at [1256, 25] on icon "button" at bounding box center [1263, 24] width 14 height 16
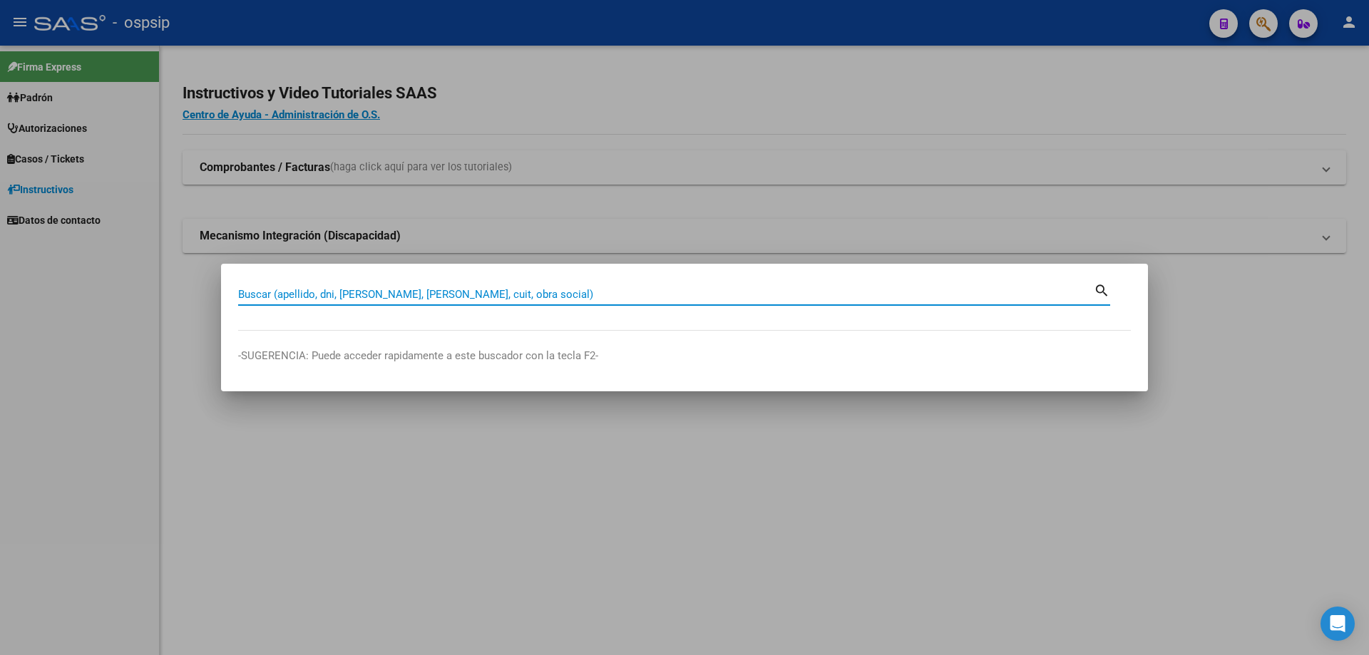
paste input "93093483"
type input "93093483"
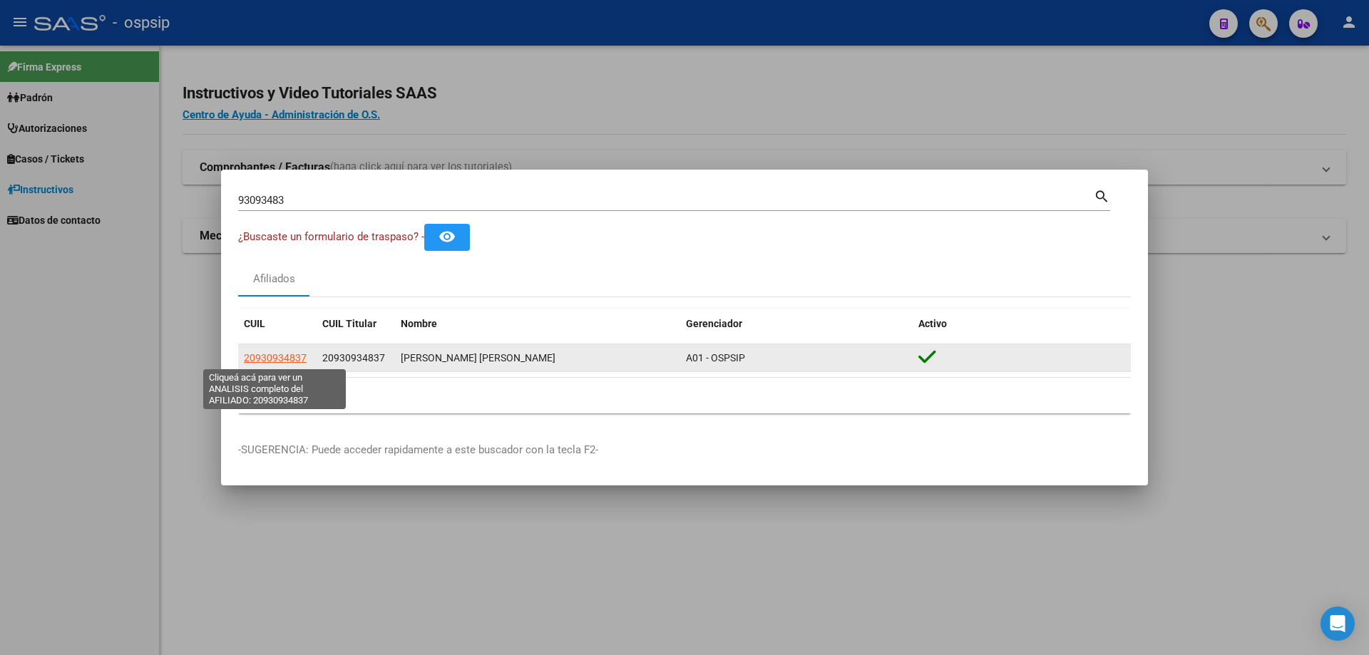
click at [281, 362] on span "20930934837" at bounding box center [275, 357] width 63 height 11
type textarea "20930934837"
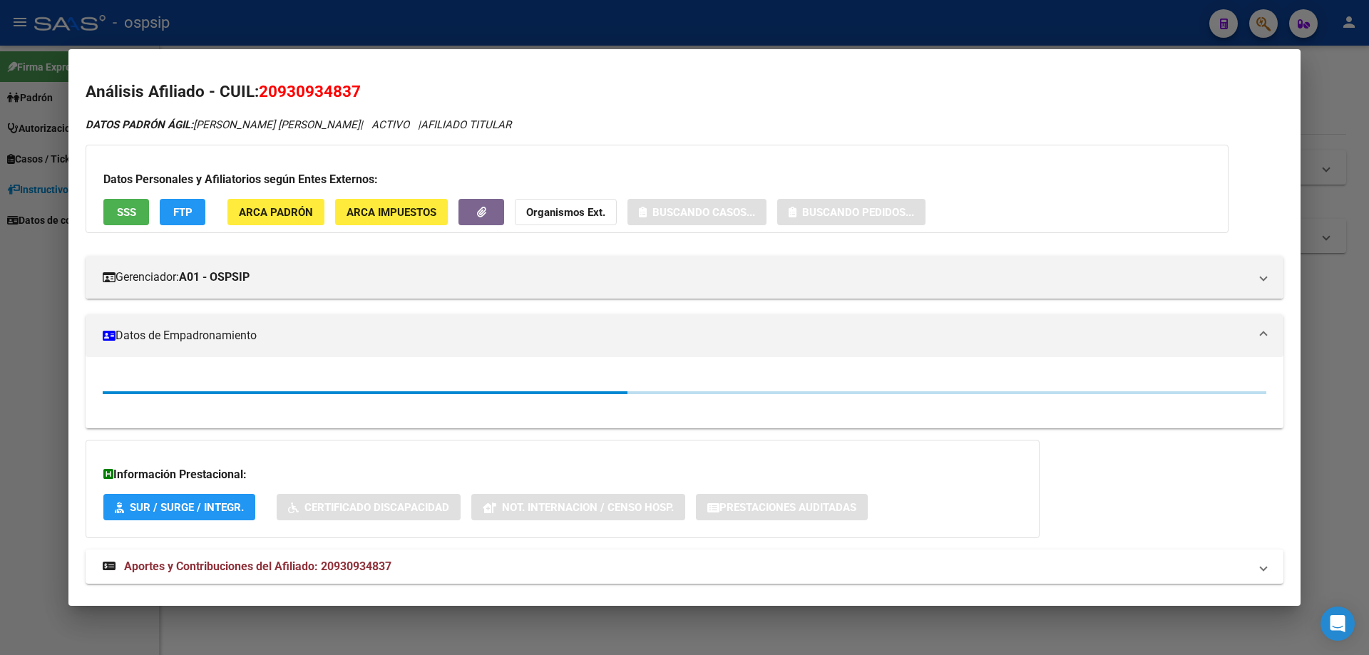
click at [131, 215] on span "SSS" at bounding box center [126, 212] width 19 height 13
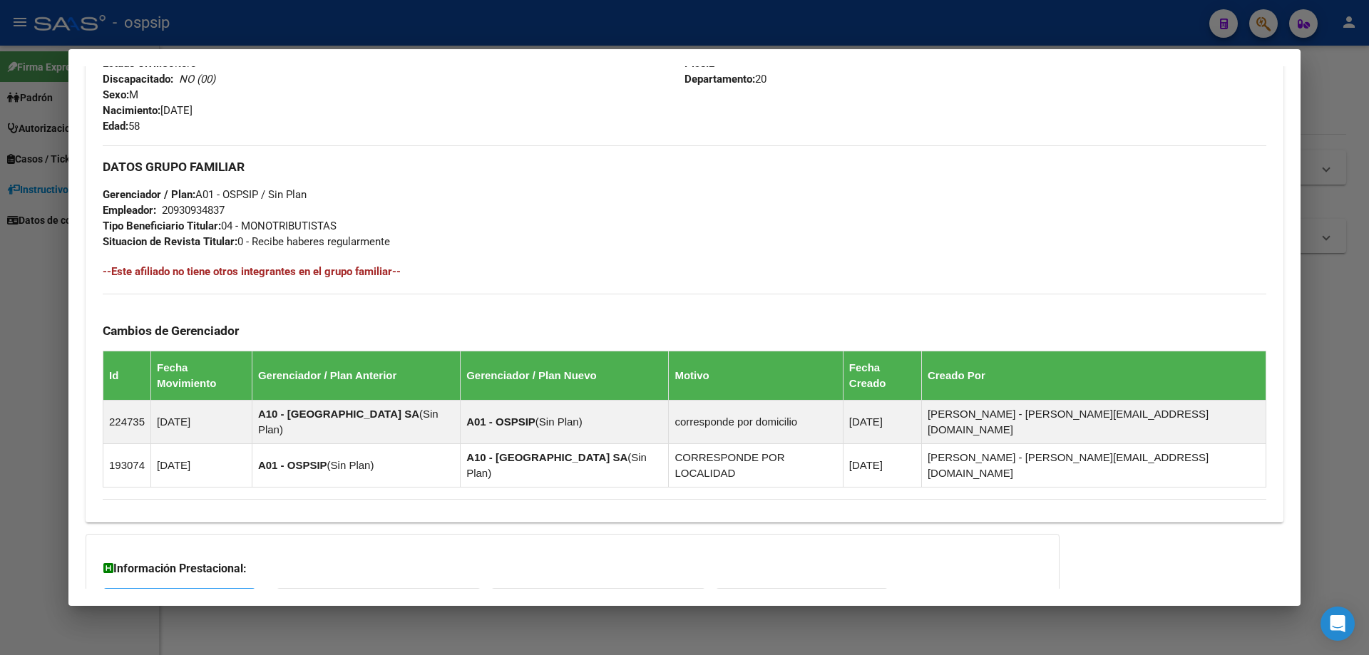
scroll to position [693, 0]
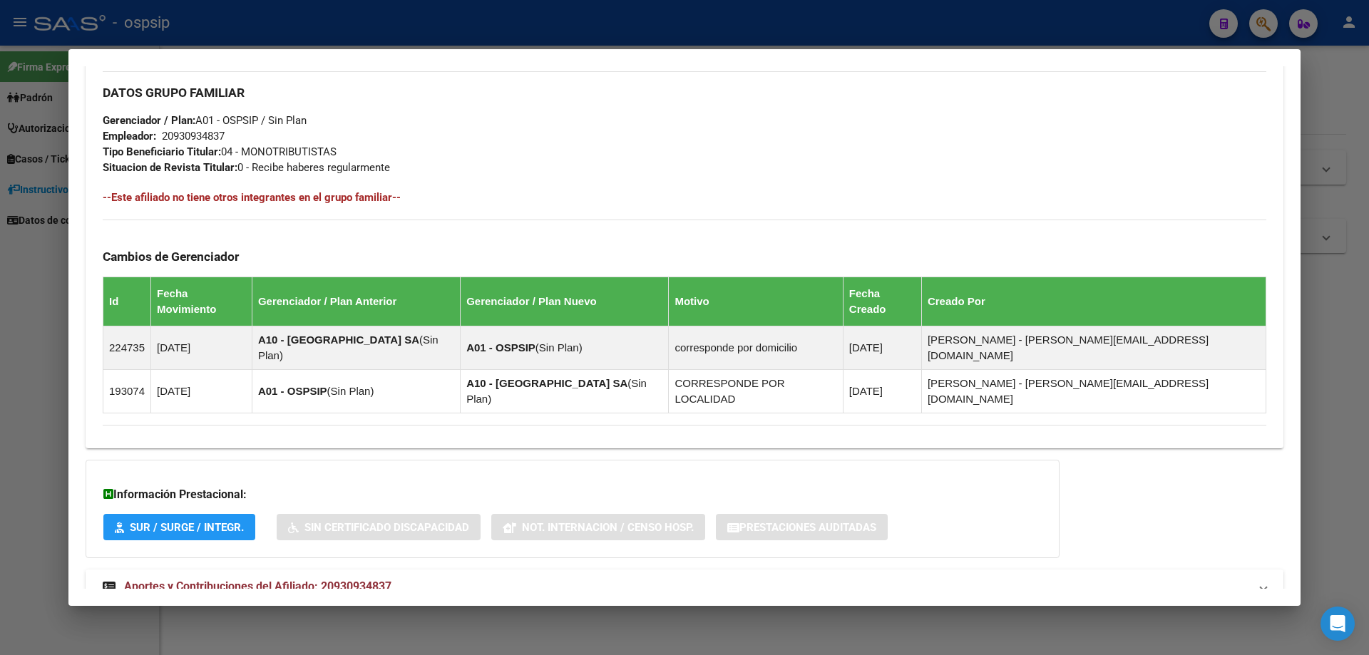
click at [285, 580] on span "Aportes y Contribuciones del Afiliado: 20930934837" at bounding box center [257, 587] width 267 height 14
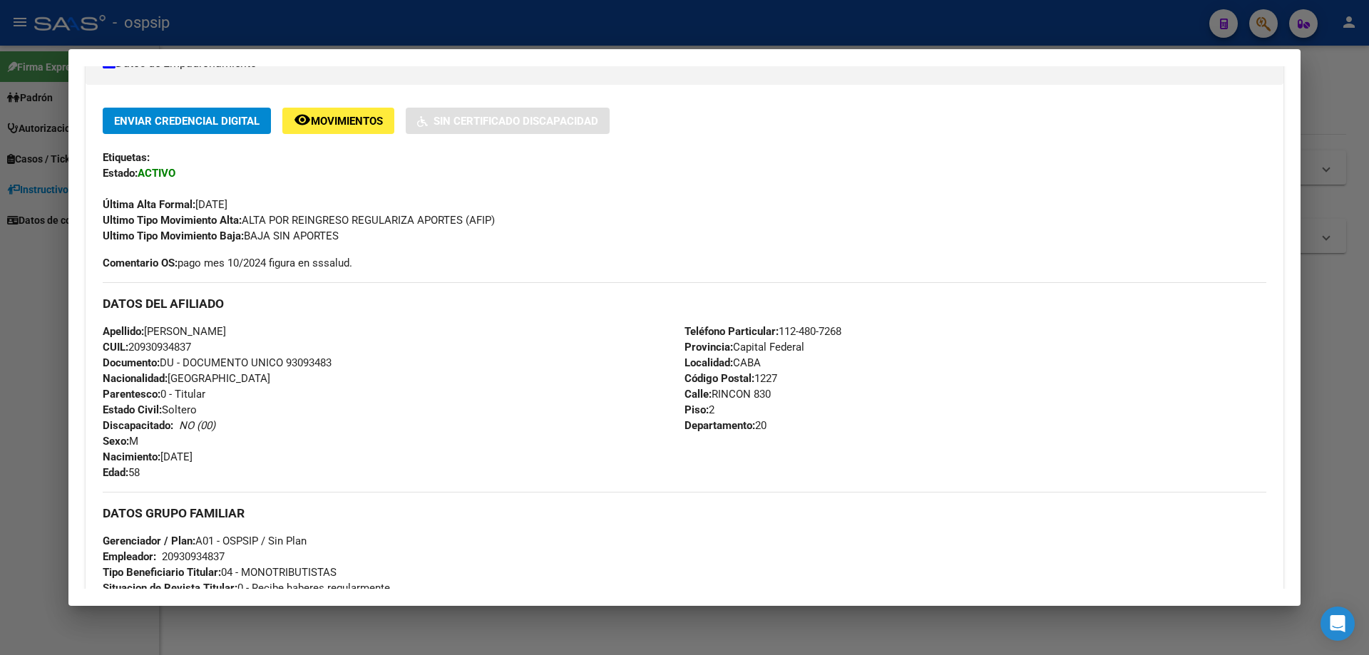
scroll to position [0, 0]
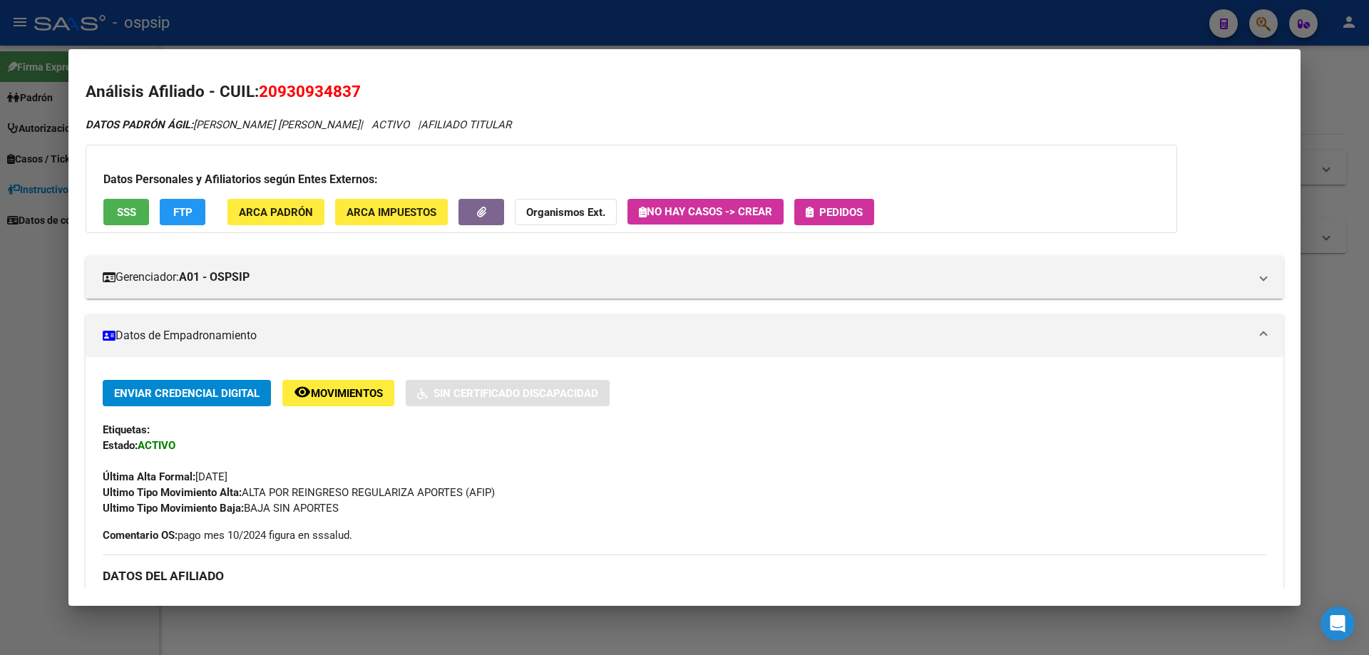
click at [854, 222] on button "Pedidos" at bounding box center [834, 212] width 80 height 26
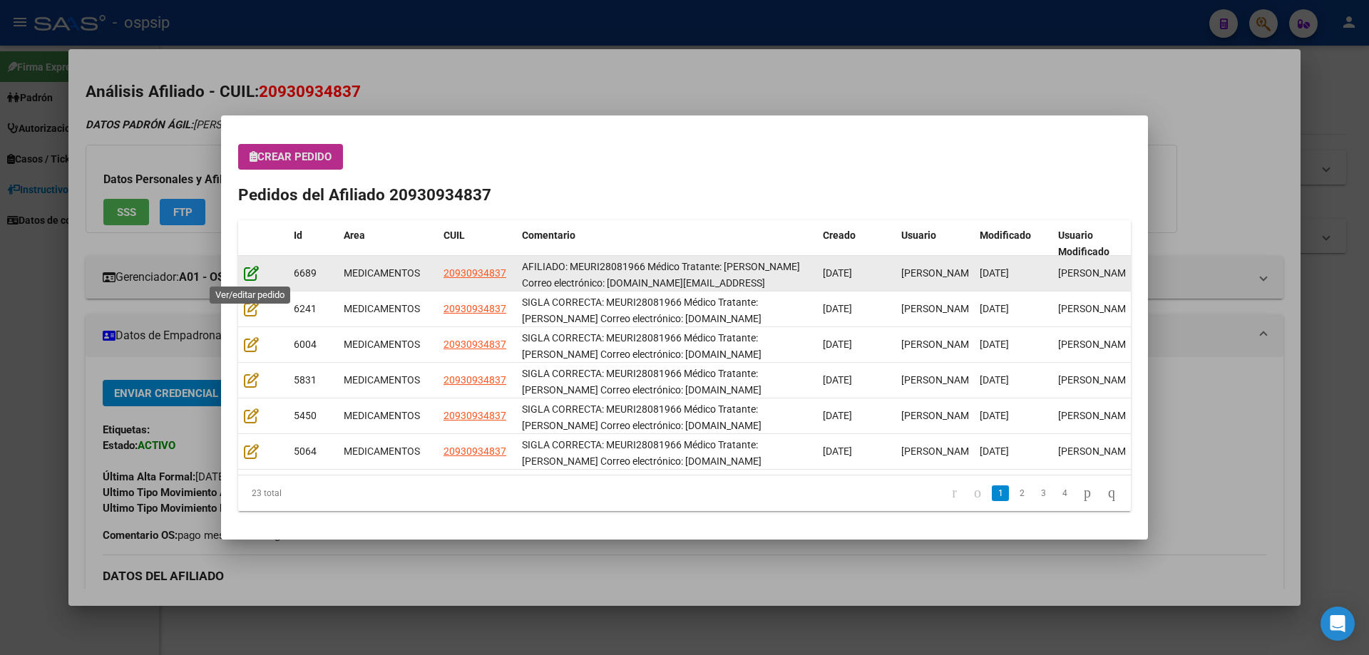
click at [251, 278] on icon at bounding box center [251, 273] width 15 height 16
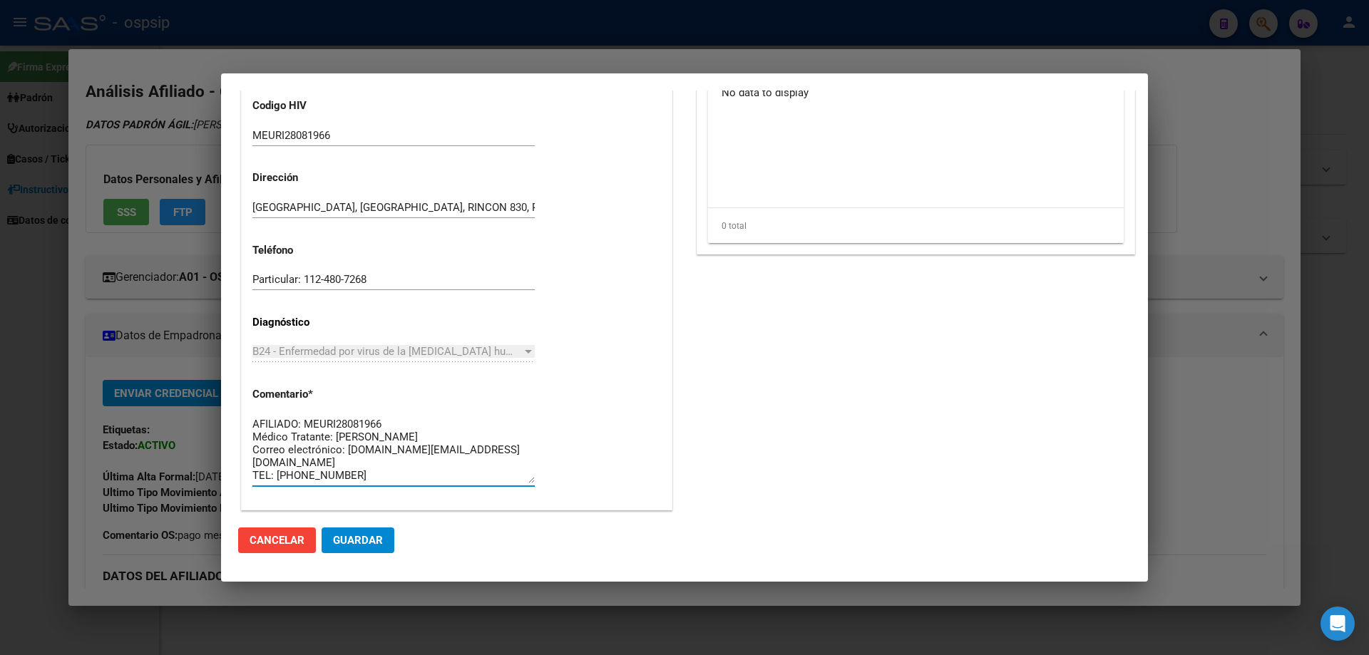
scroll to position [13, 0]
drag, startPoint x: 360, startPoint y: 481, endPoint x: 227, endPoint y: 401, distance: 155.8
click at [227, 401] on mat-dialog-content "Editar Pedido 6689 COMENTARIOS DEL PEDIDO Escriba su comentario aquí. Enviar co…" at bounding box center [684, 304] width 927 height 426
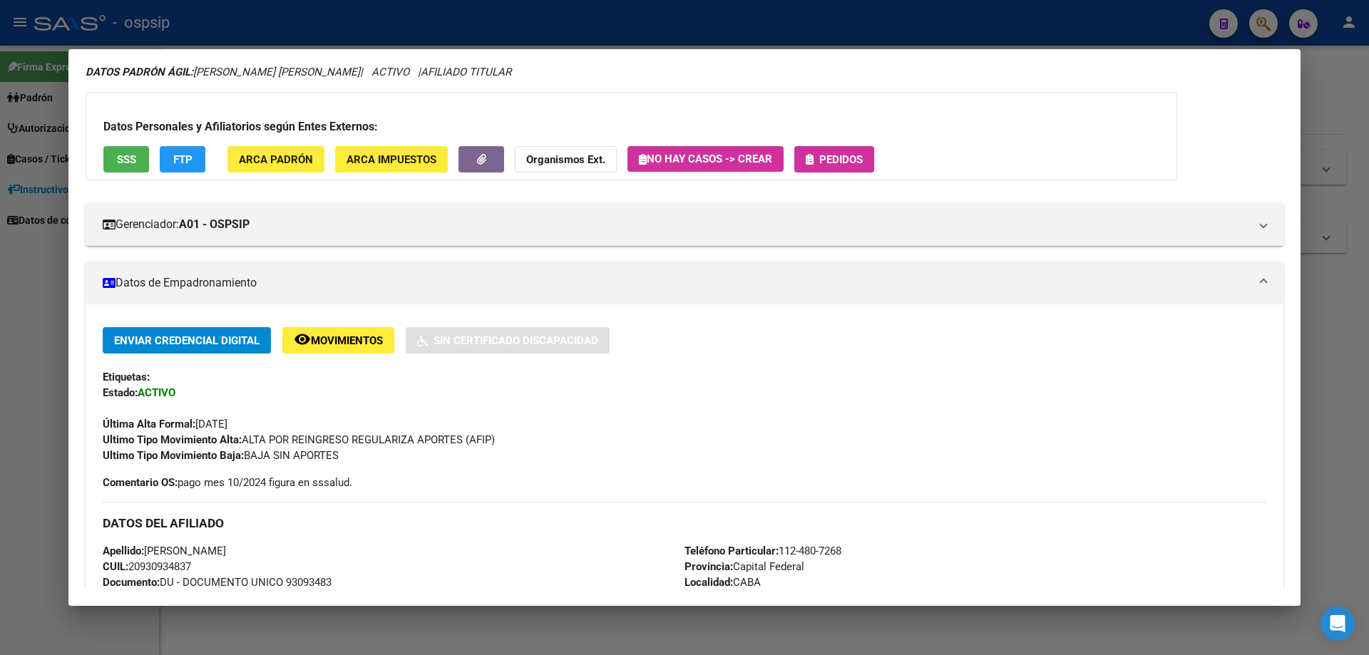
scroll to position [0, 0]
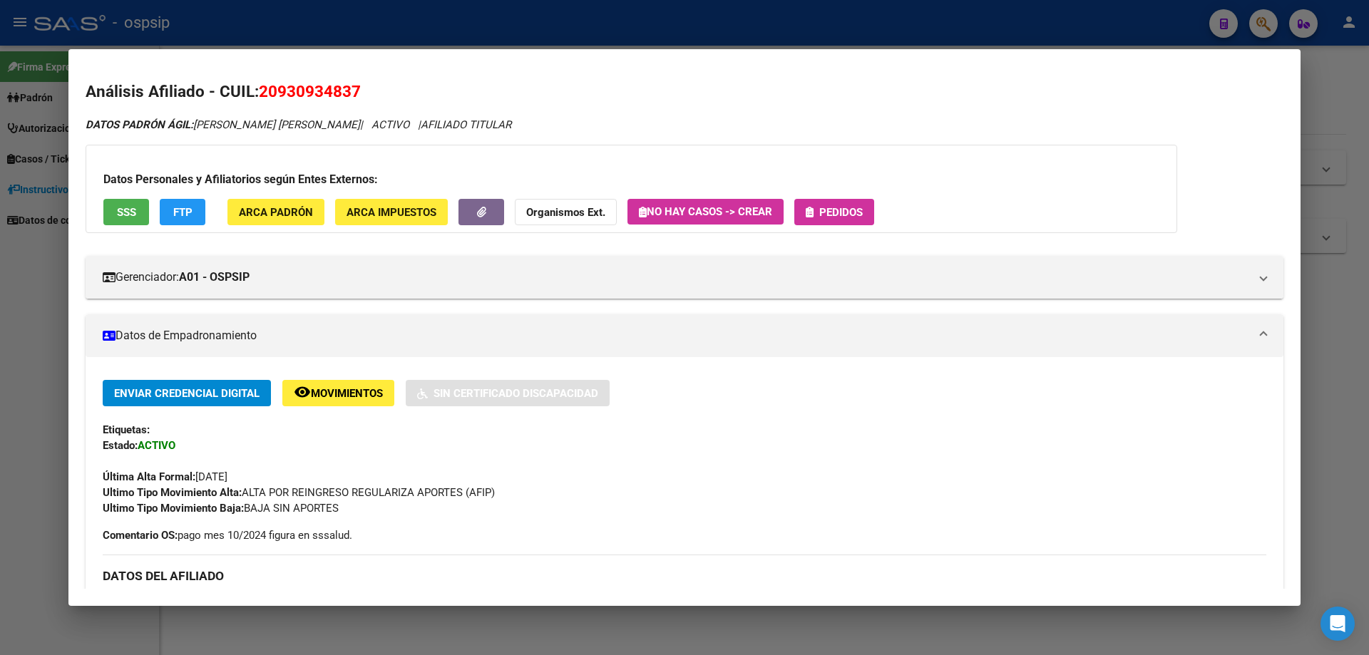
click at [848, 199] on button "Pedidos" at bounding box center [834, 212] width 80 height 26
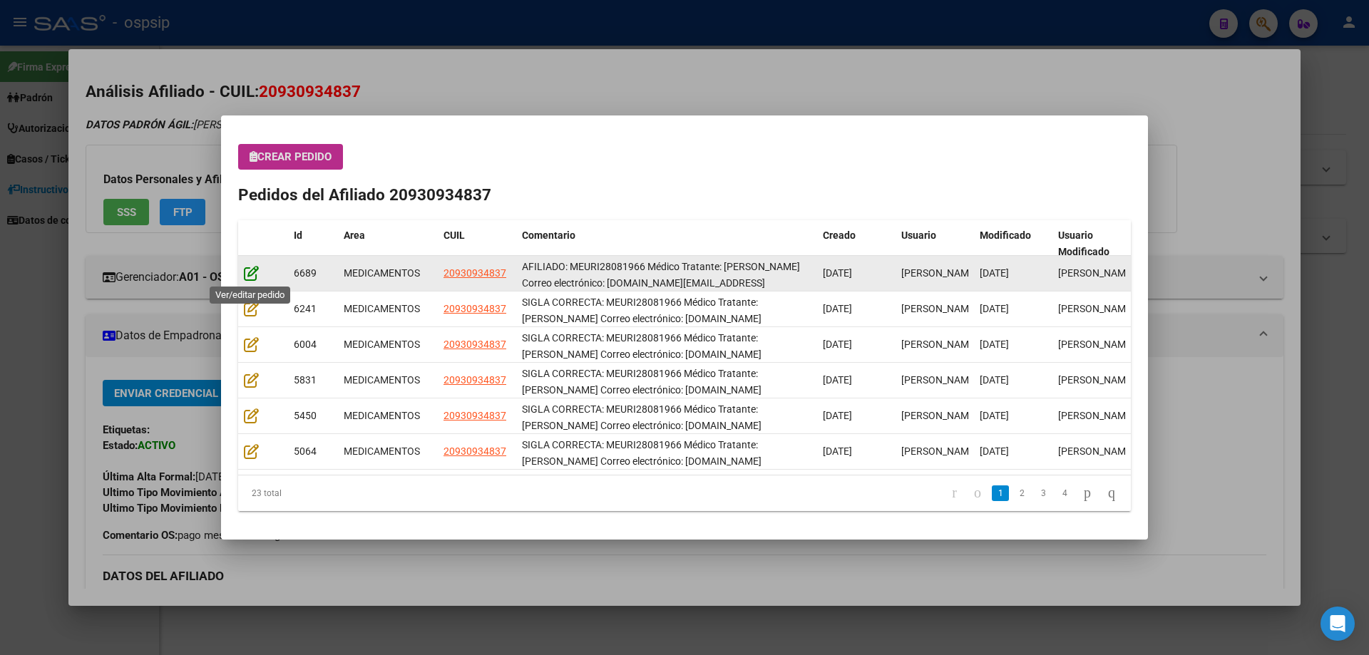
click at [246, 274] on icon at bounding box center [251, 273] width 15 height 16
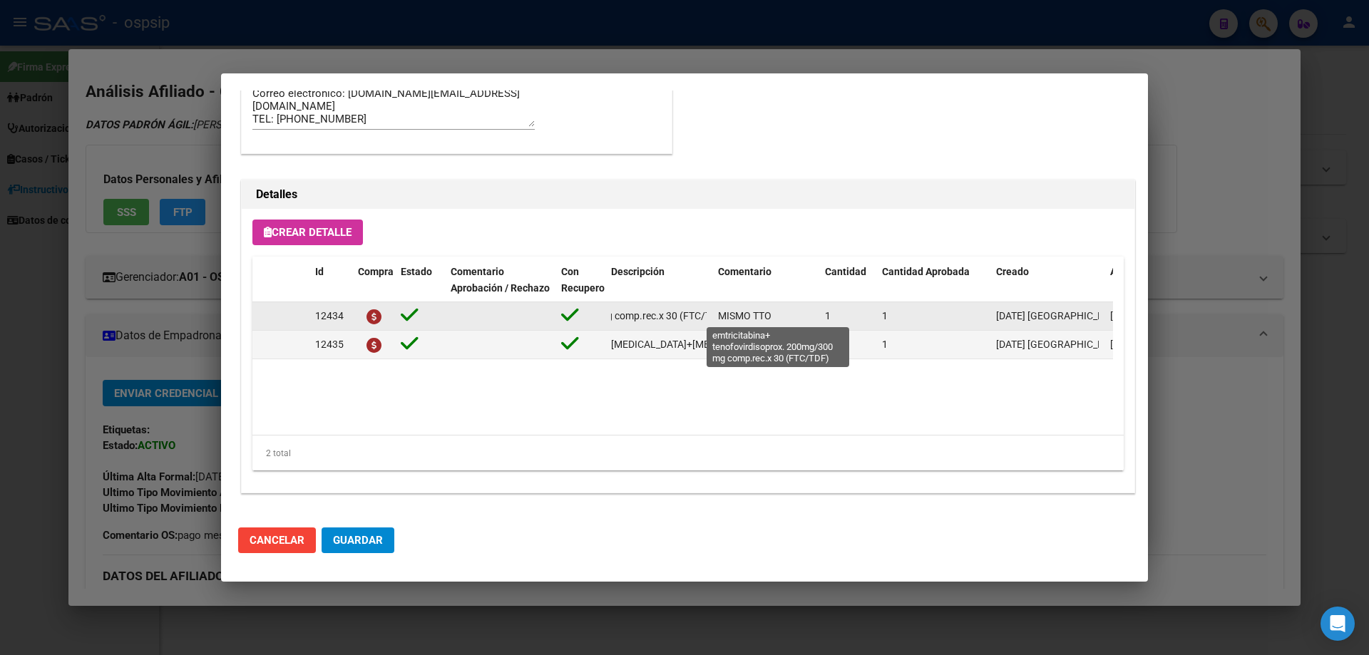
scroll to position [0, 238]
drag, startPoint x: 609, startPoint y: 314, endPoint x: 695, endPoint y: 317, distance: 86.3
click at [699, 317] on datatable-body-cell "emtricitabina+ tenofovirdisoprox. 200mg/300 mg comp.rec.x 30 (FTC/TDF)" at bounding box center [658, 316] width 107 height 28
drag, startPoint x: 692, startPoint y: 317, endPoint x: 701, endPoint y: 317, distance: 8.6
click at [701, 317] on span "emtricitabina+ tenofovirdisoprox. 200mg/300 mg comp.rec.x 30 (FTC/TDF)" at bounding box center [540, 315] width 333 height 11
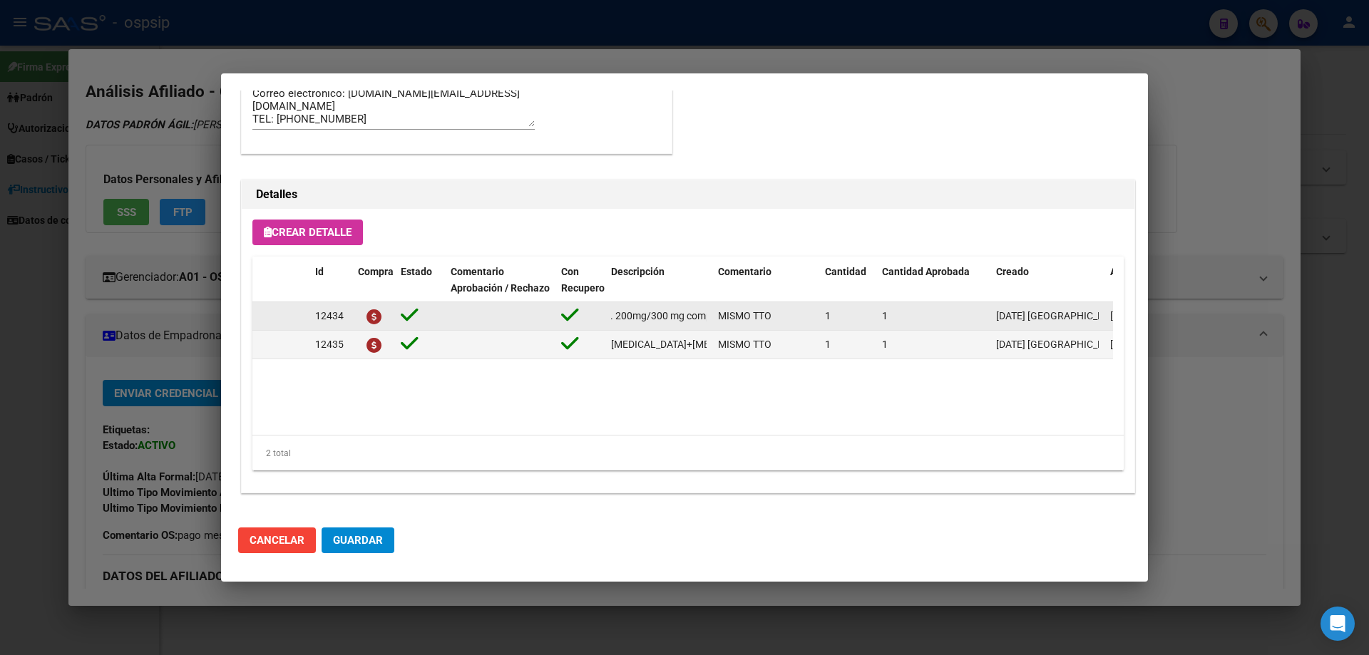
scroll to position [0, 0]
drag, startPoint x: 708, startPoint y: 313, endPoint x: 593, endPoint y: 324, distance: 115.3
click at [593, 324] on div "12434 [MEDICAL_DATA]+ tenofovirdisoprox. 200mg/300 mg comp.rec.x 30 (FTC/TDF) M…" at bounding box center [785, 316] width 1066 height 29
copy div "emtricitabina+ tenofovirdisoprox. 200mg/300 mg comp.rec.x 30 (FTC/TDF)"
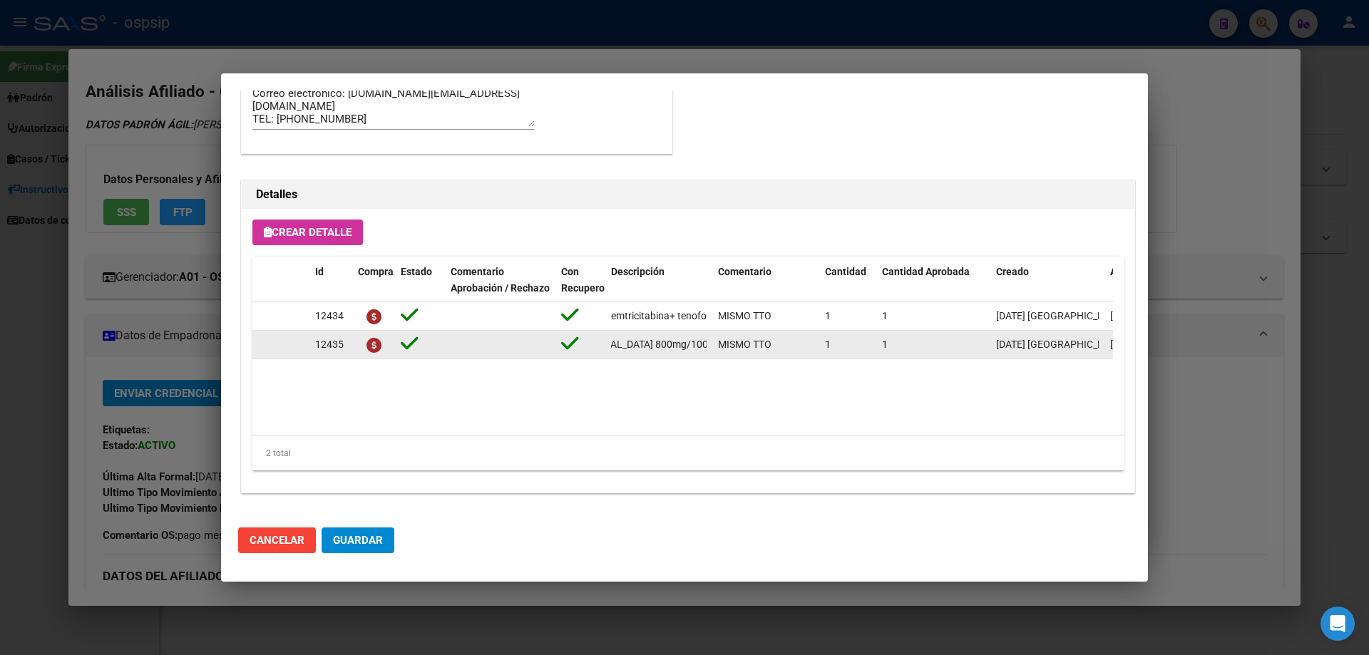
scroll to position [0, 173]
drag, startPoint x: 610, startPoint y: 342, endPoint x: 718, endPoint y: 337, distance: 108.5
click at [718, 337] on div "12435 [MEDICAL_DATA]+[MEDICAL_DATA] 800mg/100mg comp.rec.x 30 (DRV/RTV) MISMO T…" at bounding box center [785, 345] width 1066 height 29
copy span "[MEDICAL_DATA]+[MEDICAL_DATA] 800mg/100mg comp.rec.x 30 (DRV/RTV)"
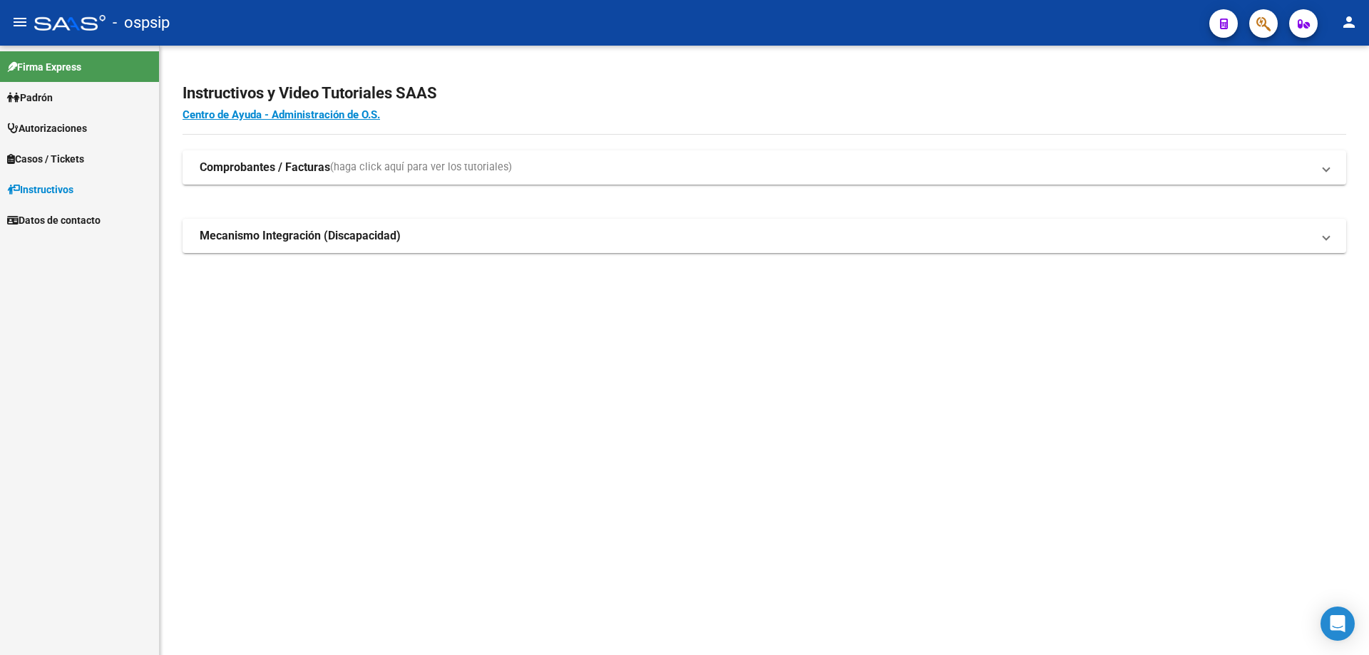
click at [1256, 29] on icon "button" at bounding box center [1263, 24] width 14 height 16
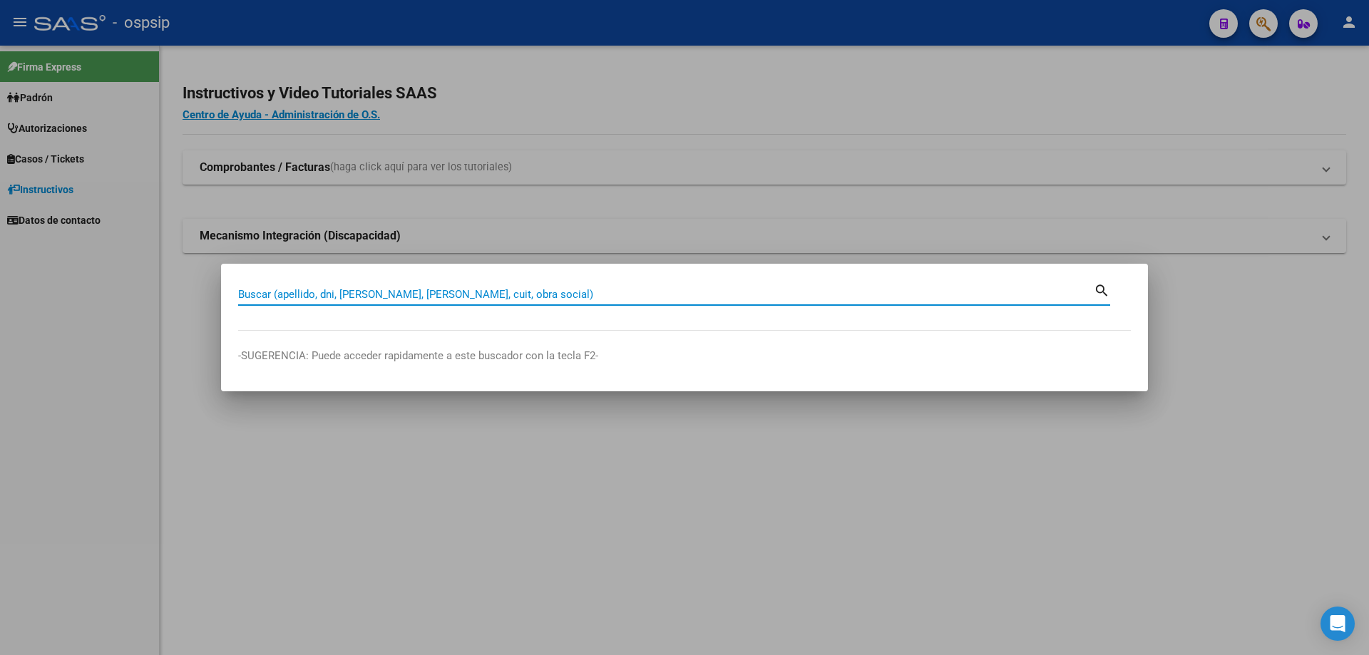
paste input "20370839"
type input "20370839"
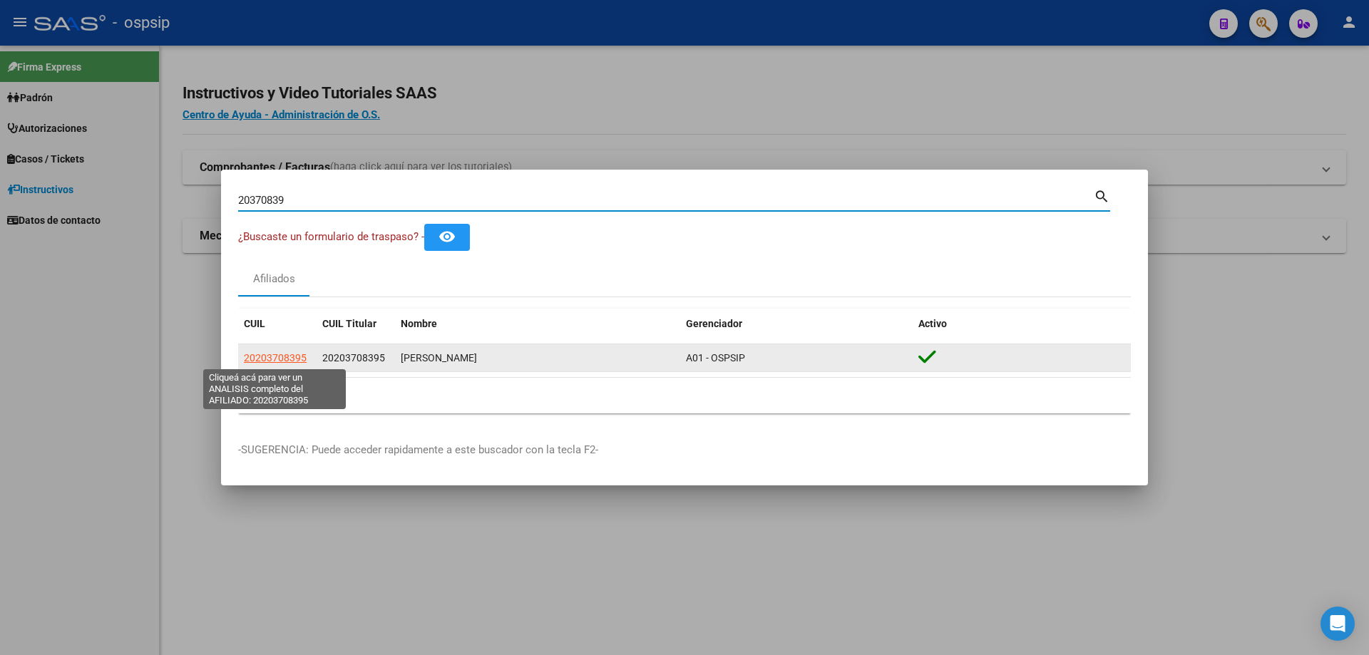
click at [269, 358] on span "20203708395" at bounding box center [275, 357] width 63 height 11
type textarea "20203708395"
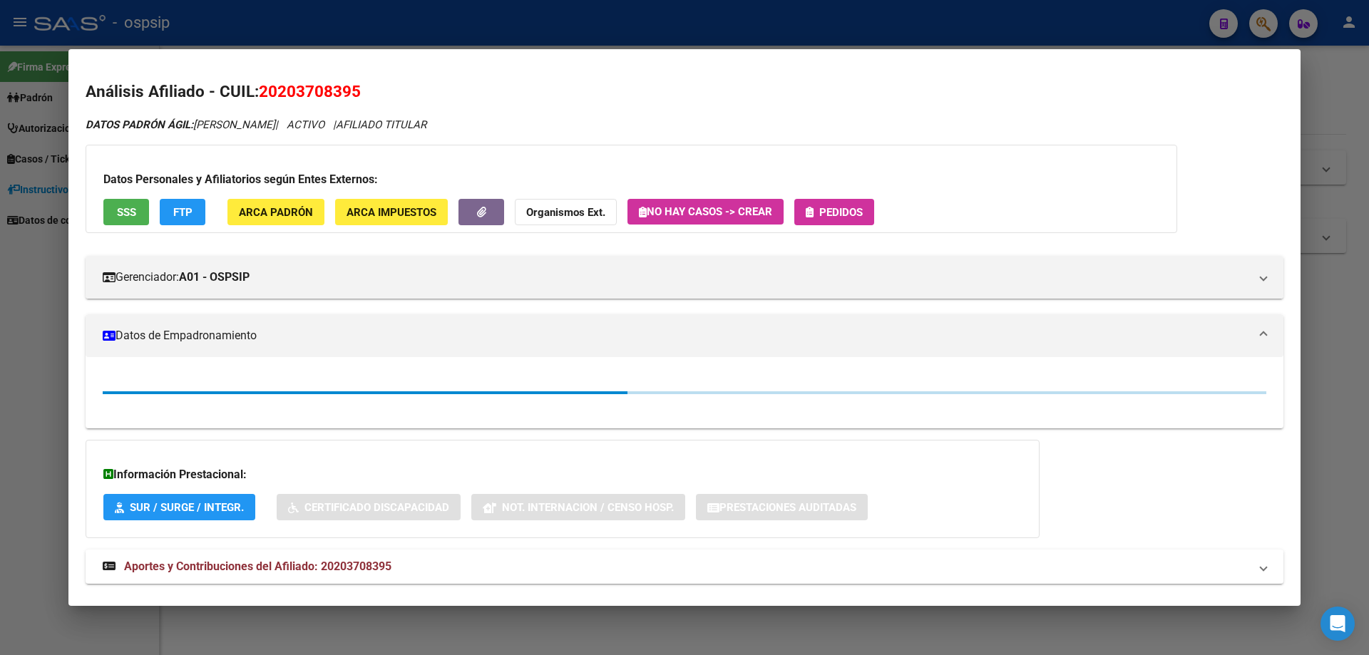
click at [127, 225] on button "SSS" at bounding box center [126, 212] width 46 height 26
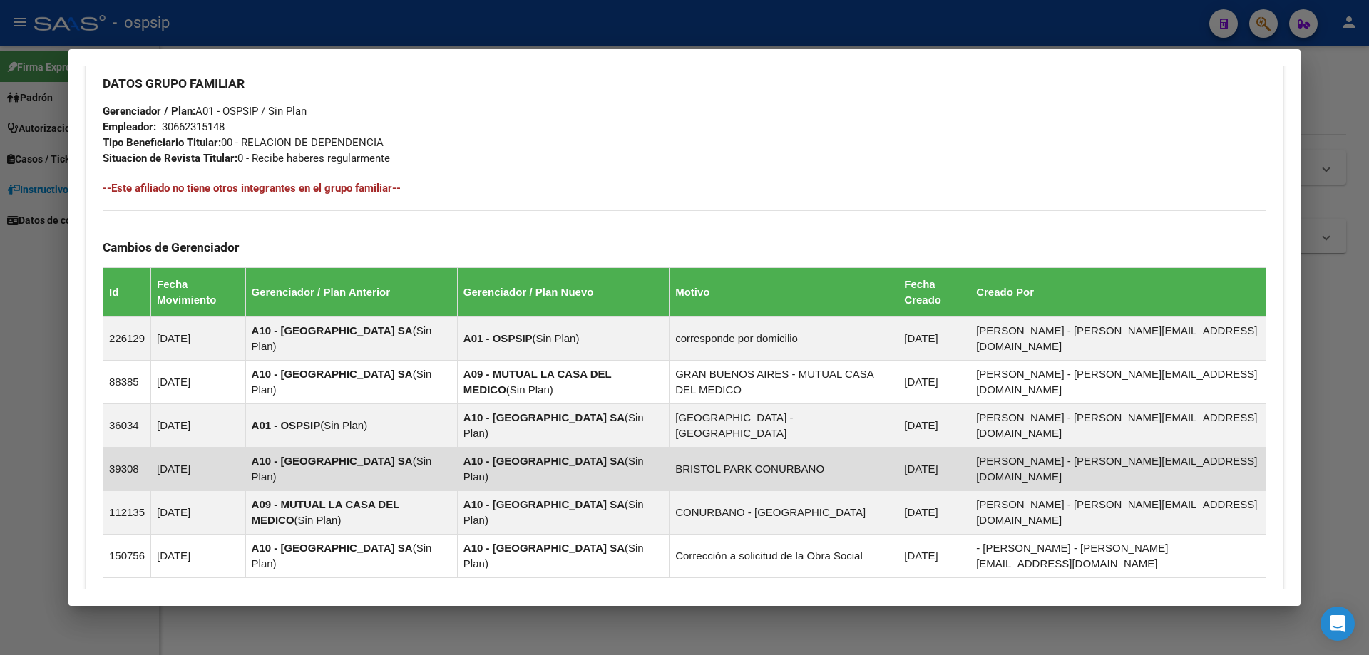
scroll to position [883, 0]
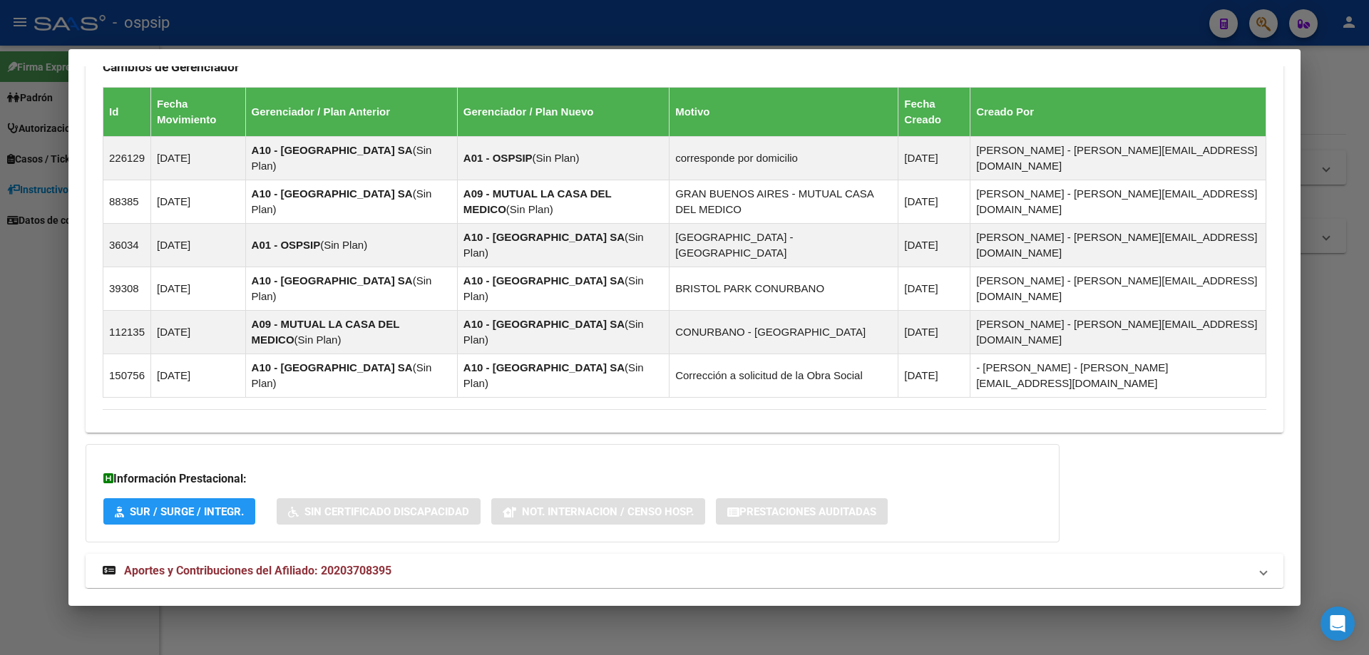
click at [264, 564] on span "Aportes y Contribuciones del Afiliado: 20203708395" at bounding box center [257, 571] width 267 height 14
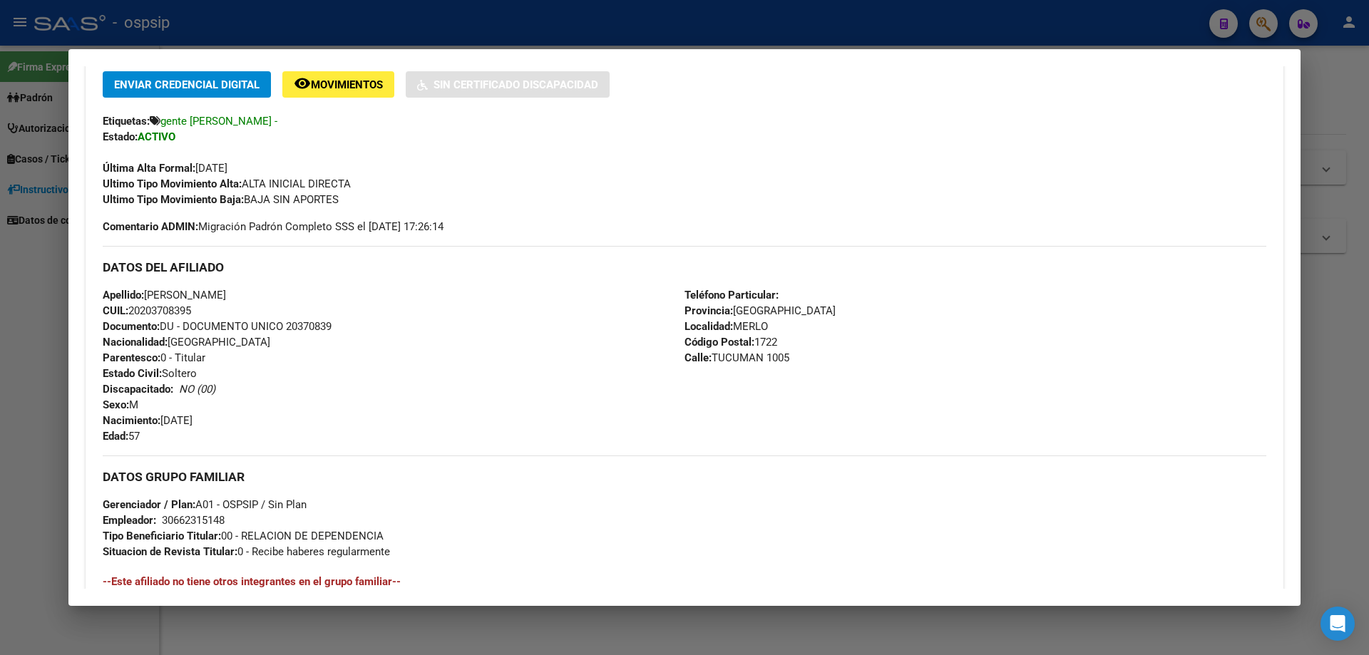
scroll to position [0, 0]
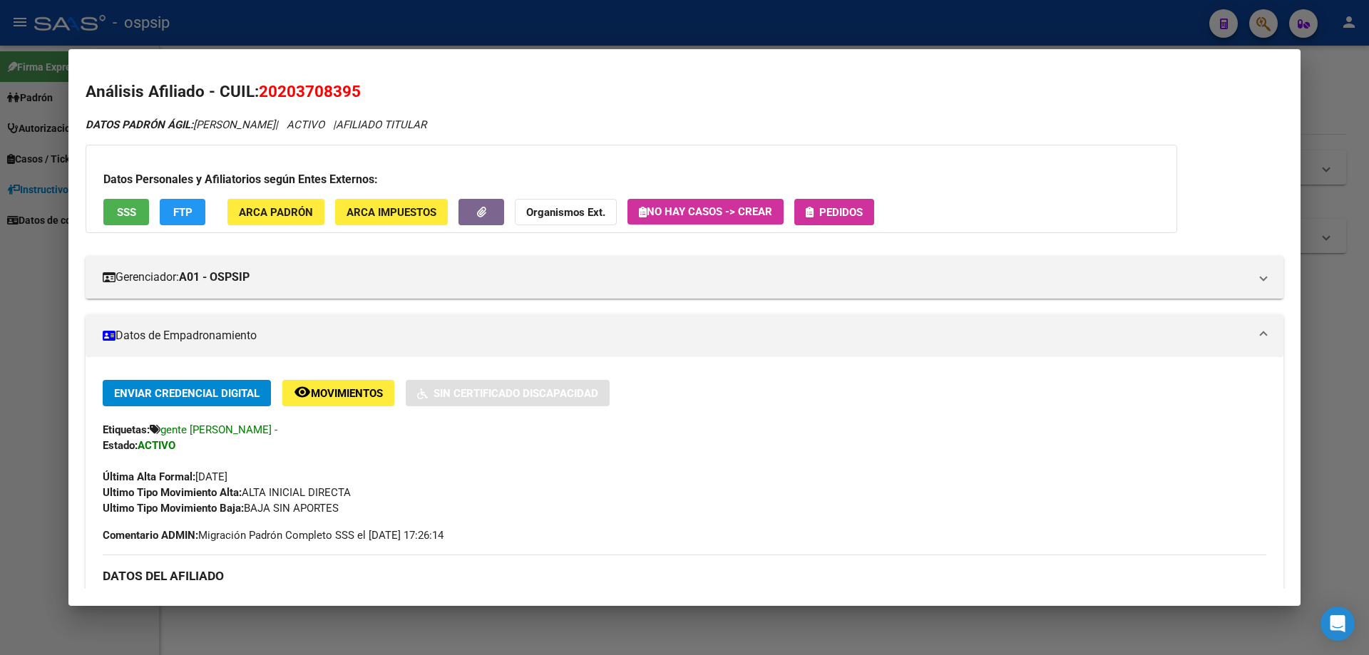
click at [838, 206] on span "Pedidos" at bounding box center [840, 212] width 43 height 13
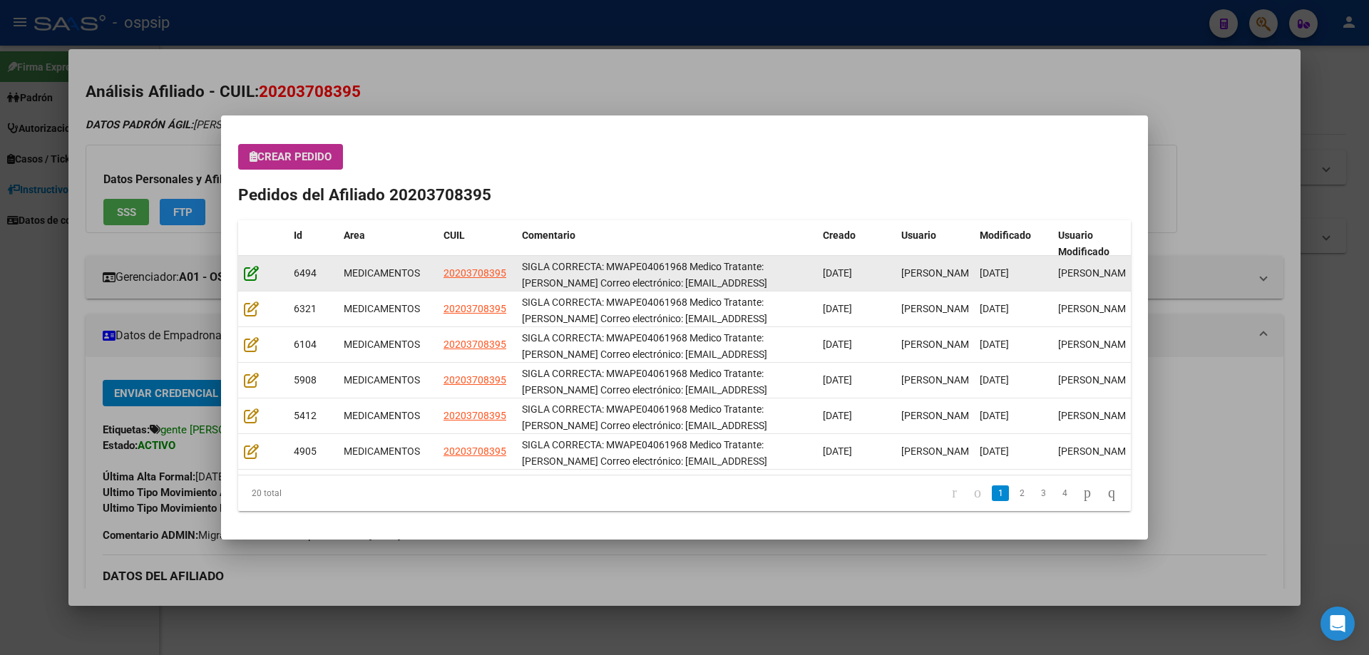
click at [247, 279] on icon at bounding box center [251, 273] width 15 height 16
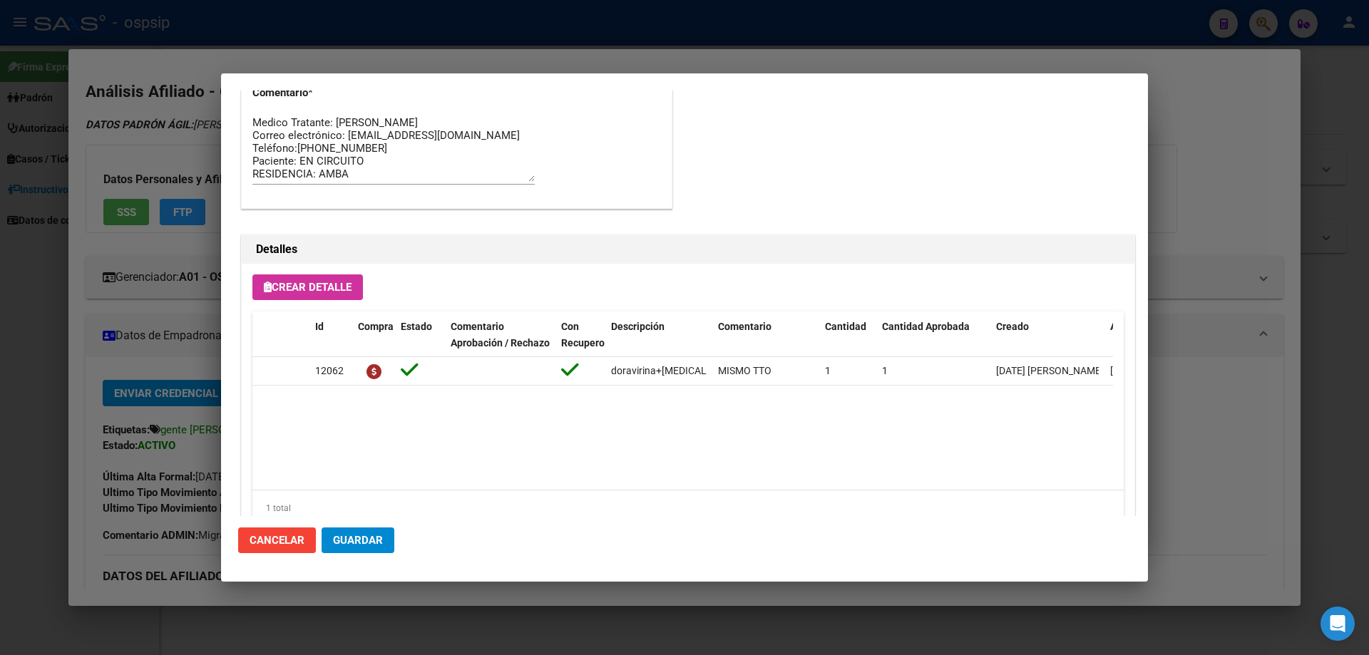
scroll to position [927, 0]
